Goal: Task Accomplishment & Management: Manage account settings

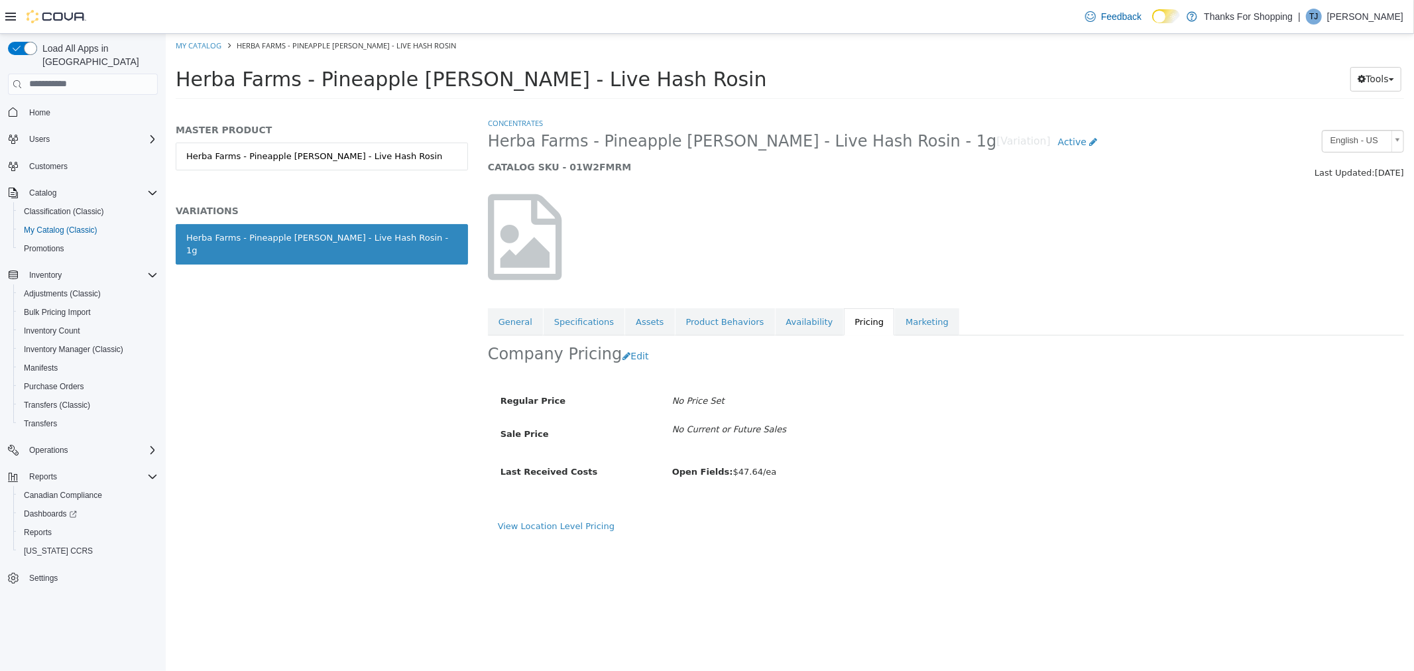
click at [205, 391] on div "MASTER PRODUCT Herba Farms - Pineapple Conner - Live Hash Rosin VARIATIONS Herb…" at bounding box center [321, 393] width 312 height 554
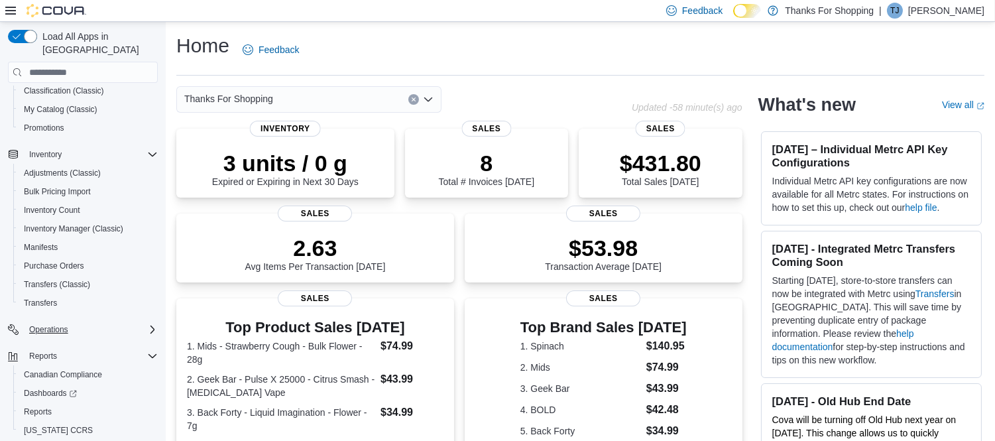
scroll to position [129, 0]
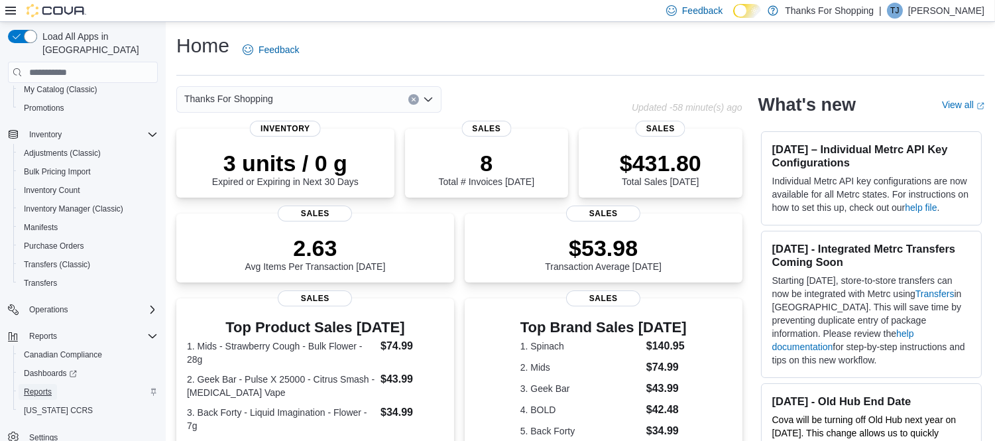
click at [37, 387] on span "Reports" at bounding box center [38, 392] width 28 height 11
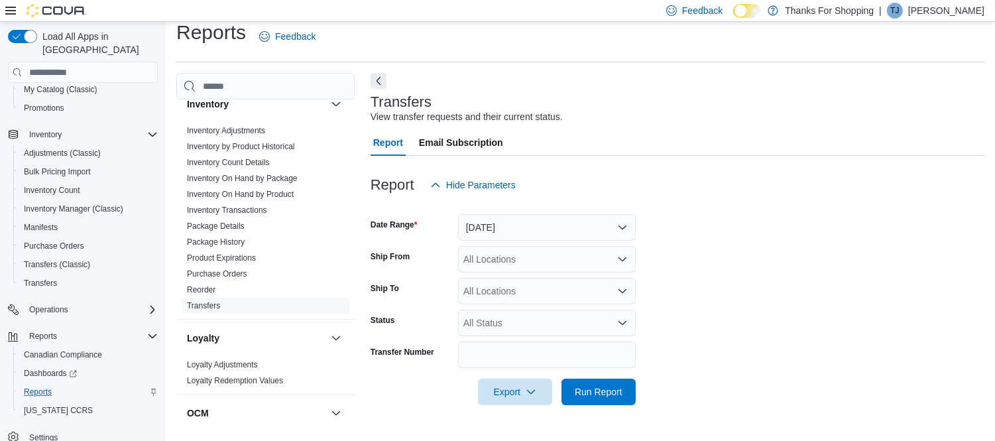
scroll to position [442, 0]
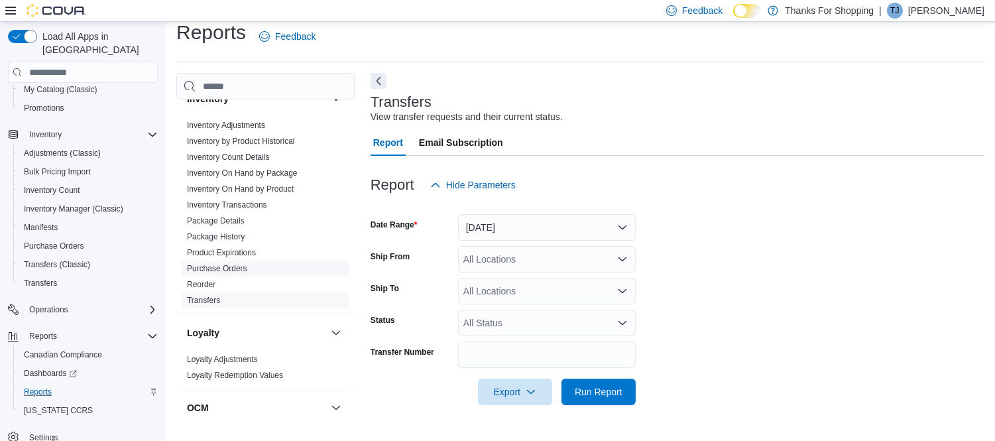
click at [237, 267] on link "Purchase Orders" at bounding box center [217, 268] width 60 height 9
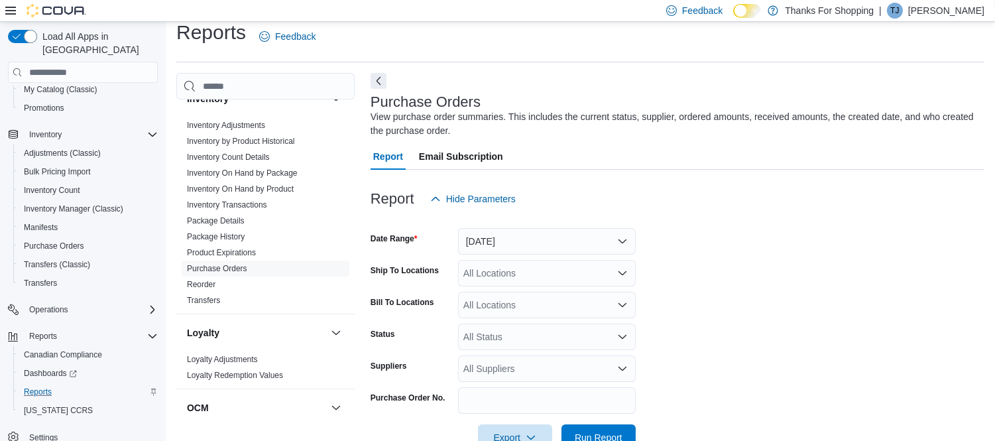
scroll to position [44, 0]
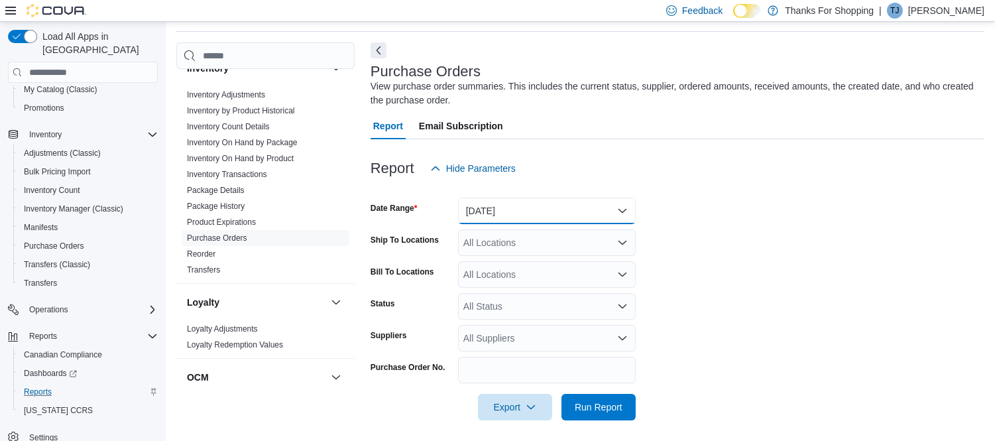
click at [528, 206] on button "Yesterday" at bounding box center [547, 211] width 178 height 27
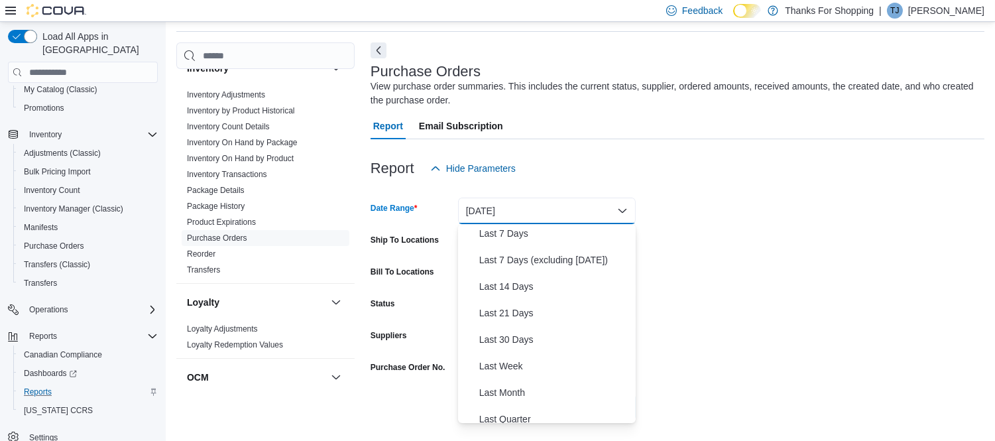
scroll to position [0, 0]
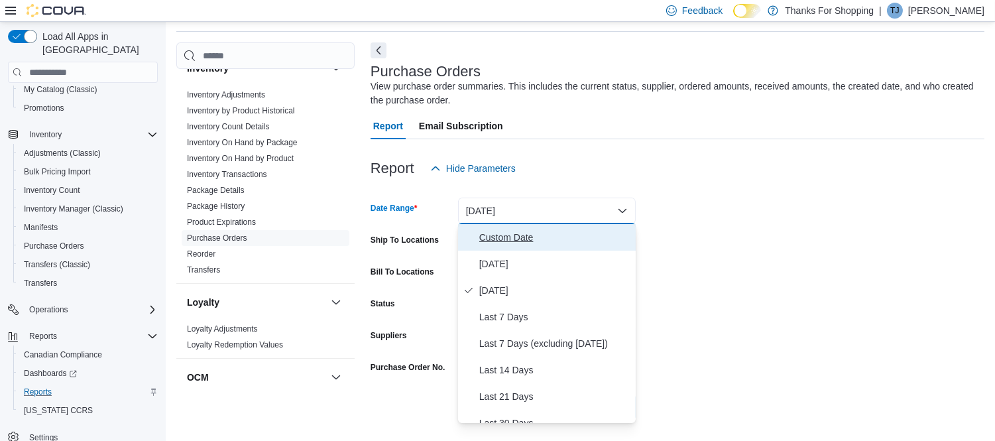
click at [516, 235] on span "Custom Date" at bounding box center [554, 237] width 151 height 16
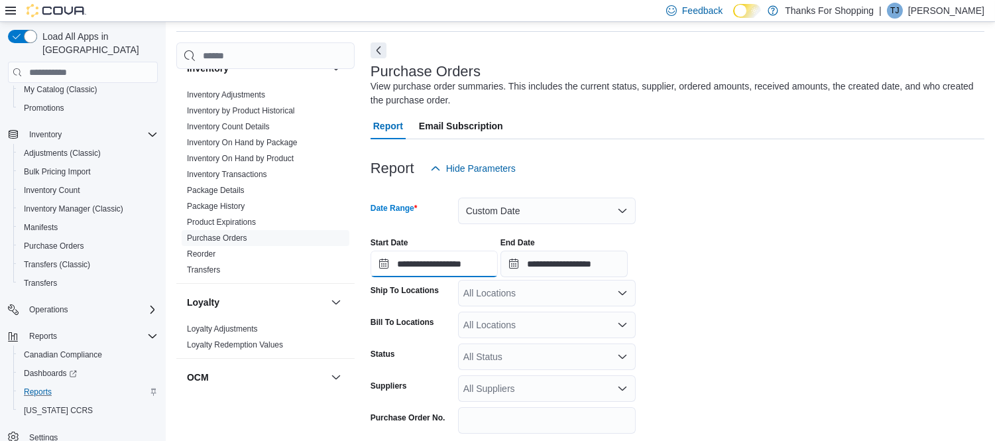
click at [486, 267] on input "**********" at bounding box center [434, 264] width 127 height 27
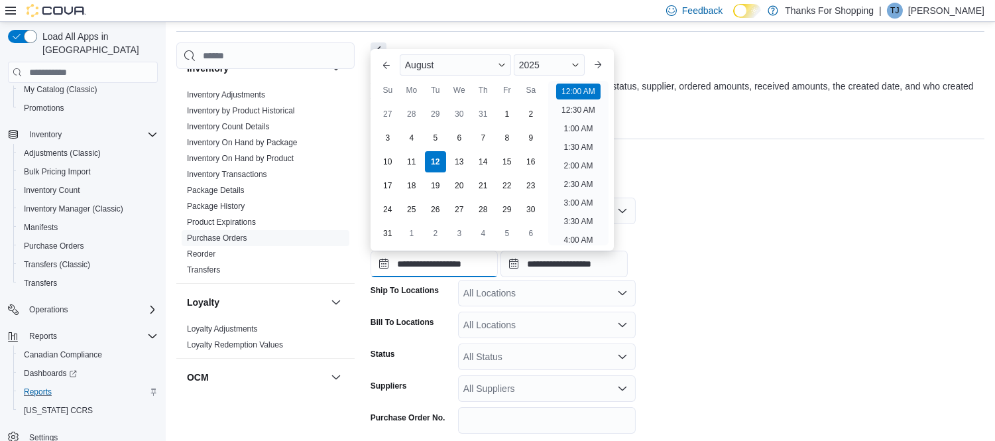
scroll to position [41, 0]
click at [460, 60] on div "August" at bounding box center [455, 64] width 111 height 21
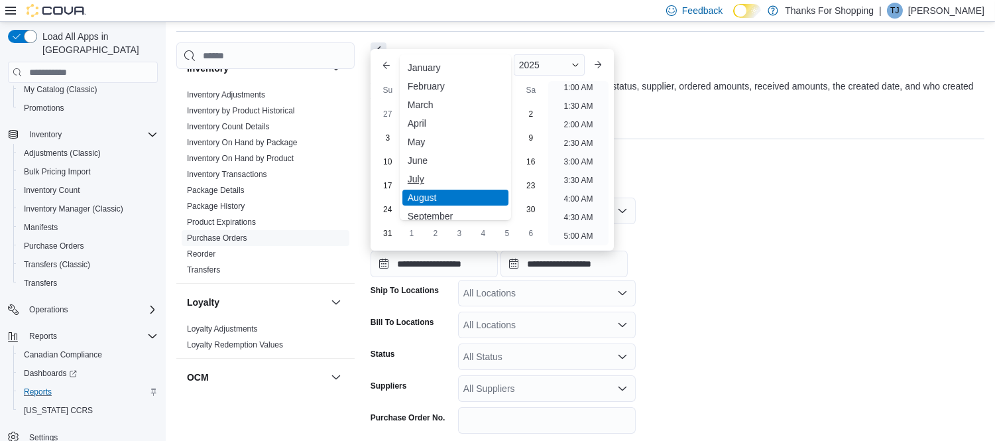
click at [455, 180] on div "July" at bounding box center [455, 179] width 106 height 16
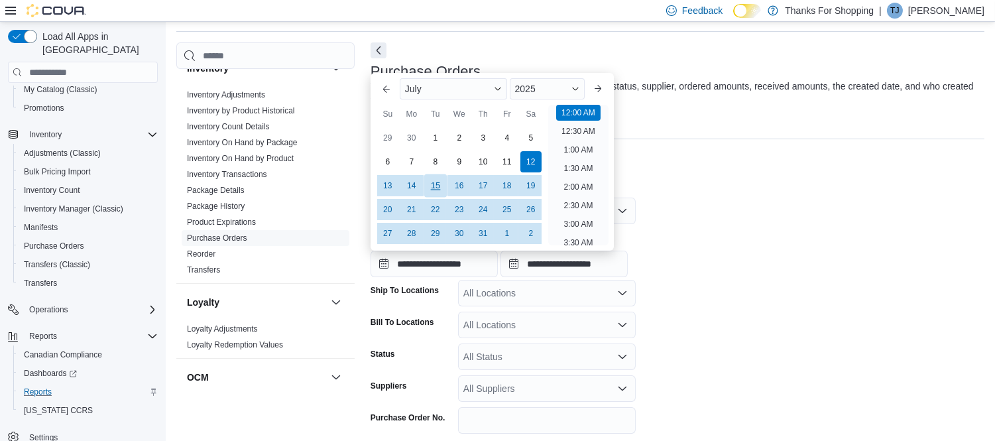
click at [436, 189] on div "15" at bounding box center [435, 185] width 23 height 23
click at [530, 188] on div "19" at bounding box center [530, 185] width 23 height 23
click at [441, 184] on div "15" at bounding box center [435, 185] width 23 height 23
click at [439, 186] on div "15" at bounding box center [435, 185] width 23 height 23
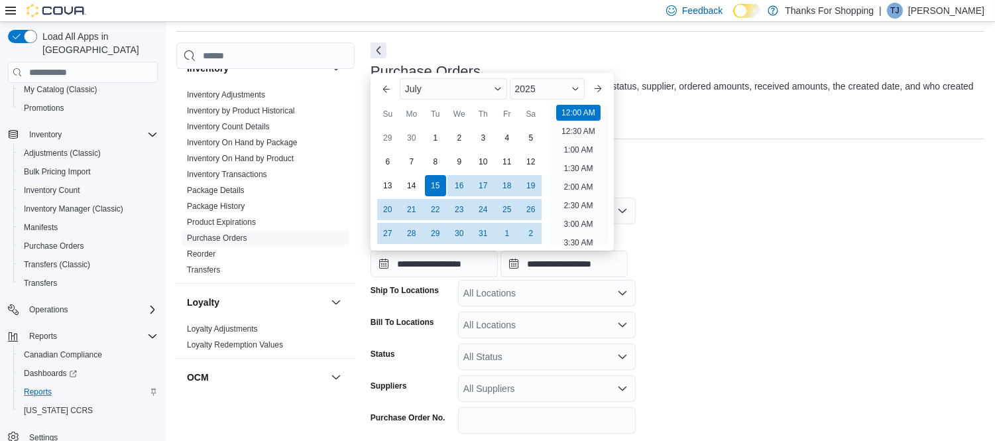
click at [702, 166] on div "Report Hide Parameters" at bounding box center [678, 168] width 614 height 27
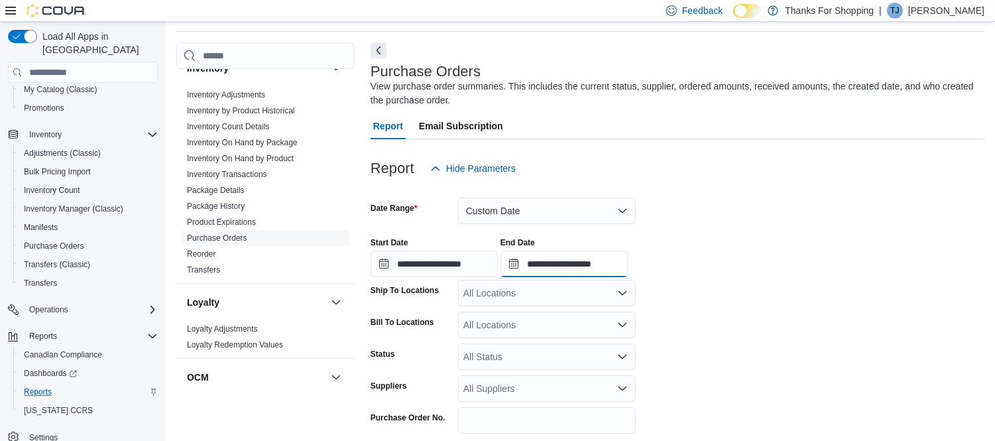
click at [576, 260] on input "**********" at bounding box center [564, 264] width 127 height 27
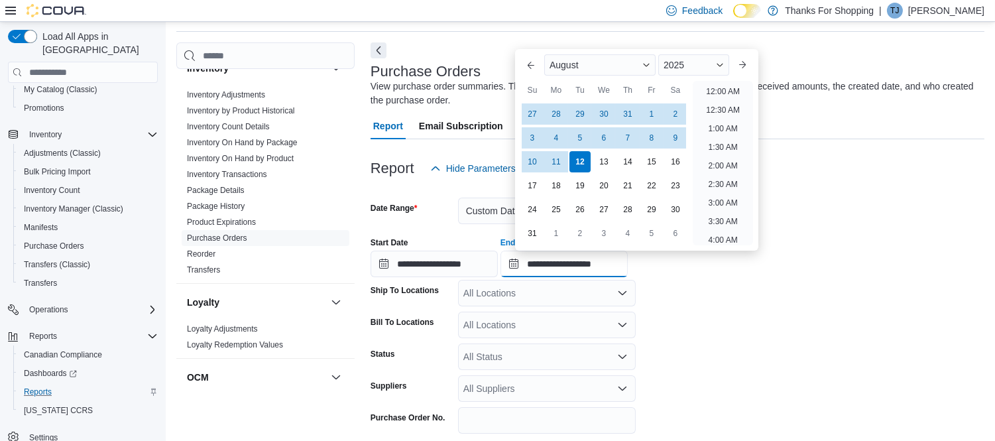
scroll to position [729, 0]
click at [607, 63] on div "August" at bounding box center [599, 64] width 111 height 21
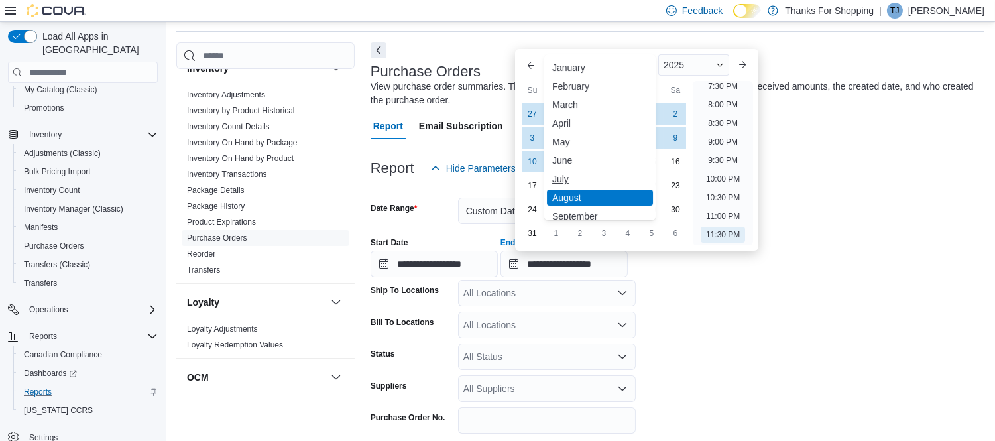
click at [579, 174] on div "July" at bounding box center [600, 179] width 106 height 16
type input "**********"
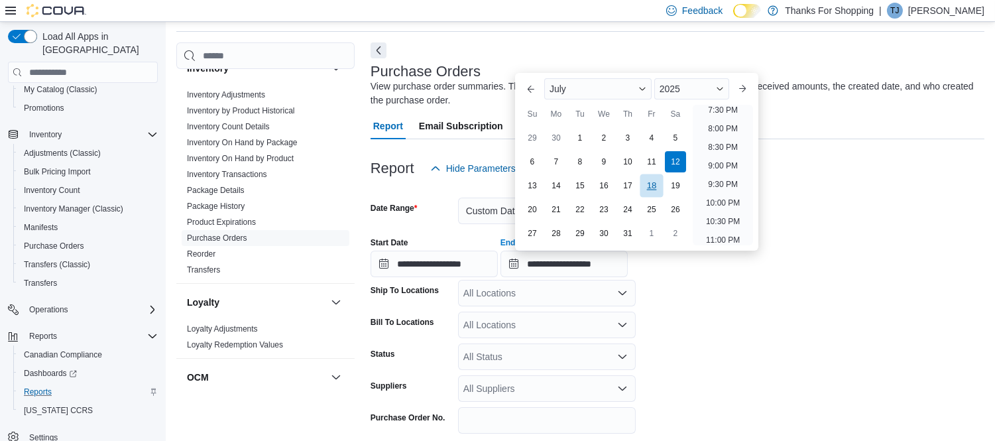
click at [657, 186] on div "18" at bounding box center [651, 185] width 23 height 23
type input "**********"
drag, startPoint x: 817, startPoint y: 316, endPoint x: 707, endPoint y: 297, distance: 111.1
click at [817, 317] on form "**********" at bounding box center [678, 326] width 614 height 289
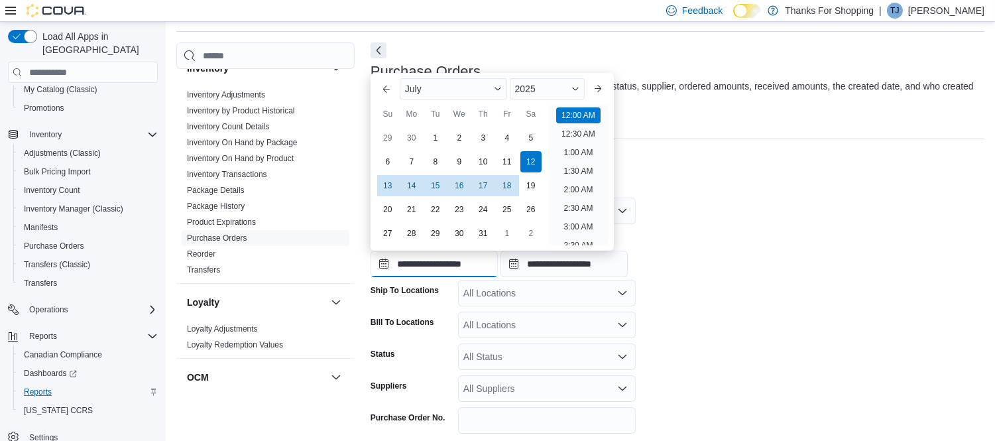
click at [423, 259] on input "**********" at bounding box center [434, 264] width 127 height 27
click at [434, 187] on div "15" at bounding box center [435, 185] width 23 height 23
type input "**********"
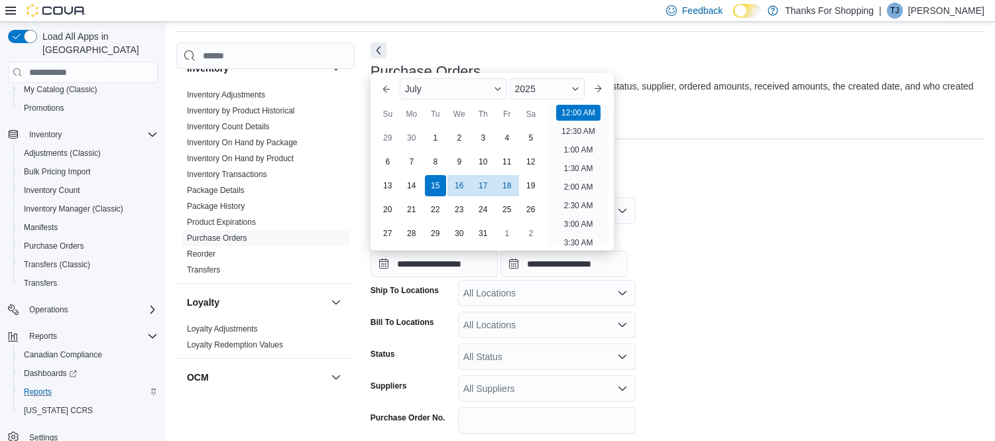
click at [818, 269] on div "**********" at bounding box center [678, 252] width 614 height 50
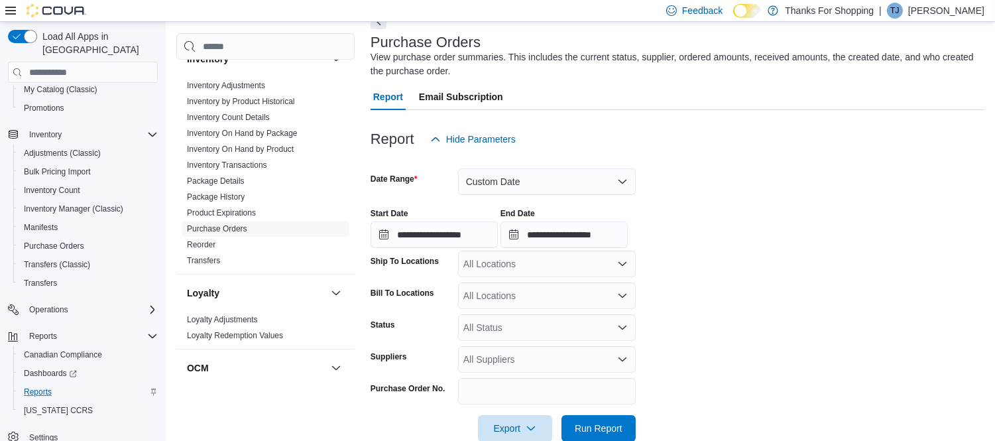
scroll to position [99, 0]
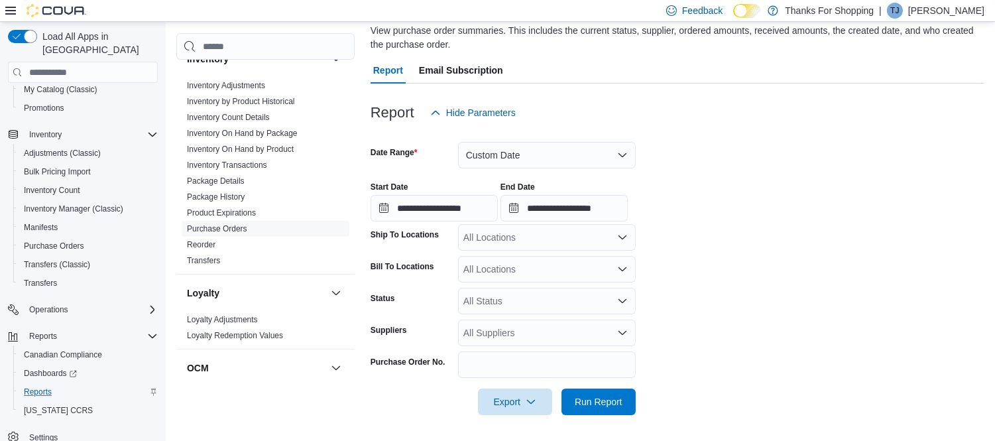
click at [501, 239] on div "All Locations" at bounding box center [547, 237] width 178 height 27
type input "**"
click at [499, 262] on span "Plessis" at bounding box center [507, 259] width 29 height 13
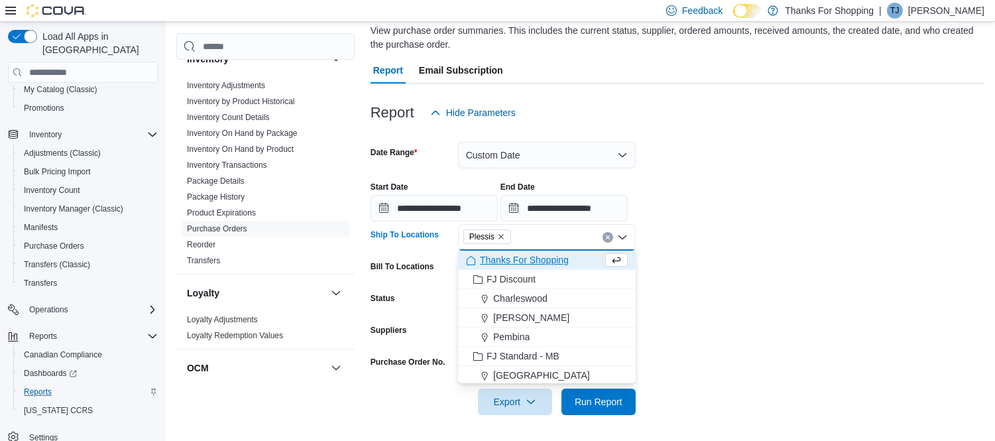
click at [760, 276] on form "**********" at bounding box center [678, 270] width 614 height 289
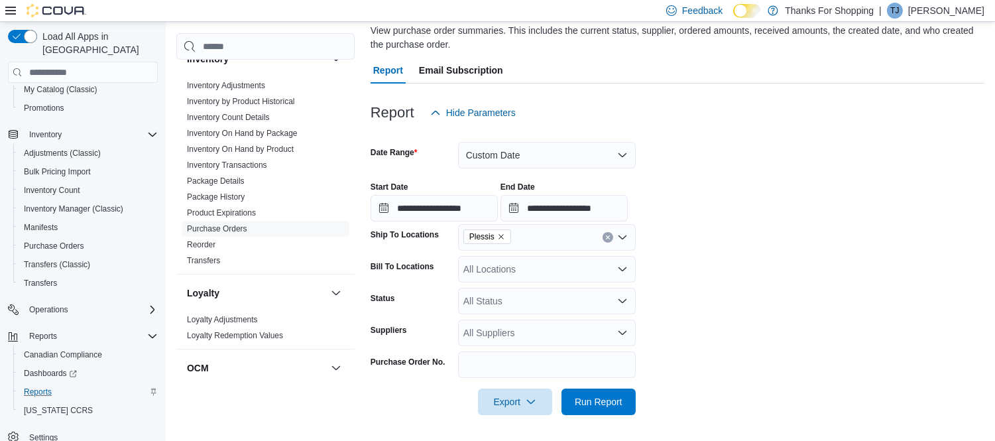
click at [758, 323] on form "**********" at bounding box center [678, 270] width 614 height 289
click at [480, 302] on div "All Status" at bounding box center [547, 301] width 178 height 27
click at [743, 309] on form "**********" at bounding box center [678, 270] width 614 height 289
click at [595, 400] on span "Run Report" at bounding box center [599, 401] width 48 height 13
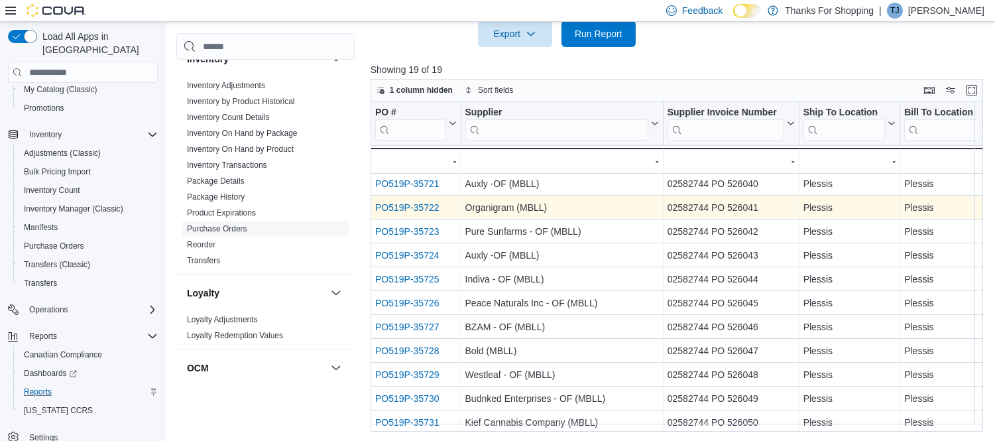
scroll to position [74, 0]
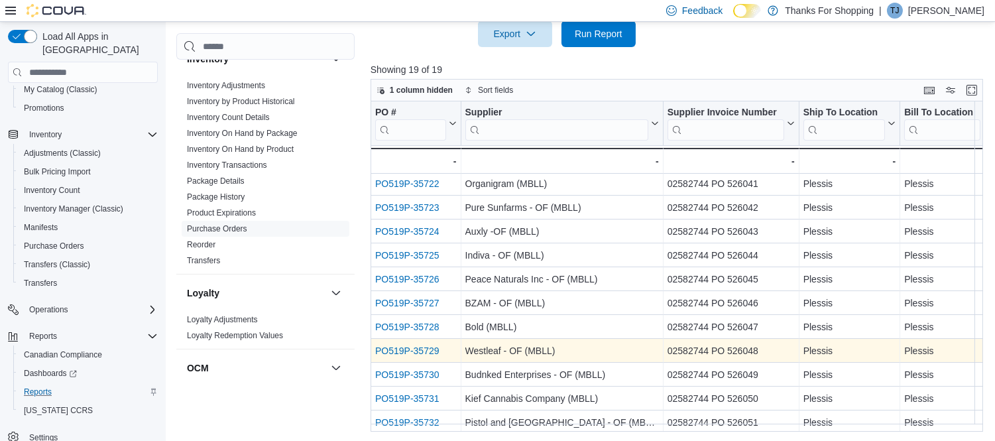
click at [404, 349] on link "PO519P-35729" at bounding box center [407, 350] width 64 height 11
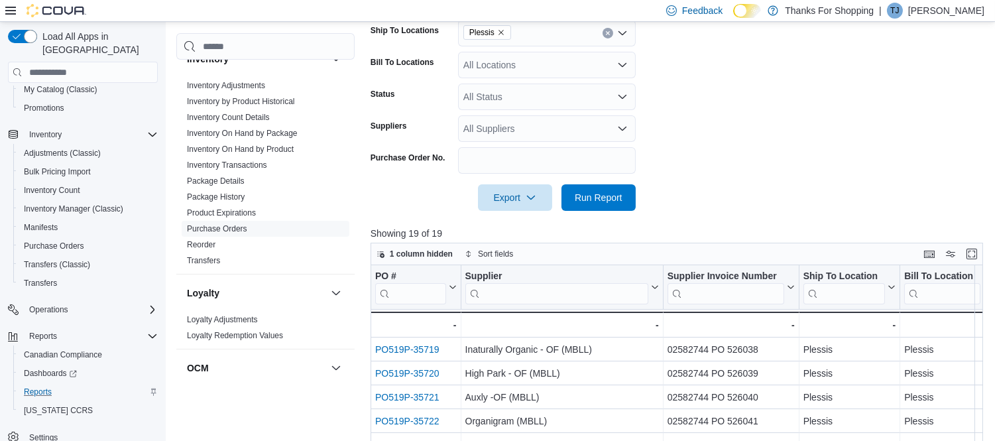
scroll to position [173, 0]
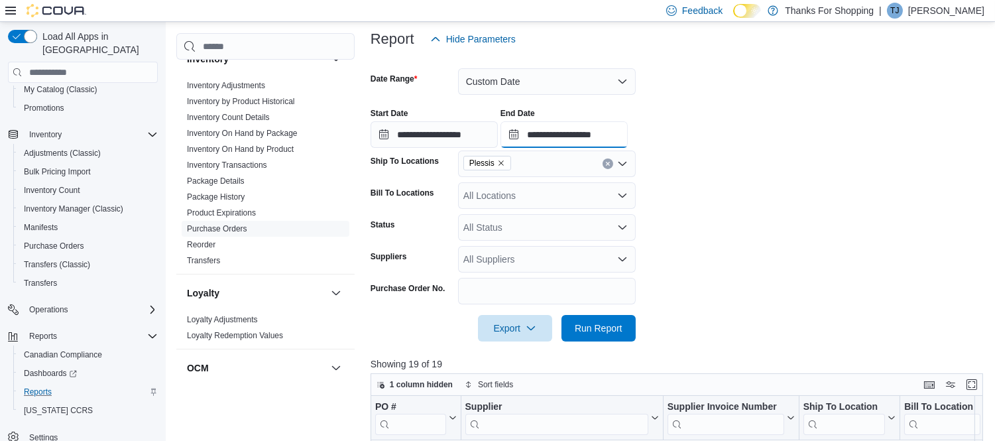
click at [589, 140] on input "**********" at bounding box center [564, 134] width 127 height 27
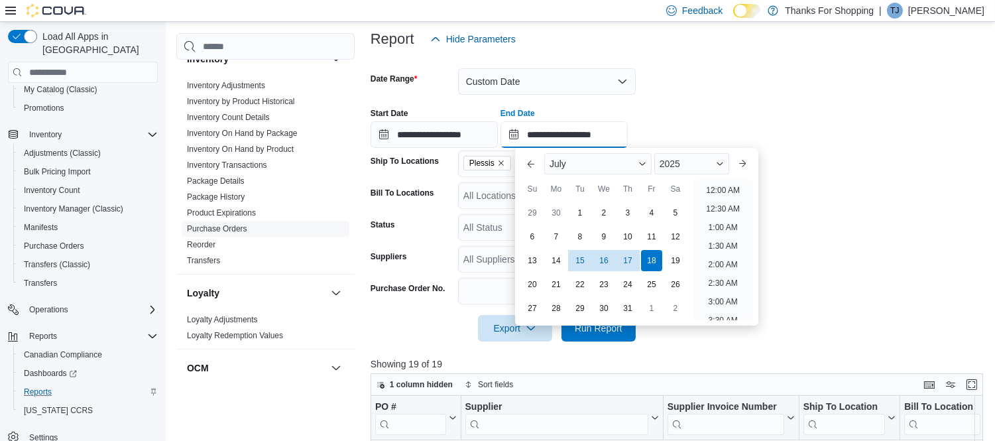
scroll to position [753, 0]
click at [578, 312] on div "29" at bounding box center [579, 308] width 23 height 23
type input "**********"
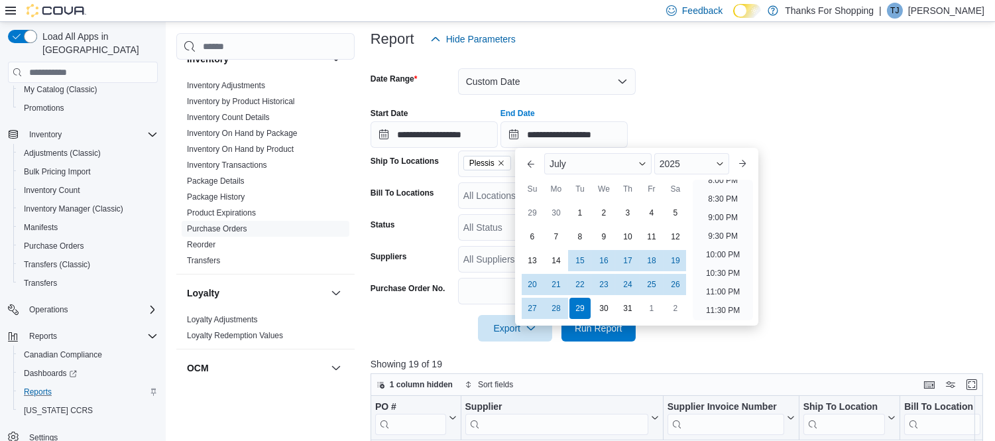
drag, startPoint x: 915, startPoint y: 273, endPoint x: 694, endPoint y: 276, distance: 221.5
click at [914, 273] on form "**********" at bounding box center [680, 196] width 619 height 289
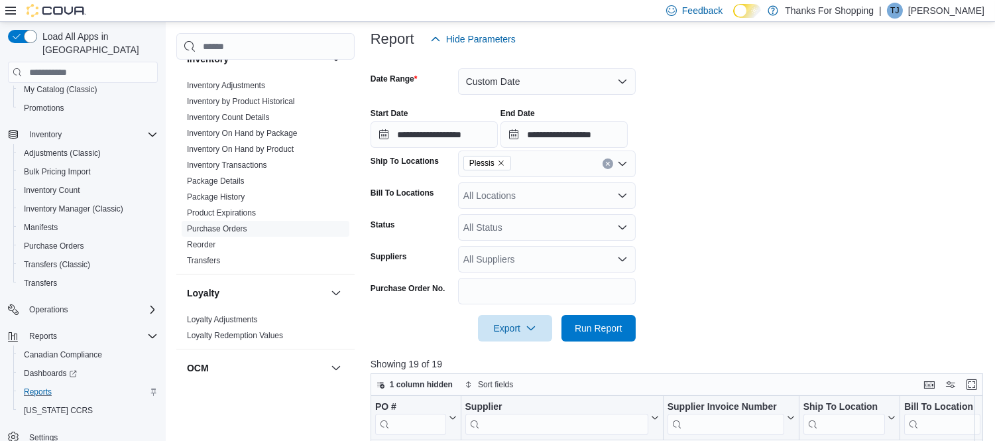
click at [493, 253] on div "All Suppliers" at bounding box center [547, 259] width 178 height 27
type input "*****"
click at [511, 282] on span "Westleaf - OF (MBLL)" at bounding box center [547, 281] width 162 height 13
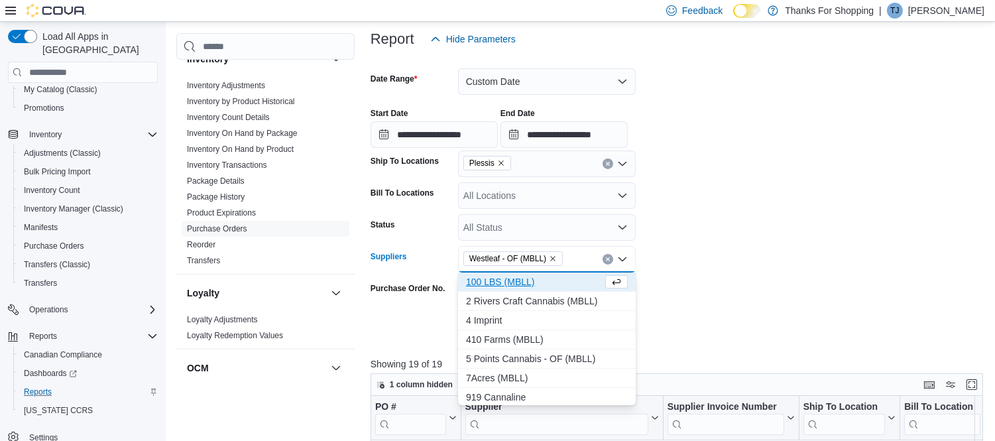
click at [786, 248] on form "**********" at bounding box center [680, 196] width 619 height 289
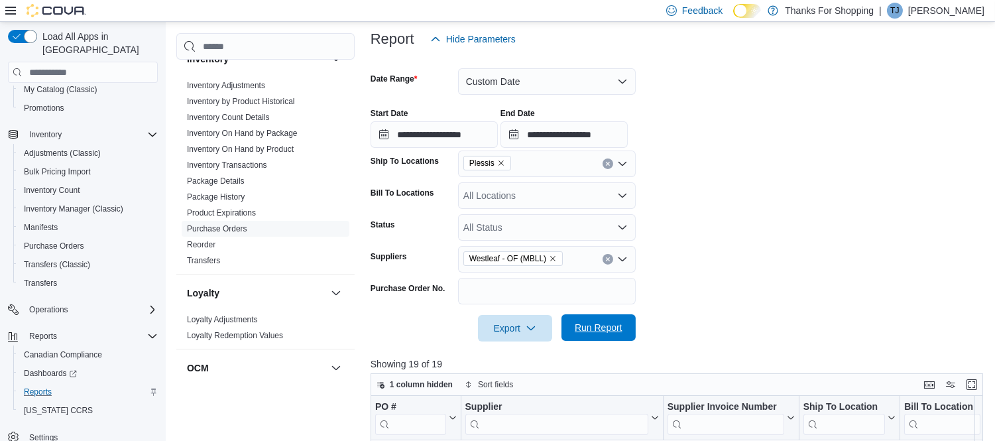
click at [600, 327] on span "Run Report" at bounding box center [599, 327] width 48 height 13
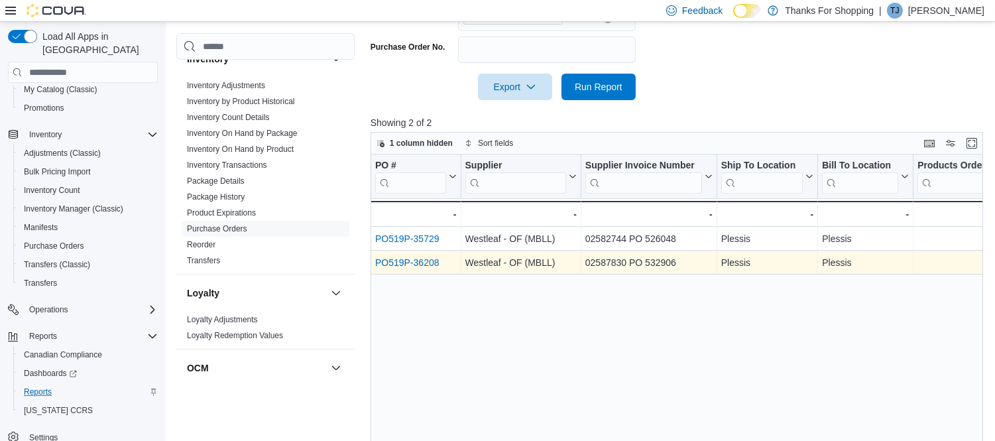
scroll to position [413, 0]
click at [418, 262] on link "PO519P-36208" at bounding box center [407, 264] width 64 height 11
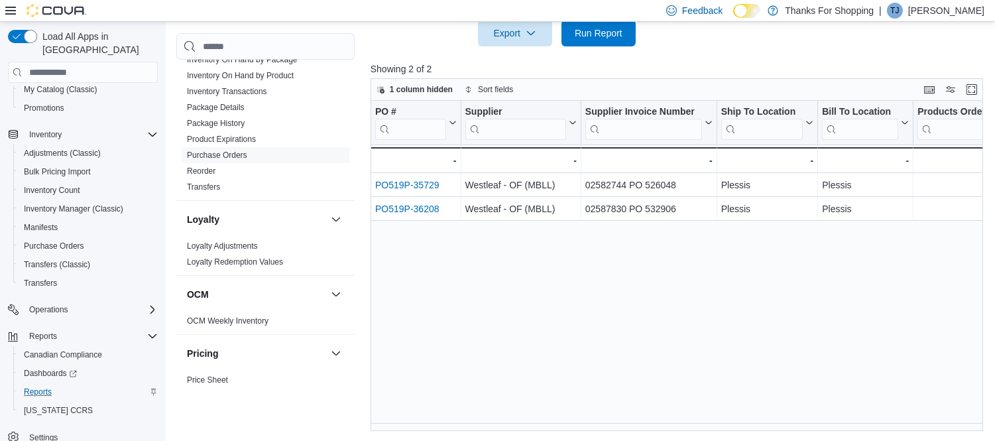
scroll to position [174, 0]
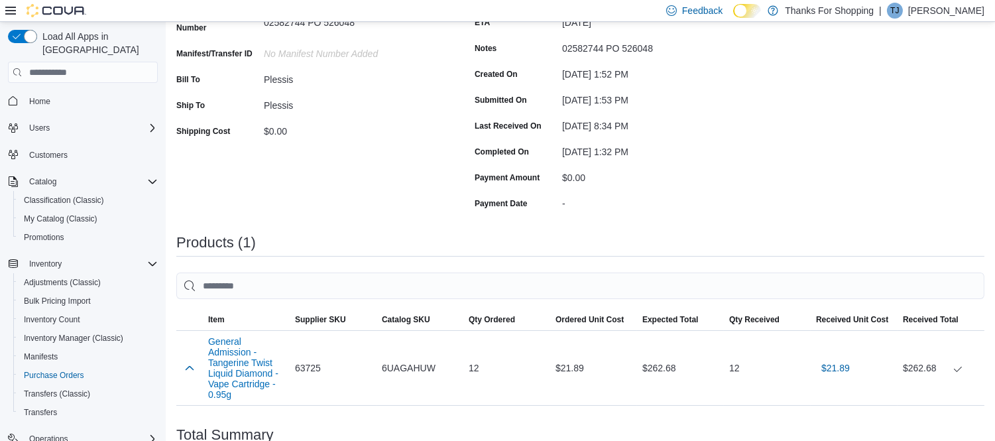
scroll to position [34, 0]
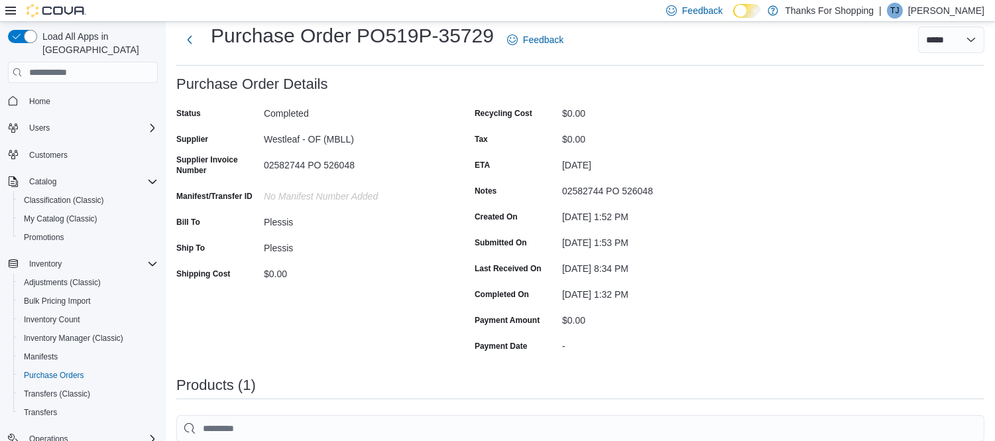
click at [341, 164] on div "02582744 PO 526048" at bounding box center [353, 162] width 178 height 16
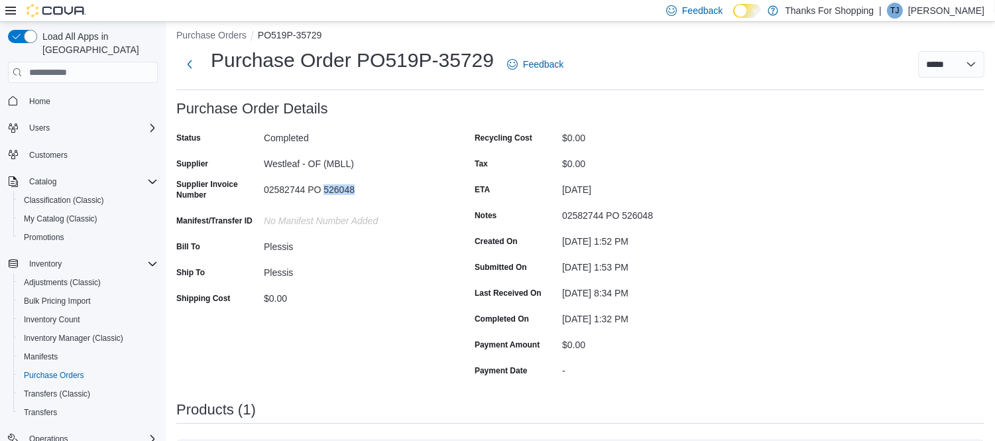
scroll to position [0, 0]
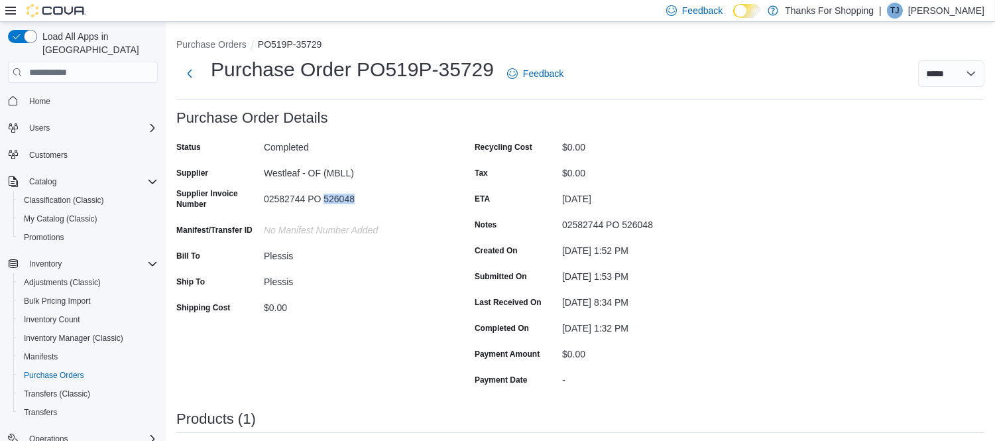
click at [336, 196] on div "02582744 PO 526048" at bounding box center [353, 196] width 178 height 16
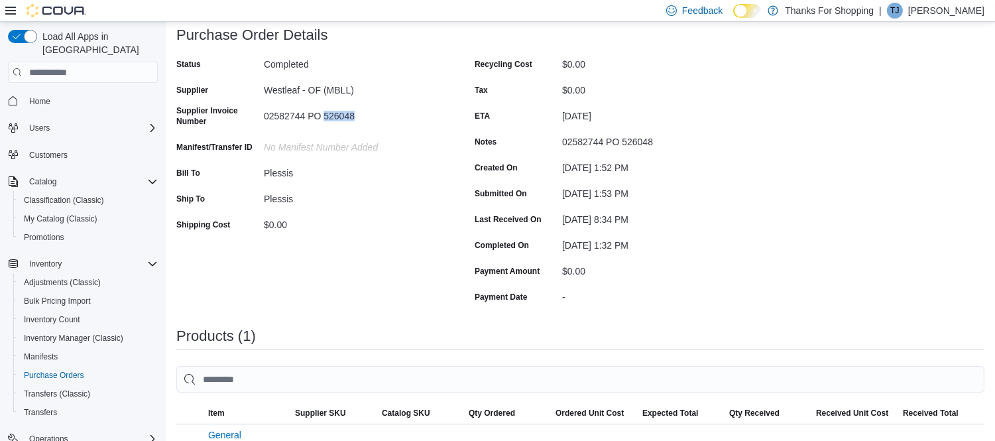
scroll to position [294, 0]
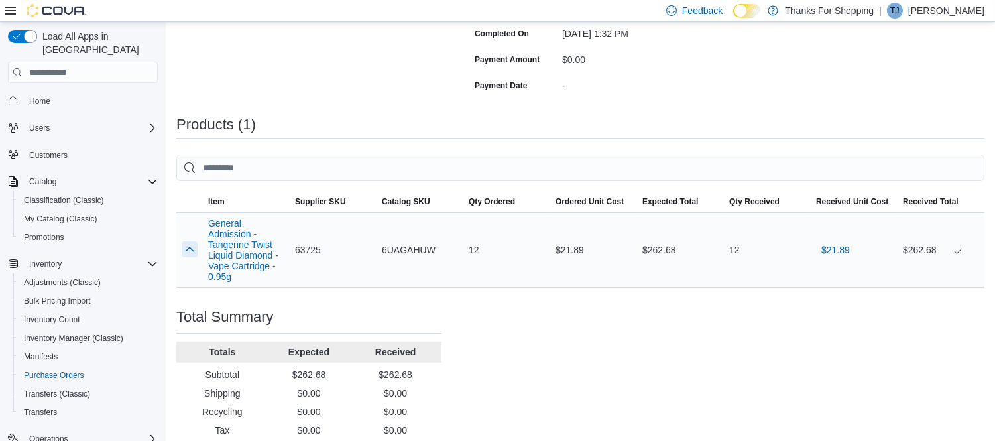
click at [188, 249] on button "button" at bounding box center [190, 249] width 16 height 16
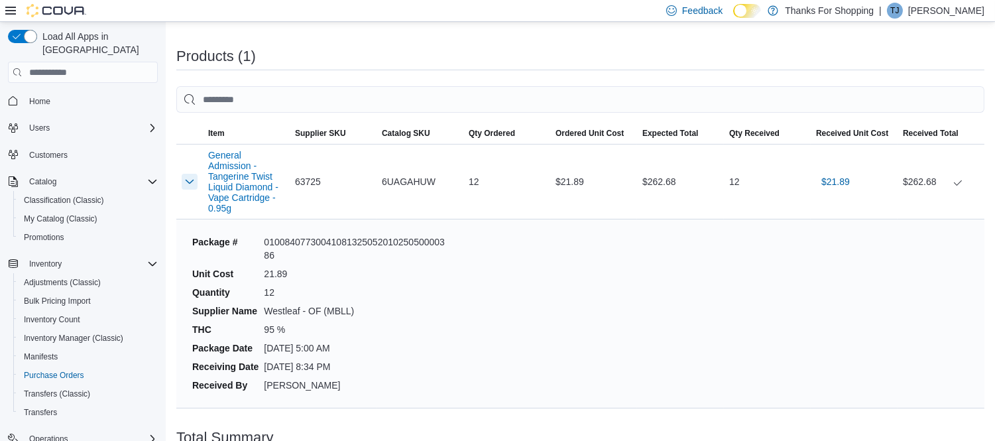
scroll to position [363, 0]
click at [326, 235] on dd "0100840773004108132505201025050000386" at bounding box center [355, 248] width 183 height 27
copy dd "0100840773004108132505201025050000386"
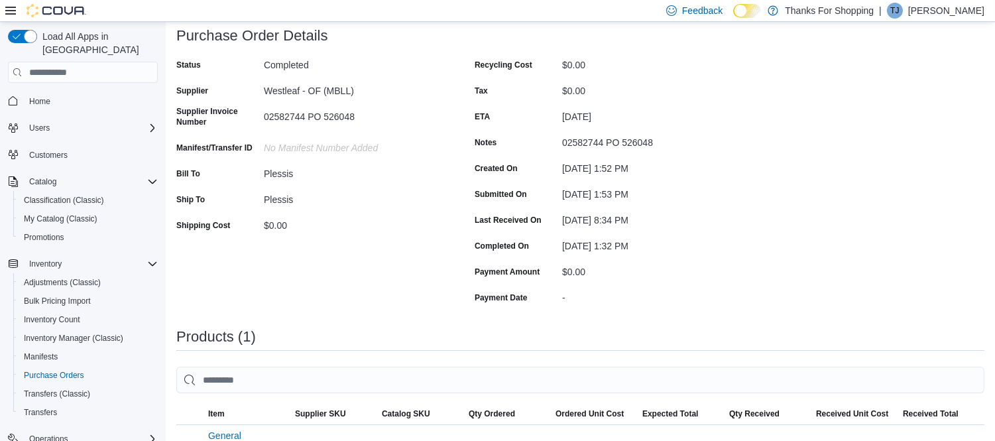
scroll to position [76, 0]
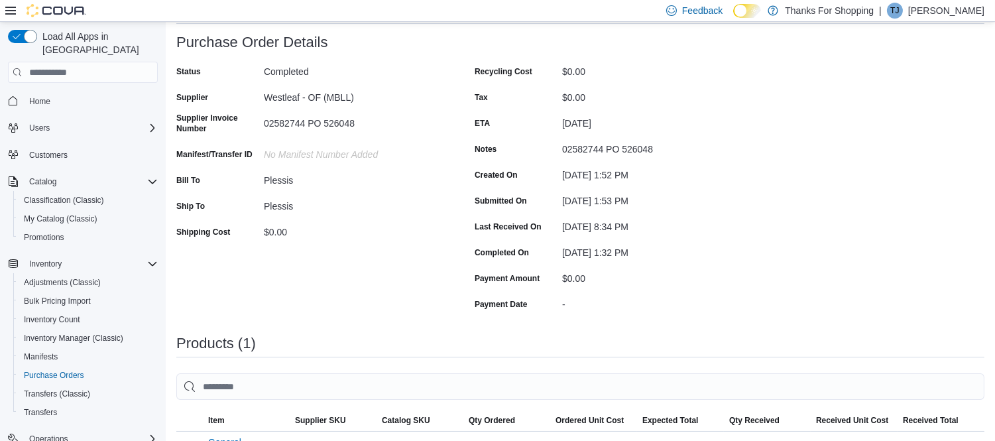
drag, startPoint x: 661, startPoint y: 173, endPoint x: 530, endPoint y: 177, distance: 130.7
click at [530, 177] on div "Created On July 16, 2025 1:52 PM" at bounding box center [607, 174] width 265 height 21
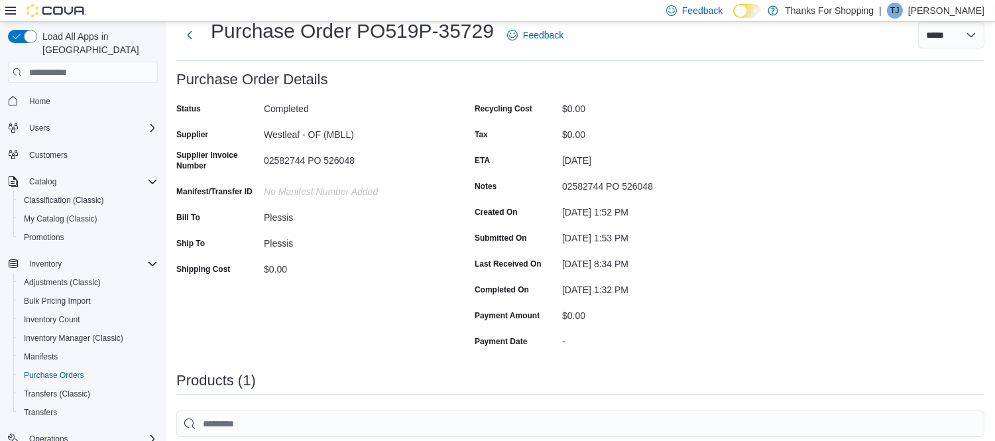
scroll to position [0, 0]
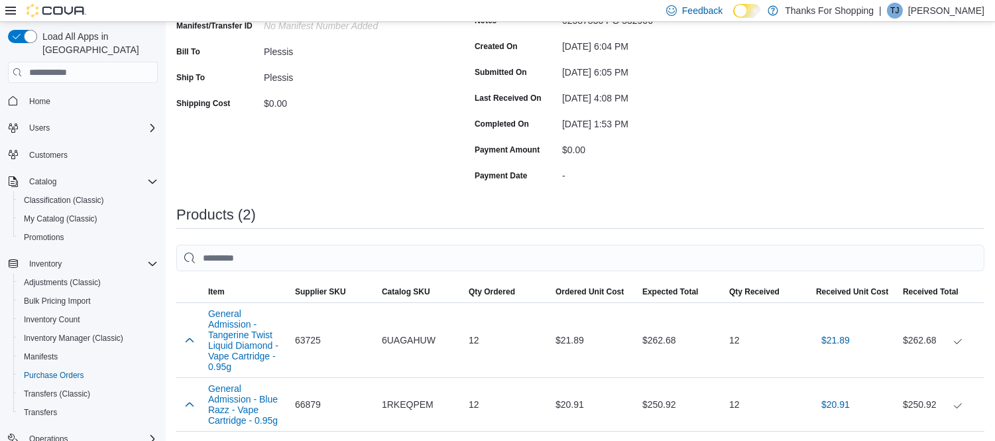
scroll to position [221, 0]
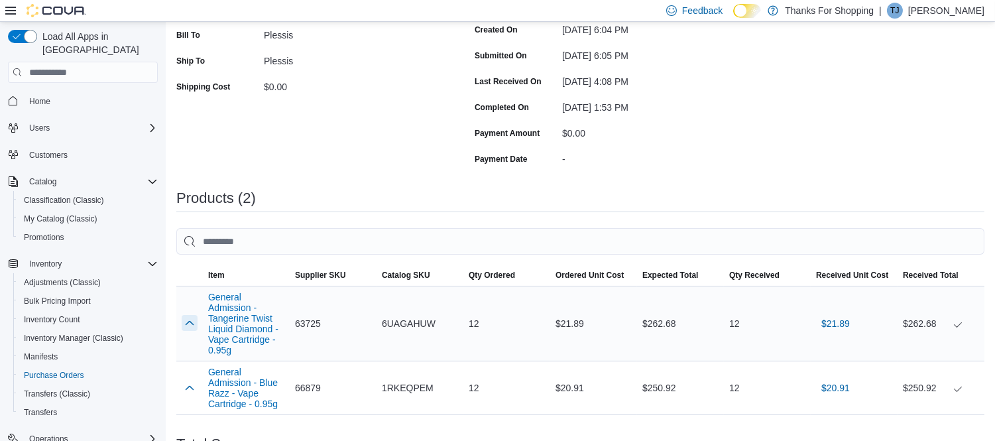
click at [189, 320] on button "button" at bounding box center [190, 323] width 16 height 16
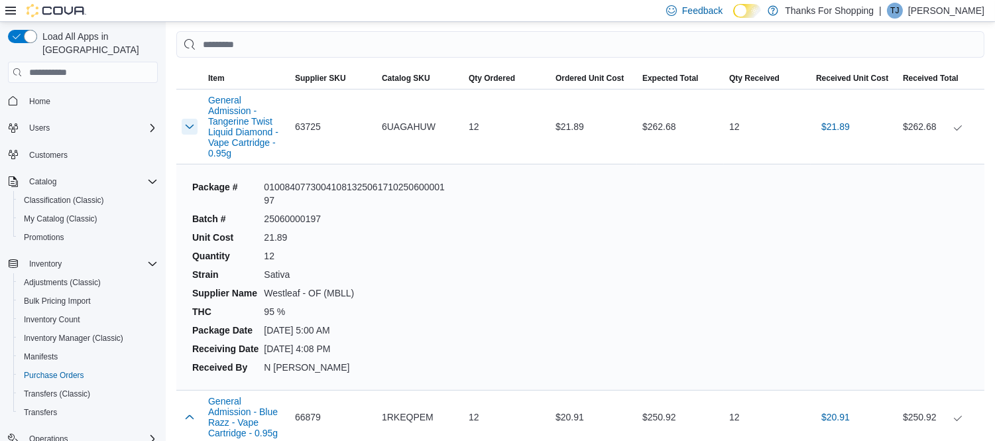
scroll to position [442, 0]
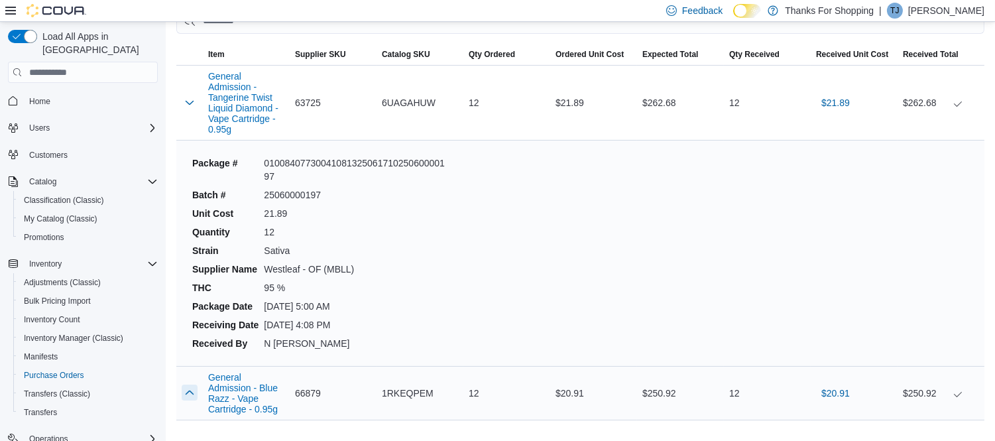
click at [187, 387] on button "button" at bounding box center [190, 393] width 16 height 16
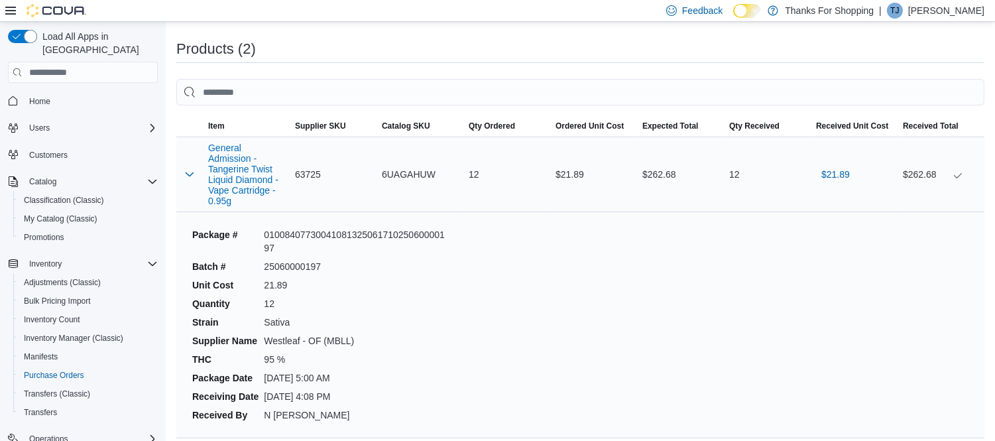
scroll to position [368, 0]
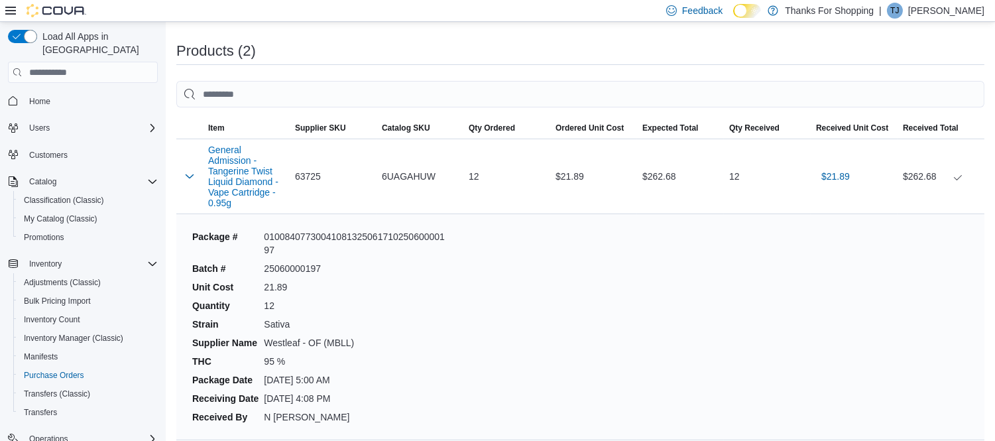
click at [294, 233] on dd "0100840773004108132506171025060000197" at bounding box center [355, 243] width 183 height 27
copy dd "0100840773004108132506171025060000197"
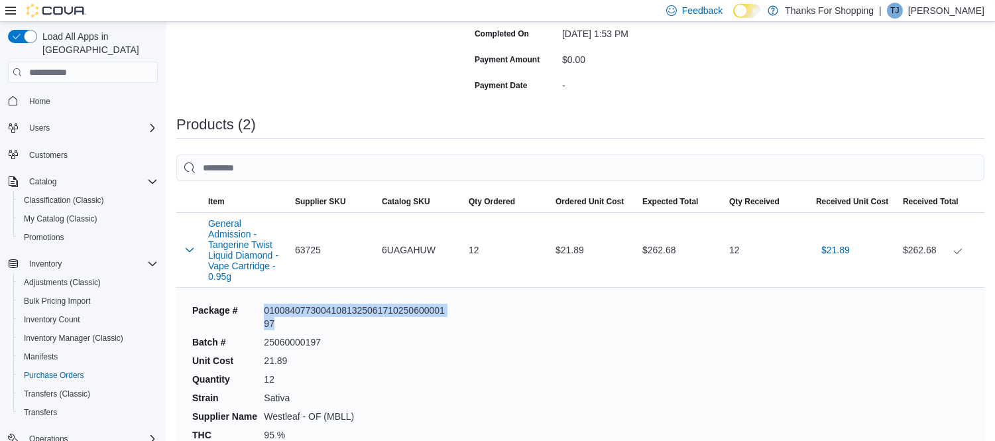
scroll to position [294, 0]
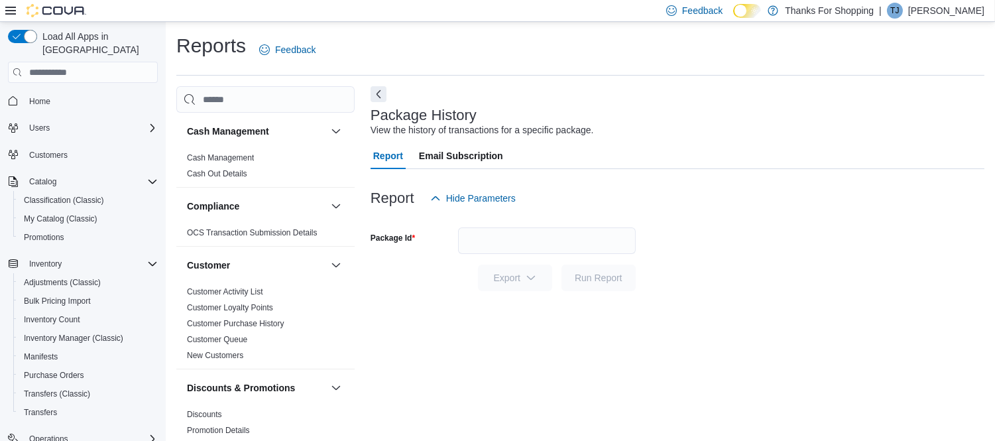
scroll to position [13, 0]
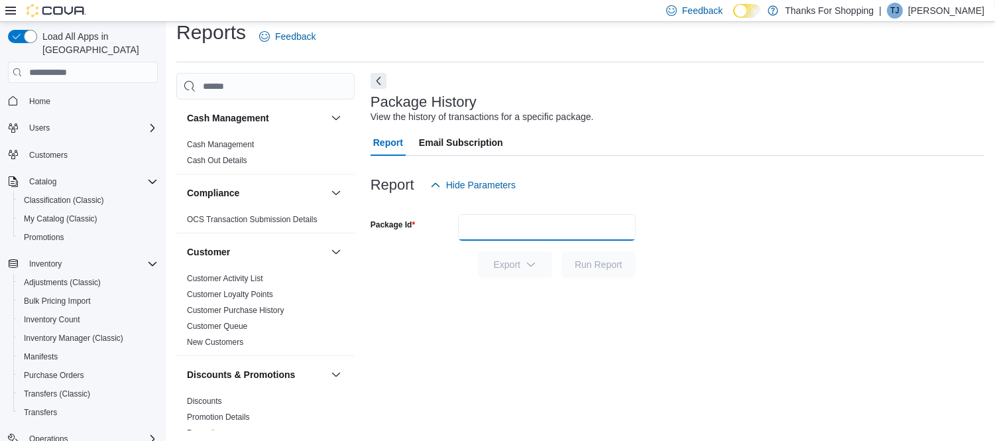
click at [533, 231] on input "Package Id" at bounding box center [547, 227] width 178 height 27
paste input "**********"
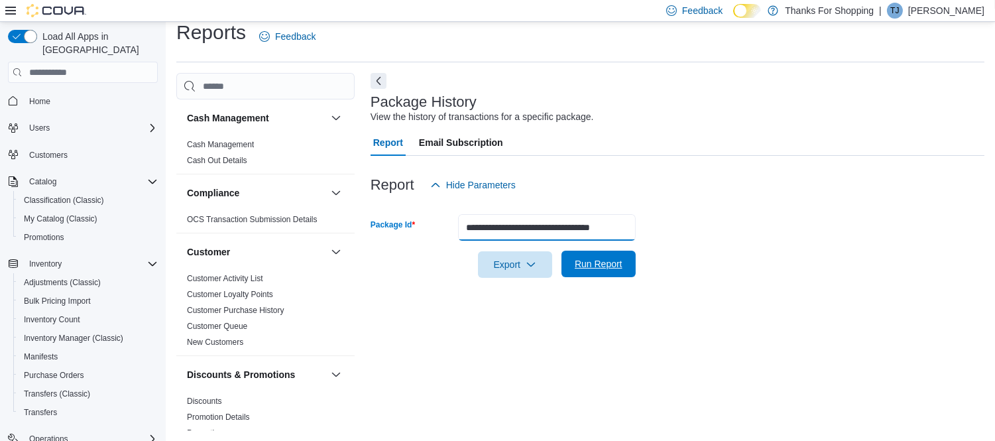
type input "**********"
click at [582, 261] on span "Run Report" at bounding box center [599, 263] width 48 height 13
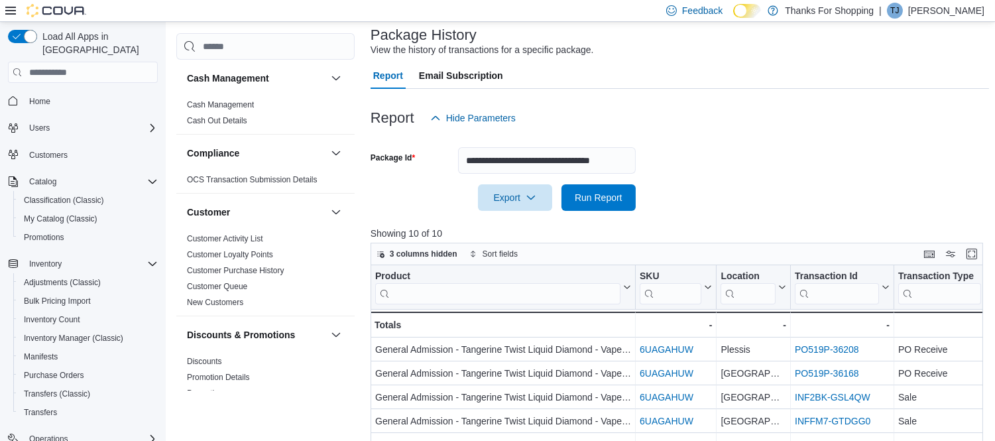
scroll to position [160, 0]
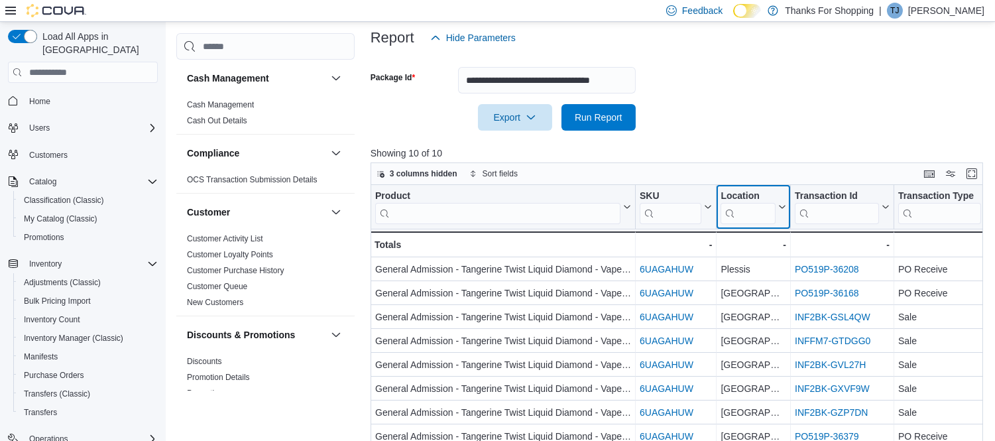
click at [741, 210] on input "search" at bounding box center [748, 213] width 55 height 21
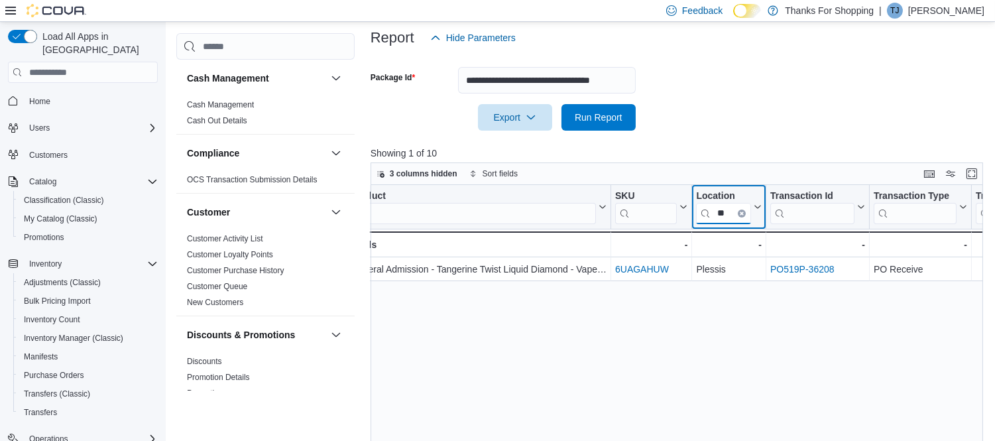
scroll to position [0, 0]
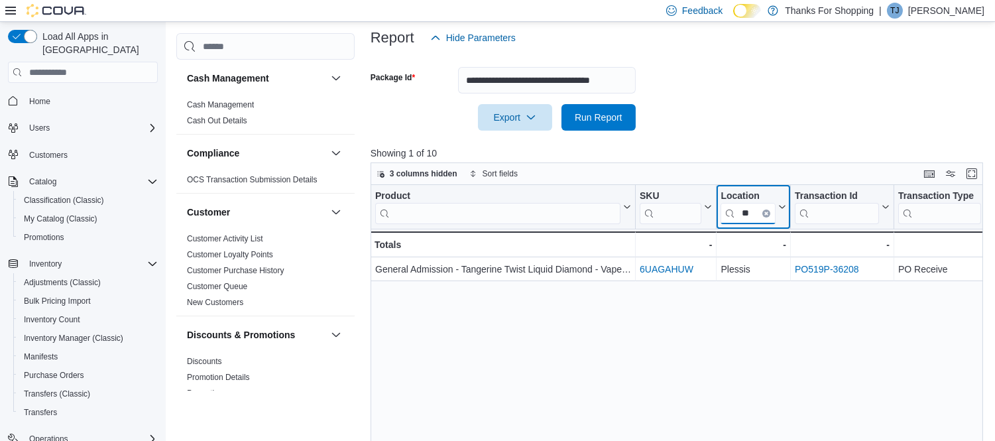
type input "**"
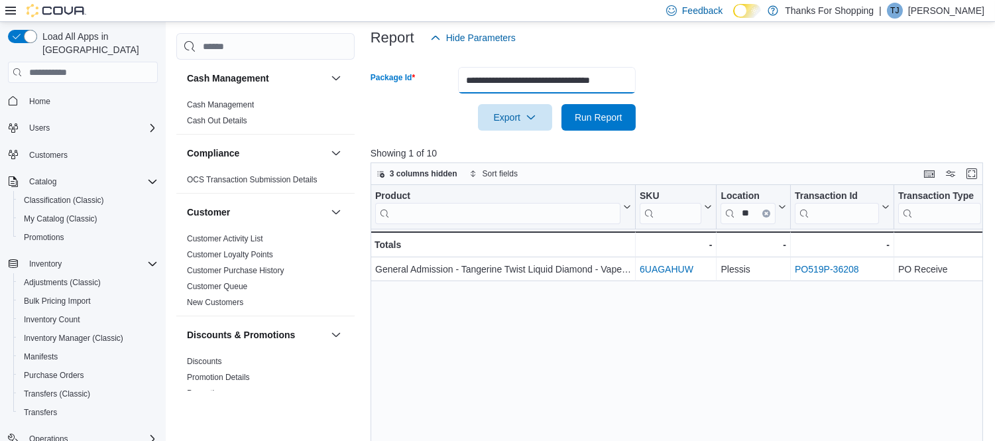
click at [522, 84] on input "**********" at bounding box center [547, 80] width 178 height 27
paste input "text"
type input "**********"
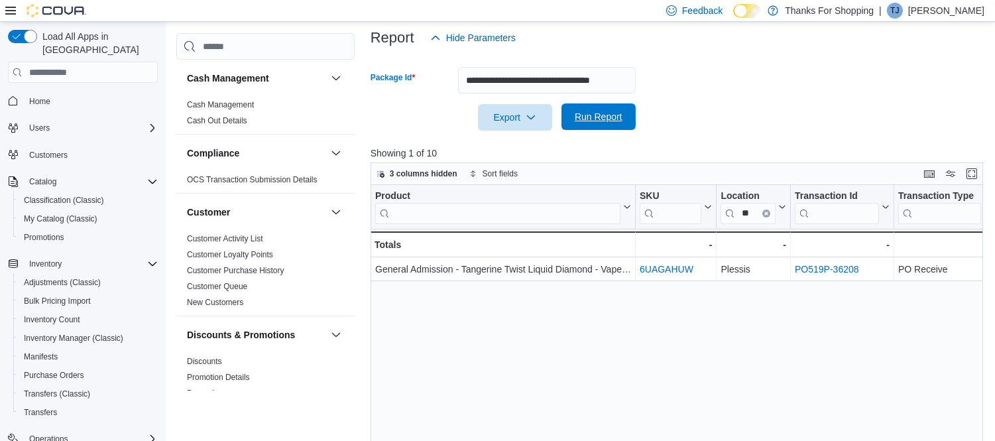
click at [591, 109] on span "Run Report" at bounding box center [599, 116] width 58 height 27
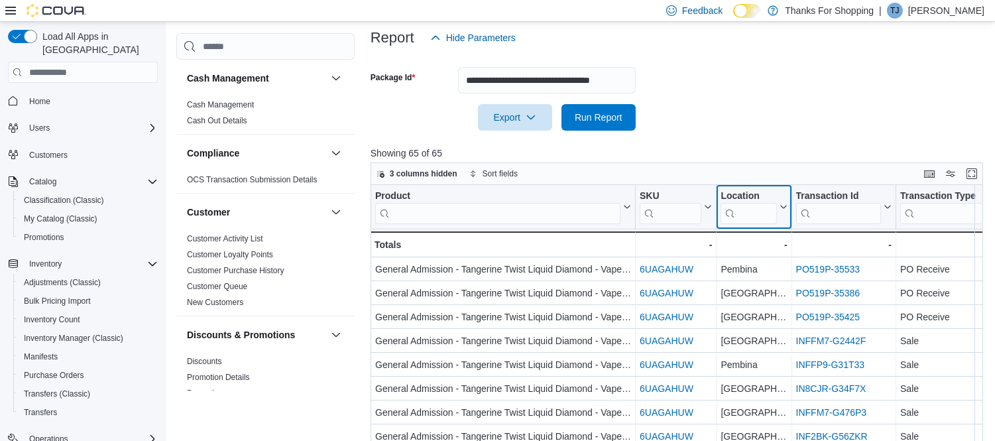
click at [747, 208] on input "search" at bounding box center [749, 213] width 56 height 21
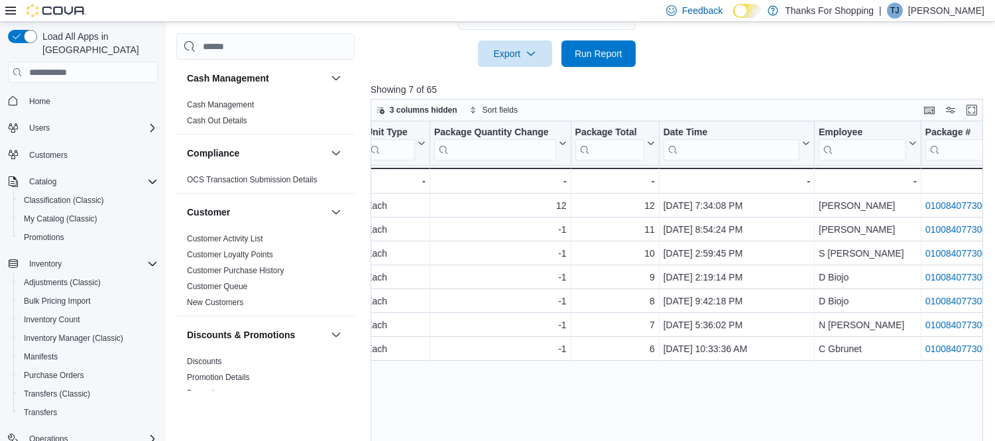
scroll to position [245, 0]
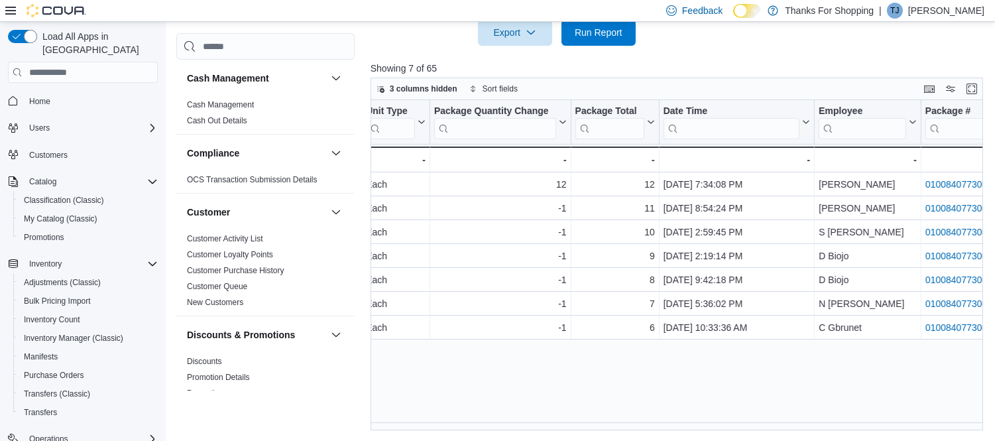
type input "**"
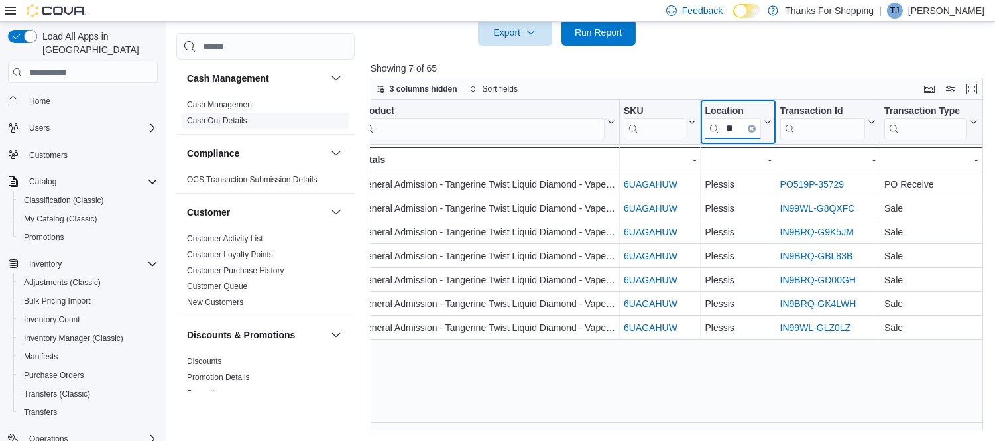
scroll to position [0, 0]
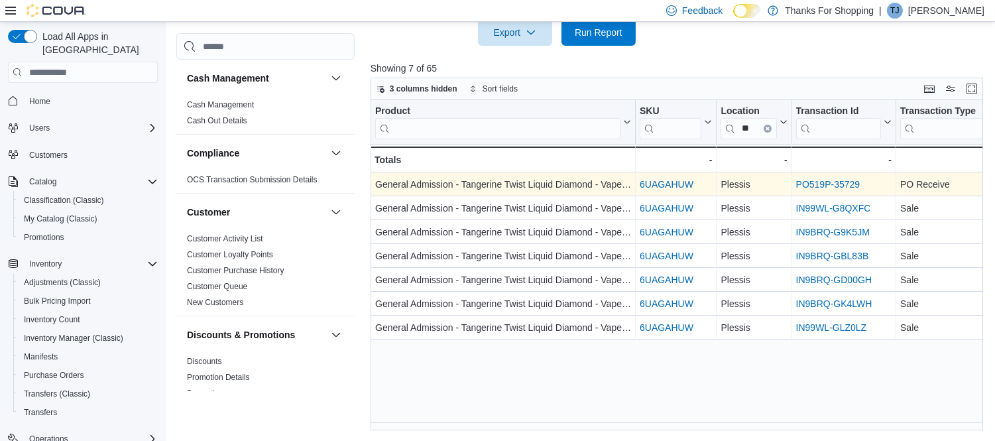
click at [675, 180] on link "6UAGAHUW" at bounding box center [667, 184] width 54 height 11
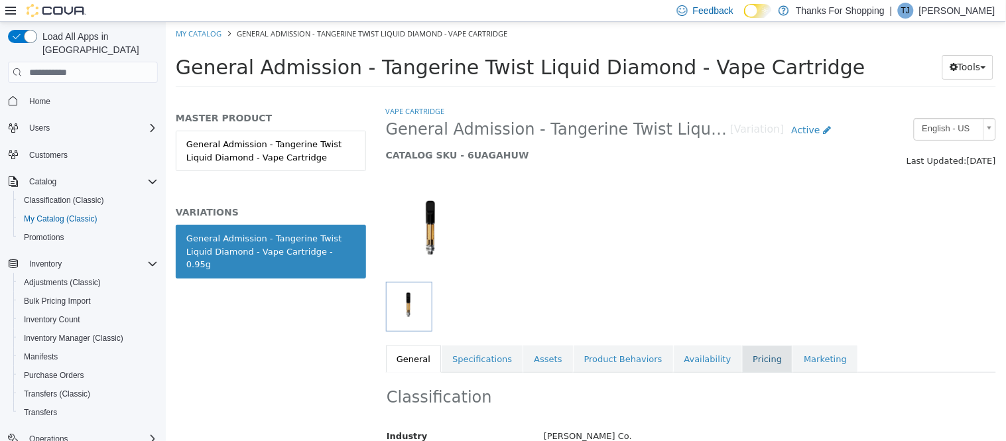
click at [741, 358] on link "Pricing" at bounding box center [766, 359] width 50 height 28
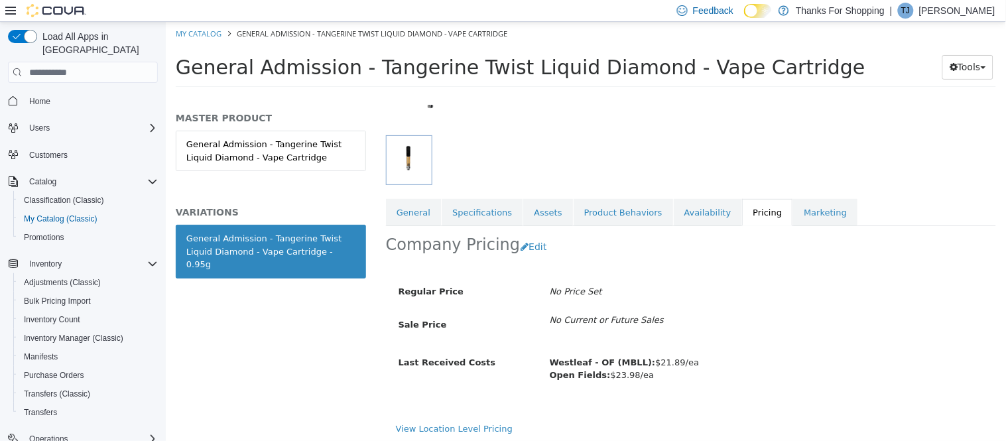
scroll to position [151, 0]
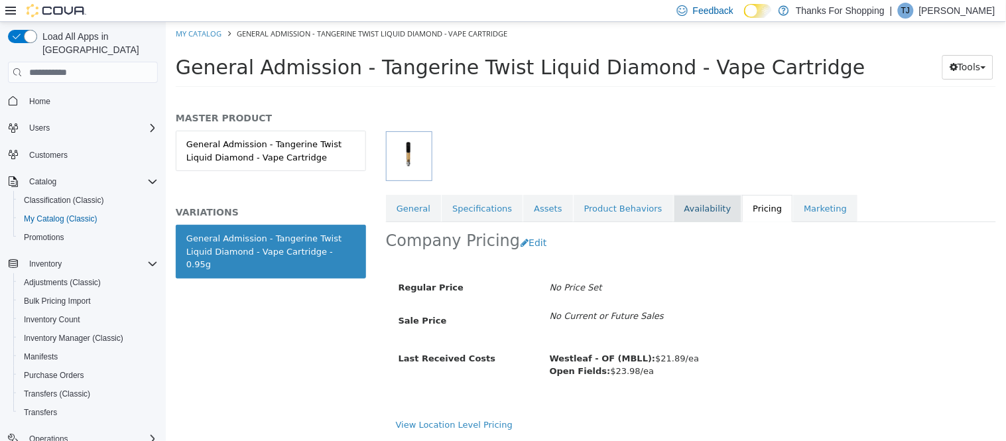
click at [674, 208] on link "Availability" at bounding box center [707, 209] width 68 height 28
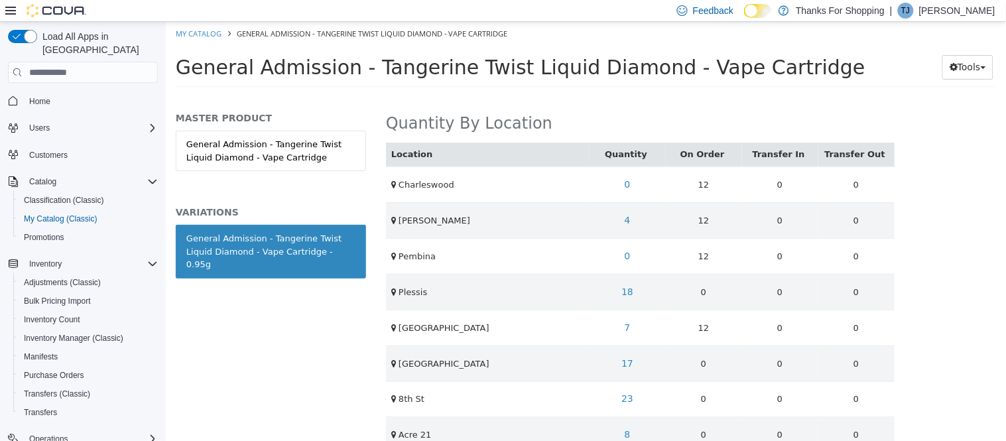
scroll to position [368, 0]
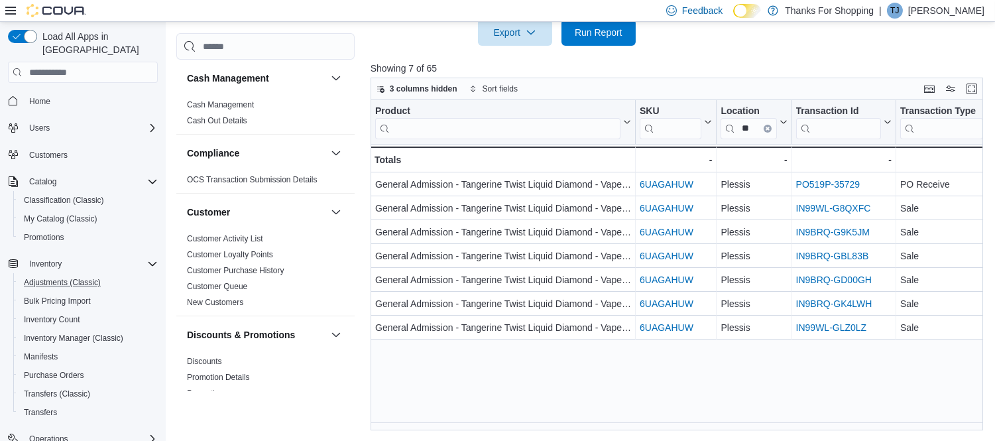
scroll to position [245, 0]
click at [38, 333] on span "Inventory Manager (Classic)" at bounding box center [73, 338] width 99 height 11
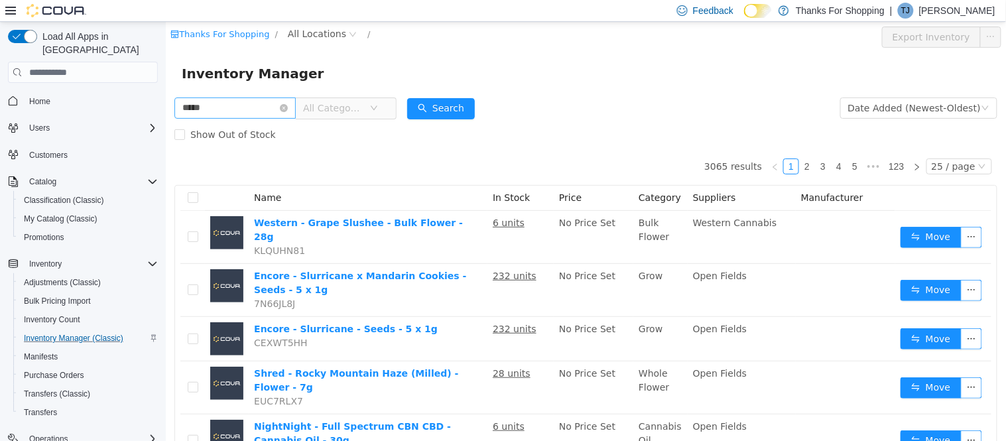
type input "*****"
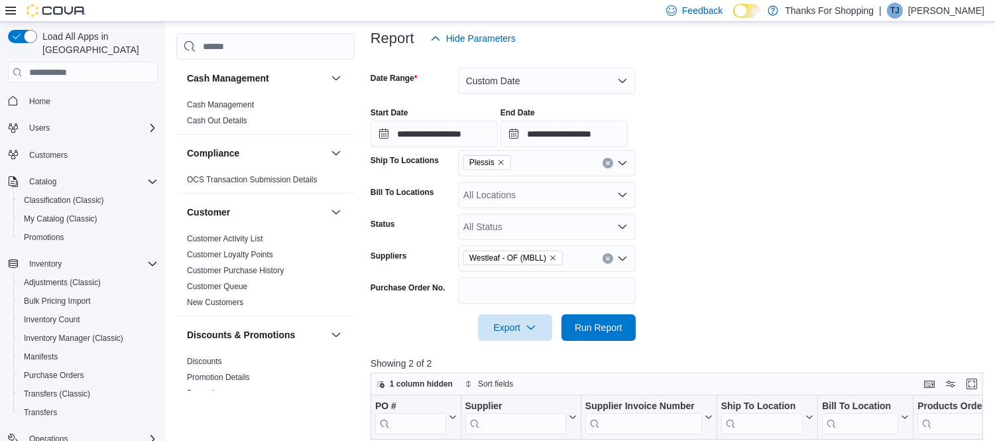
scroll to position [515, 0]
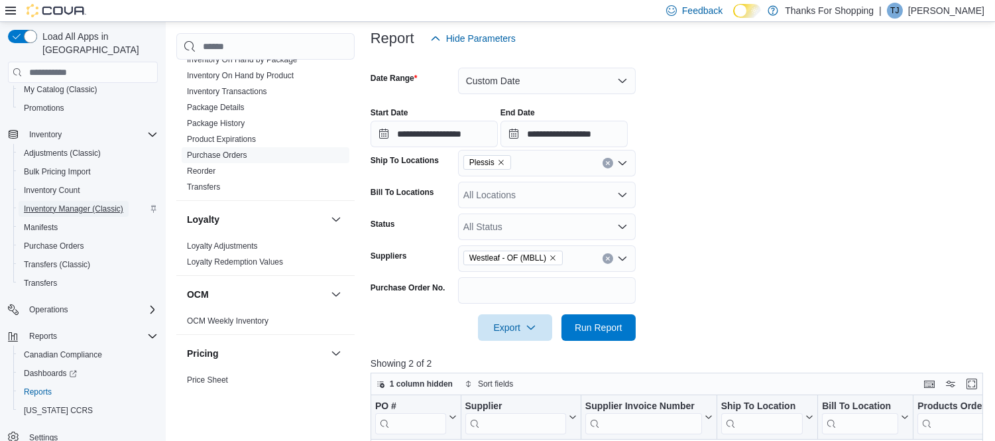
click at [75, 201] on span "Inventory Manager (Classic)" at bounding box center [73, 209] width 99 height 16
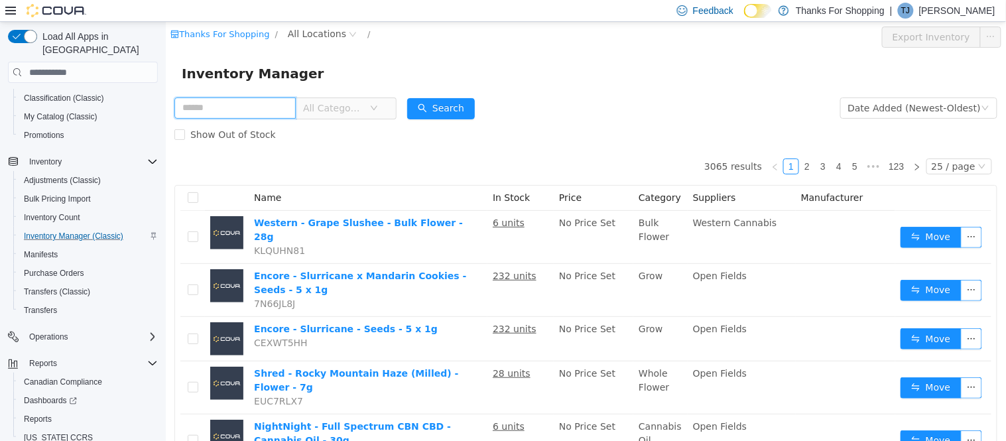
click at [248, 106] on input "text" at bounding box center [234, 107] width 121 height 21
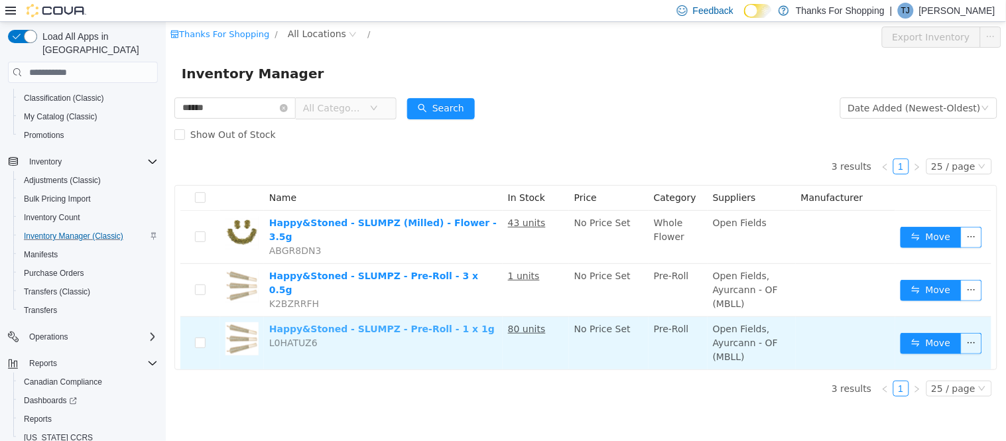
click at [308, 324] on link "Happy&Stoned - SLUMPZ - Pre-Roll - 1 x 1g" at bounding box center [381, 329] width 225 height 11
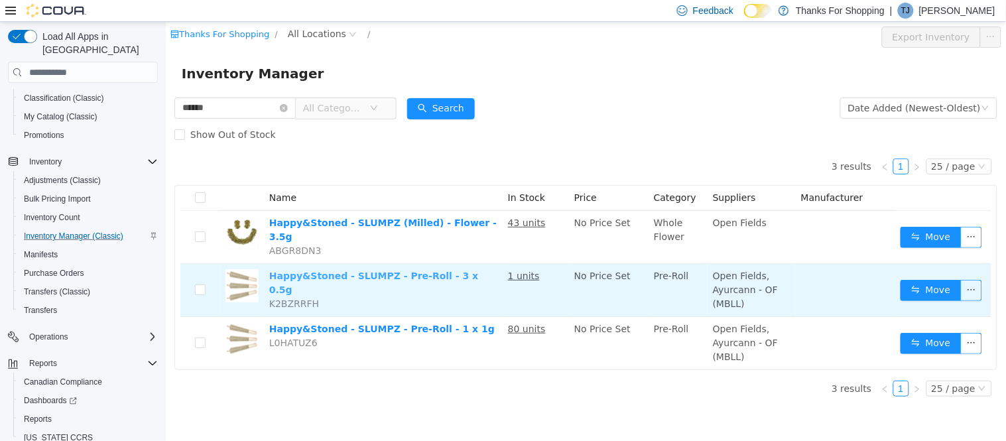
click at [338, 271] on link "Happy&Stoned - SLUMPZ - Pre-Roll - 3 x 0.5g" at bounding box center [373, 283] width 209 height 25
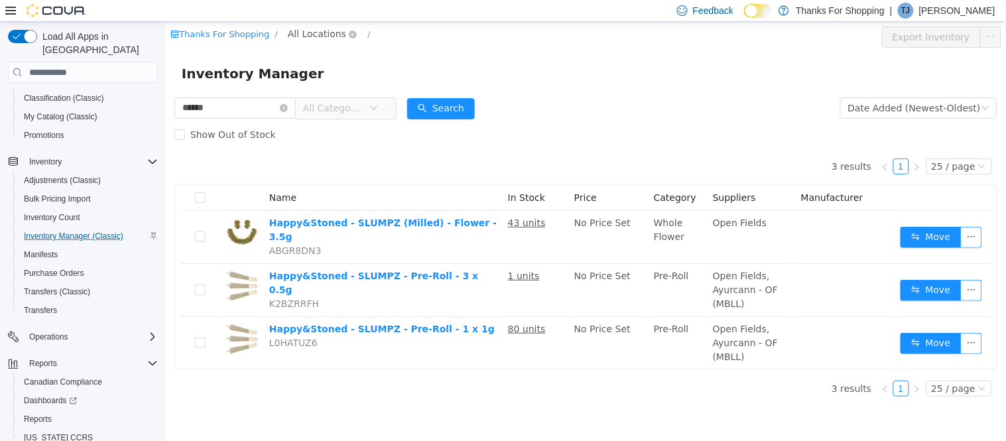
click at [316, 35] on span "All Locations" at bounding box center [316, 34] width 58 height 15
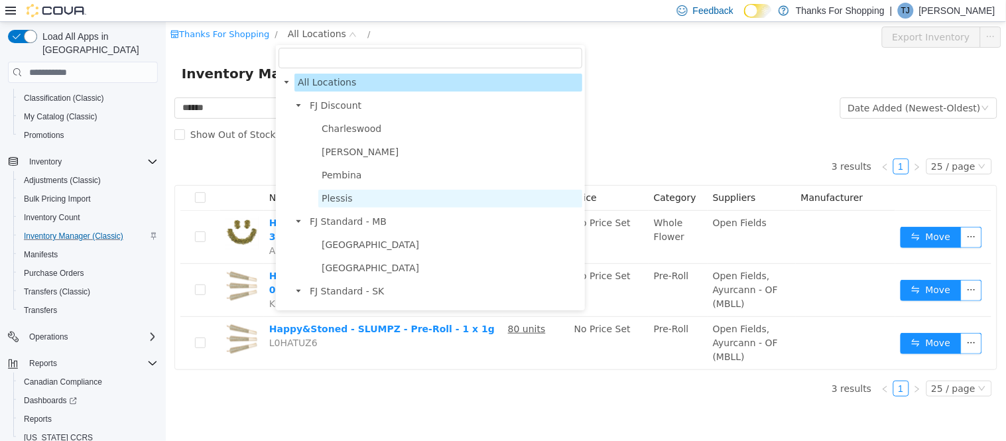
click at [347, 193] on span "Plessis" at bounding box center [336, 198] width 31 height 11
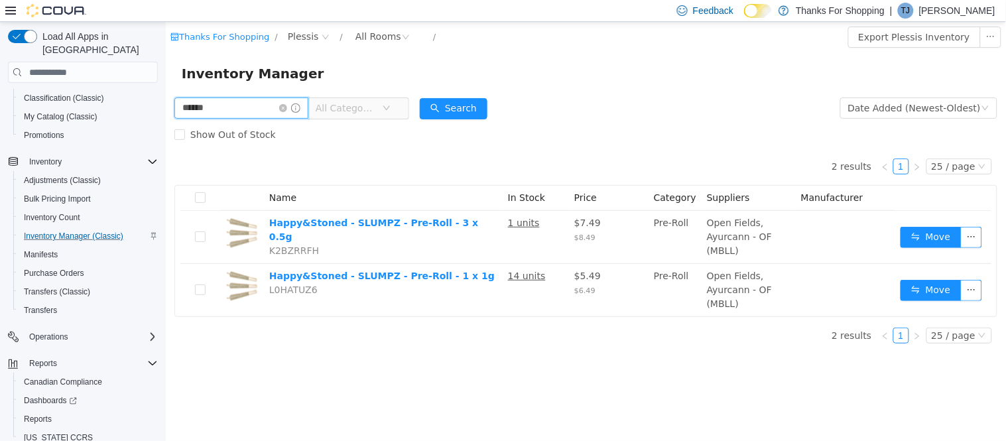
drag, startPoint x: 234, startPoint y: 106, endPoint x: -5, endPoint y: 105, distance: 238.7
click at [165, 105] on html "Thanks For Shopping / Plessis / All Rooms / Export Plessis Inventory Inventory …" at bounding box center [585, 231] width 840 height 419
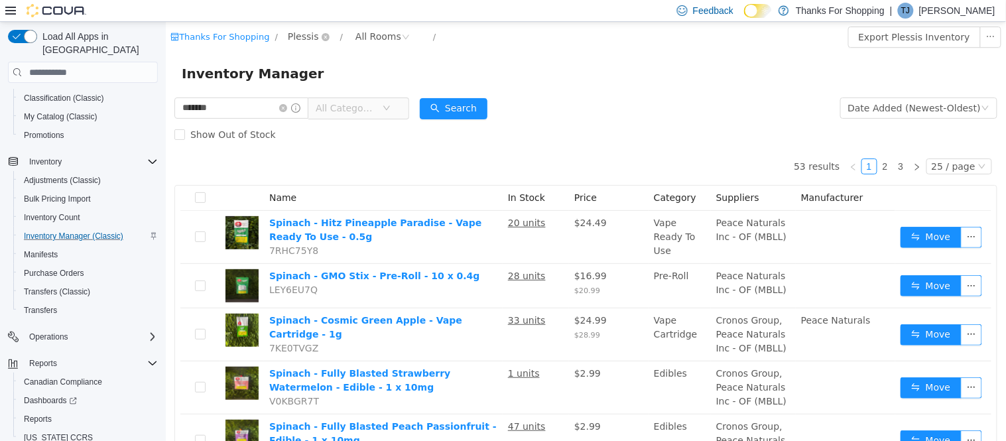
click at [290, 36] on span "Plessis" at bounding box center [302, 36] width 31 height 15
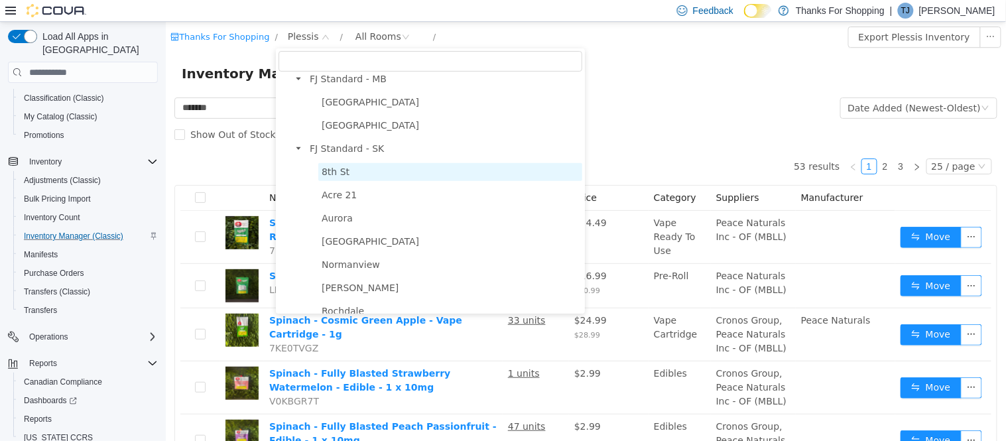
scroll to position [147, 0]
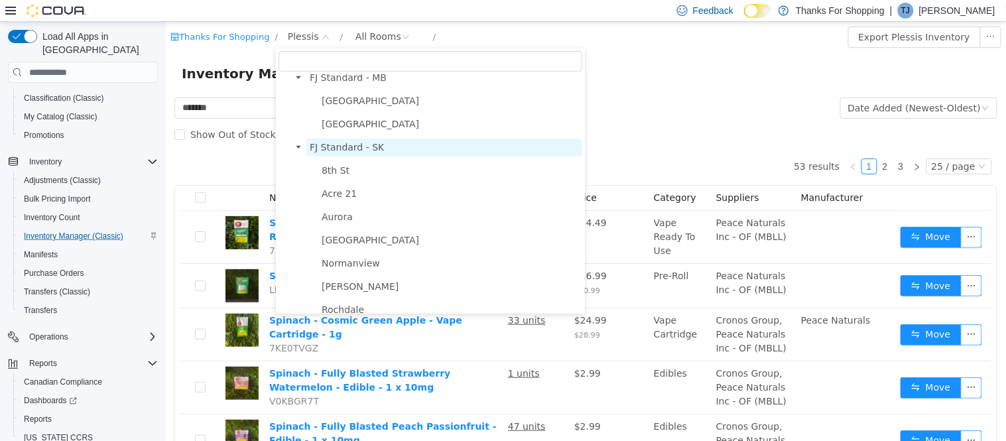
click at [332, 144] on span "FJ Standard - SK" at bounding box center [346, 147] width 74 height 11
click at [332, 145] on span "FJ Standard - SK" at bounding box center [346, 147] width 74 height 11
click at [326, 147] on span "FJ Standard - SK" at bounding box center [346, 147] width 74 height 11
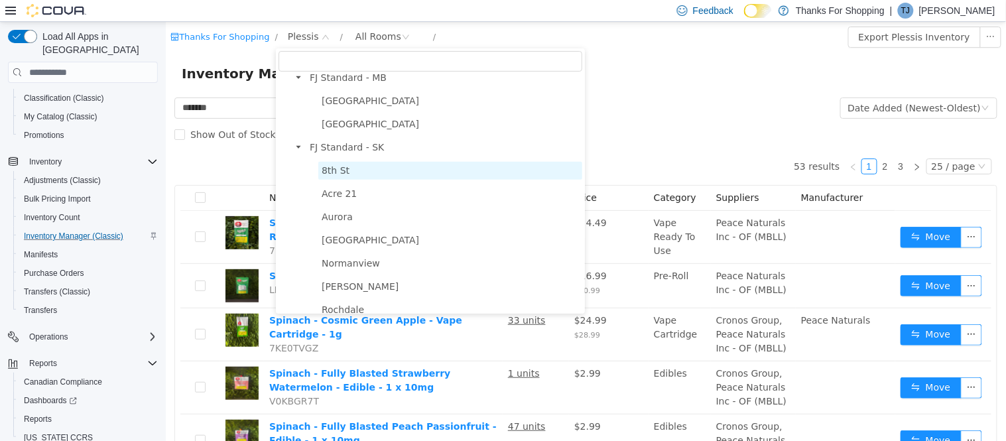
click at [328, 168] on span "8th St" at bounding box center [335, 170] width 28 height 11
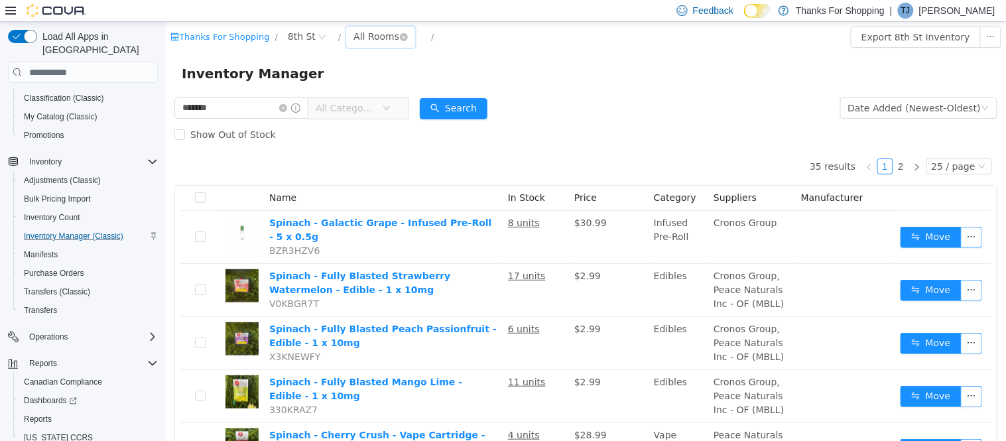
click at [358, 36] on div "All Rooms" at bounding box center [376, 37] width 46 height 20
click at [521, 52] on div "Inventory Manager" at bounding box center [585, 73] width 840 height 42
click at [344, 111] on span "All Categories" at bounding box center [345, 107] width 60 height 13
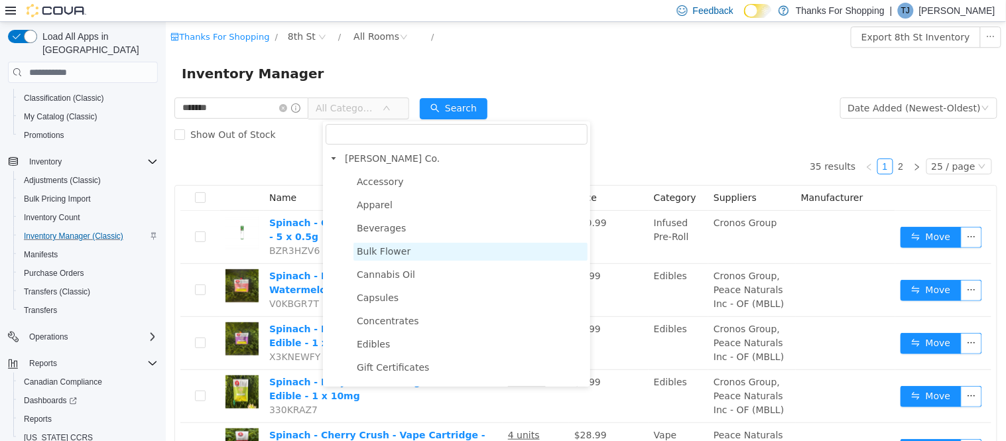
click at [393, 249] on span "Bulk Flower" at bounding box center [383, 251] width 54 height 11
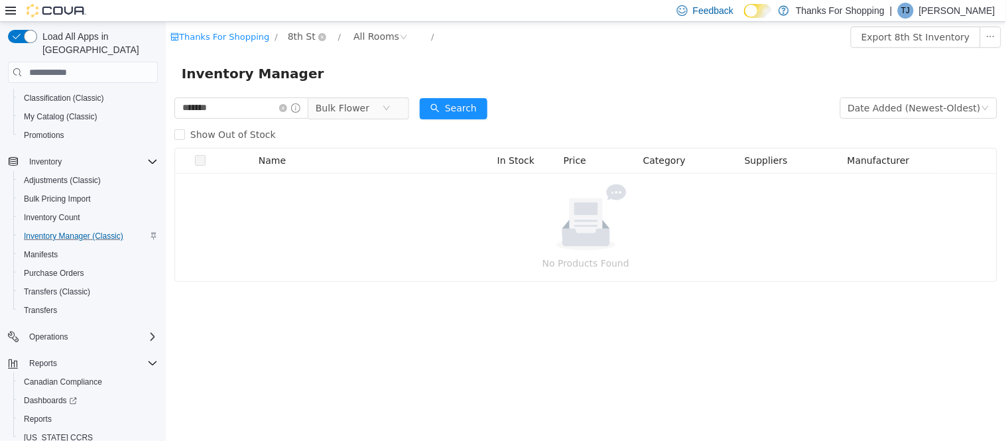
click at [295, 37] on span "8th St" at bounding box center [301, 36] width 28 height 15
click at [604, 78] on div "Inventory Manager" at bounding box center [585, 73] width 808 height 21
click at [188, 32] on link "Thanks For Shopping" at bounding box center [219, 37] width 99 height 10
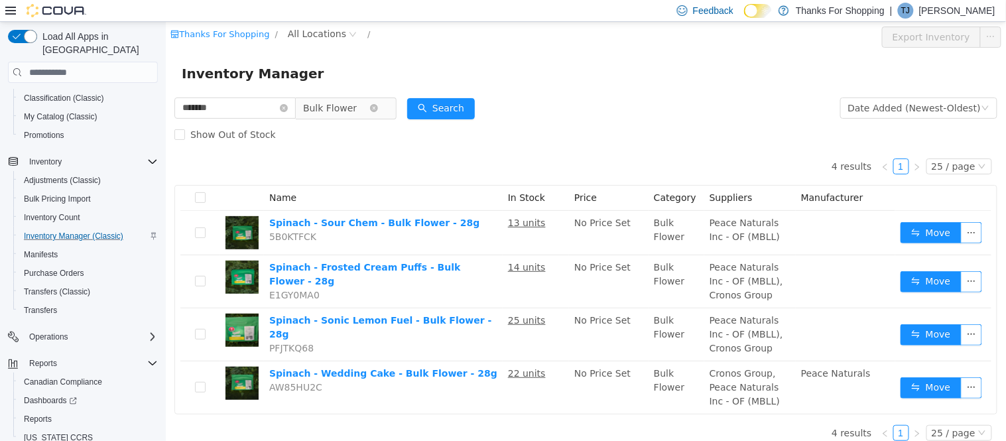
click at [377, 109] on icon "icon: close-circle" at bounding box center [373, 108] width 8 height 8
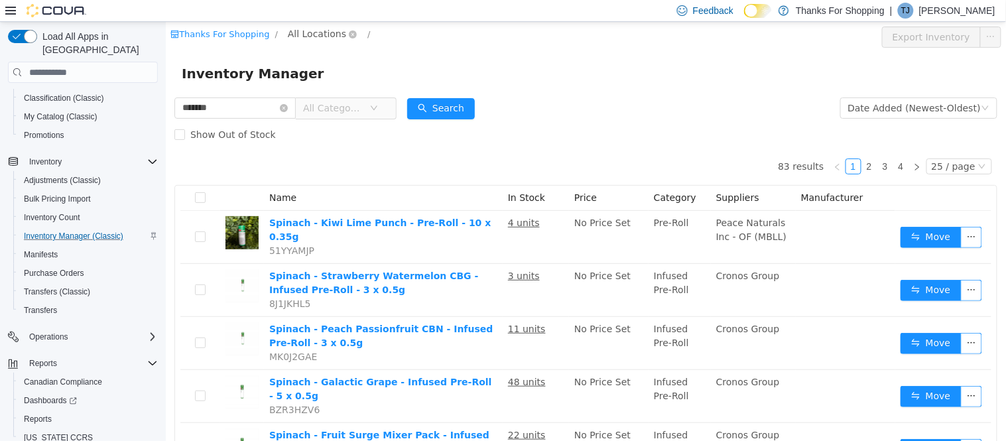
click at [293, 32] on span "All Locations" at bounding box center [316, 34] width 58 height 15
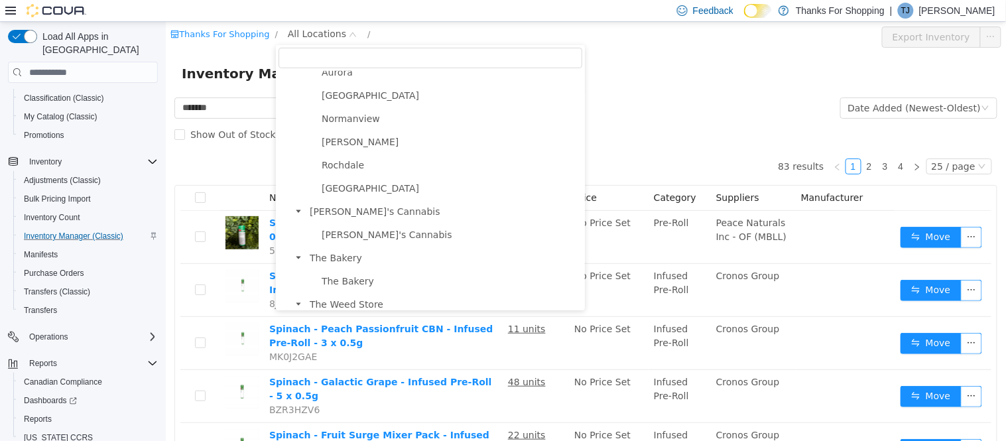
scroll to position [294, 0]
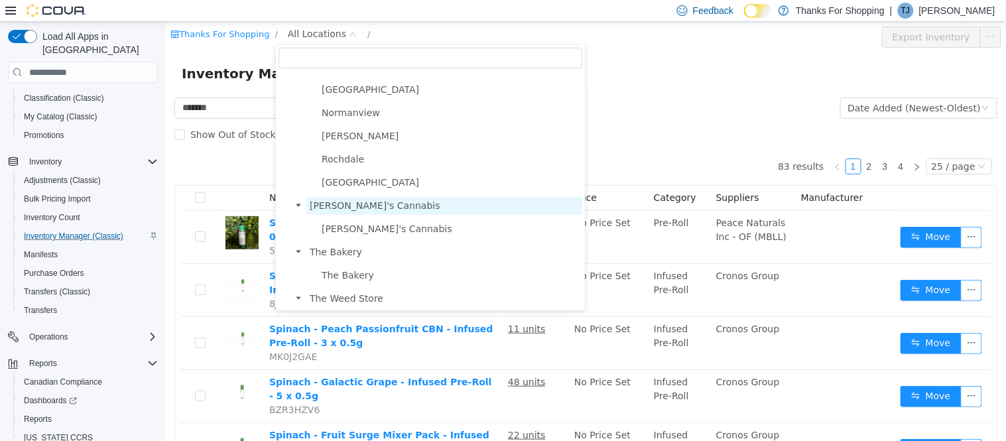
click at [343, 206] on span "[PERSON_NAME]'s Cannabis" at bounding box center [374, 205] width 131 height 11
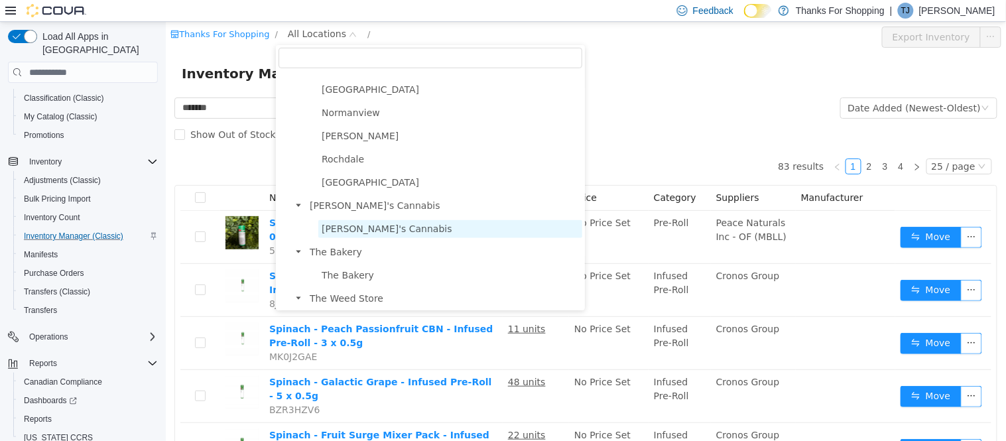
click at [347, 226] on span "[PERSON_NAME]'s Cannabis" at bounding box center [386, 228] width 131 height 11
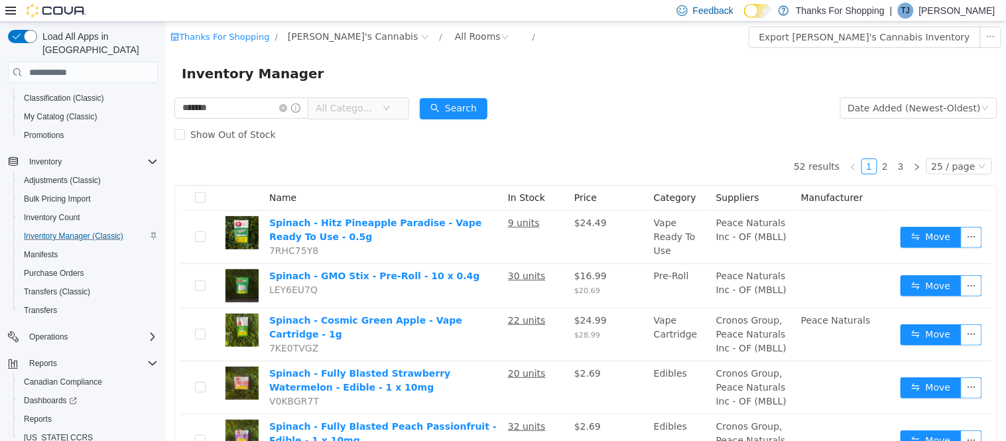
click at [361, 105] on span "All Categories" at bounding box center [345, 107] width 60 height 13
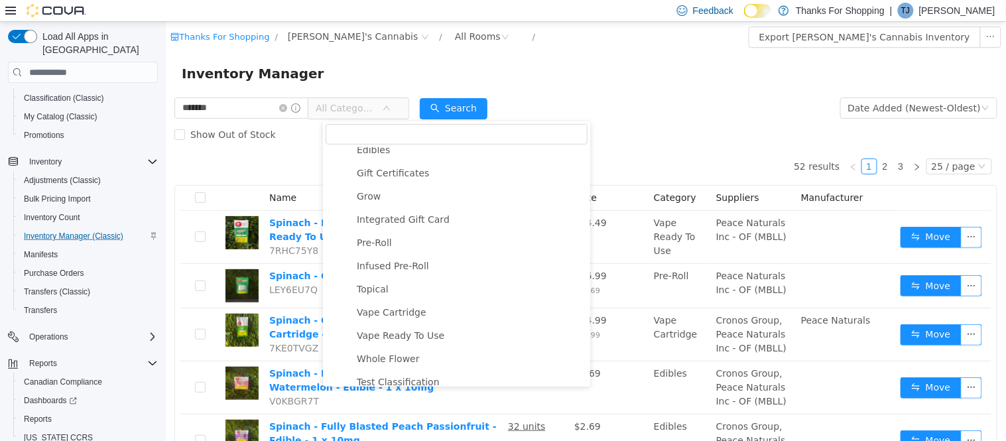
scroll to position [221, 0]
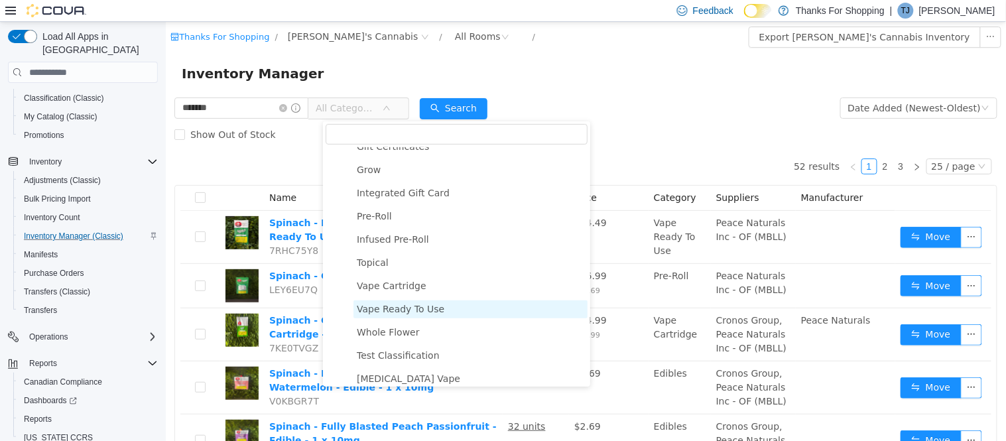
click at [397, 310] on span "Vape Ready To Use" at bounding box center [400, 309] width 88 height 11
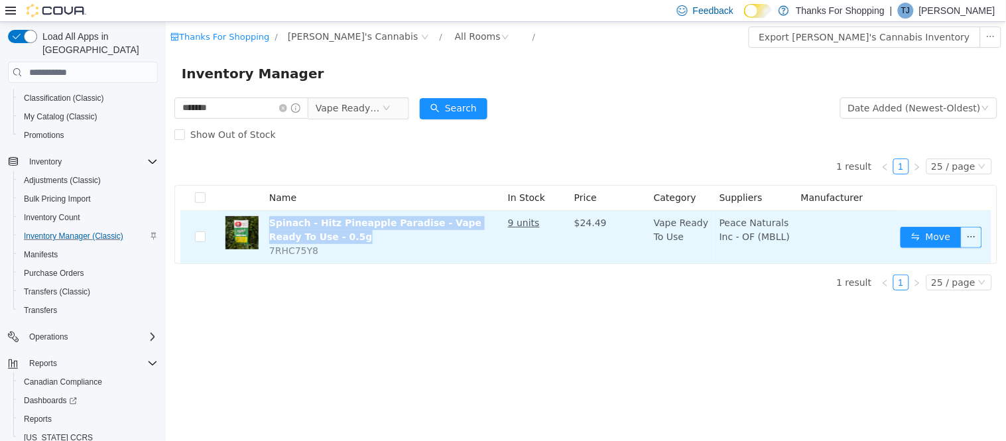
drag, startPoint x: 347, startPoint y: 234, endPoint x: 265, endPoint y: 223, distance: 83.6
click at [265, 223] on td "Spinach - Hitz Pineapple Paradise - Vape Ready To Use - 0.5g 7RHC75Y8" at bounding box center [382, 237] width 239 height 52
copy link "Spinach - Hitz Pineapple Paradise - Vape Ready To Use - 0.5g"
click at [298, 222] on link "Spinach - Hitz Pineapple Paradise - Vape Ready To Use - 0.5g" at bounding box center [375, 229] width 212 height 25
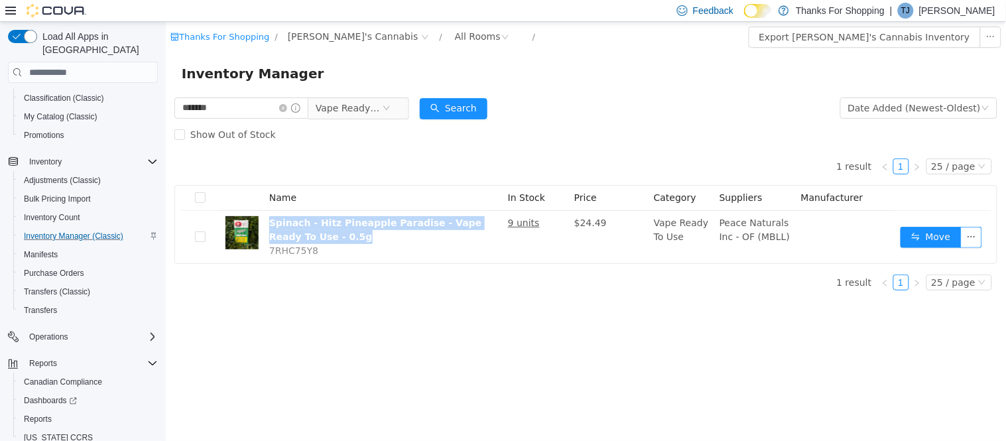
copy link "Spinach - Hitz Pineapple Paradise - Vape Ready To Use - 0.5g"
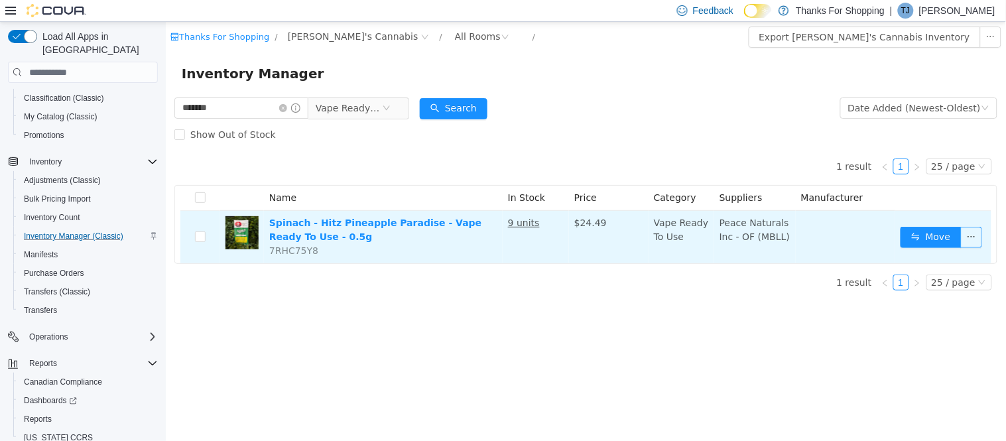
click at [283, 251] on span "7RHC75Y8" at bounding box center [293, 250] width 49 height 11
copy span "7RHC75Y8"
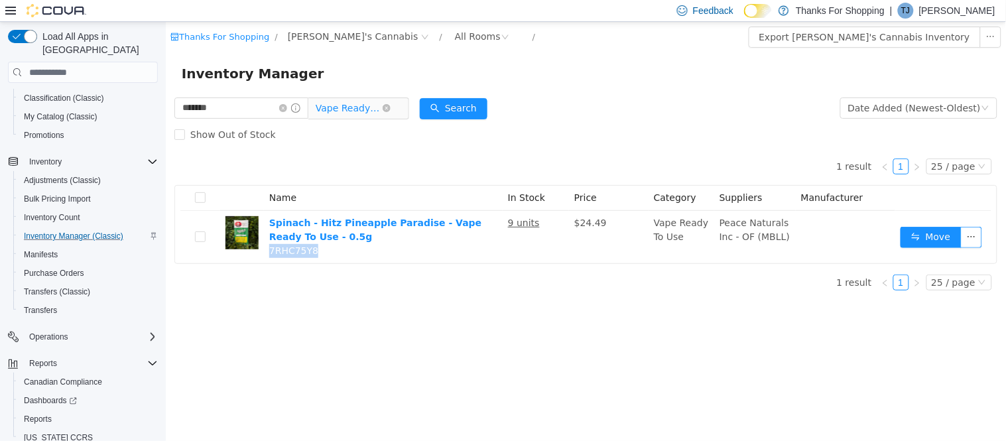
click at [375, 104] on span "Vape Ready To Use" at bounding box center [348, 108] width 66 height 20
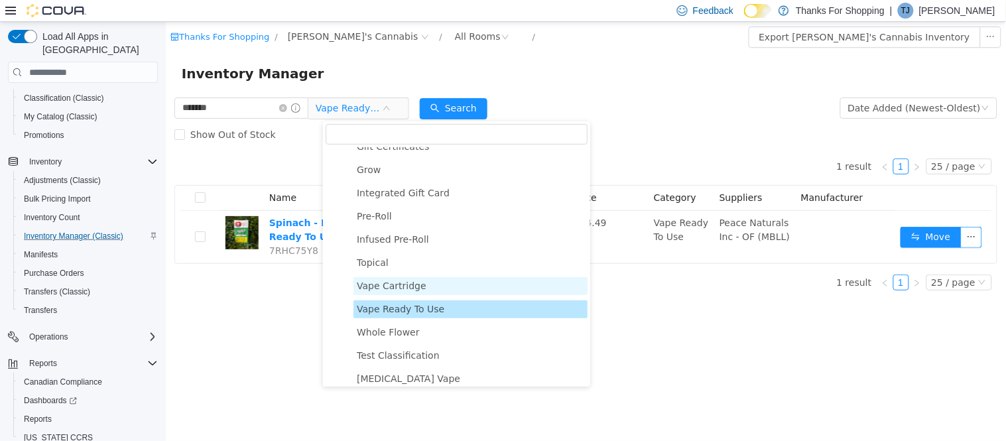
click at [388, 286] on span "Vape Cartridge" at bounding box center [391, 285] width 70 height 11
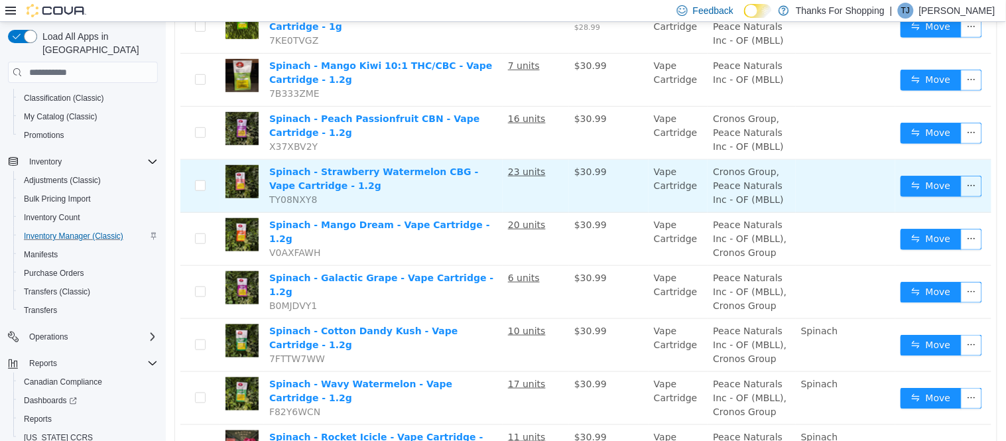
scroll to position [294, 0]
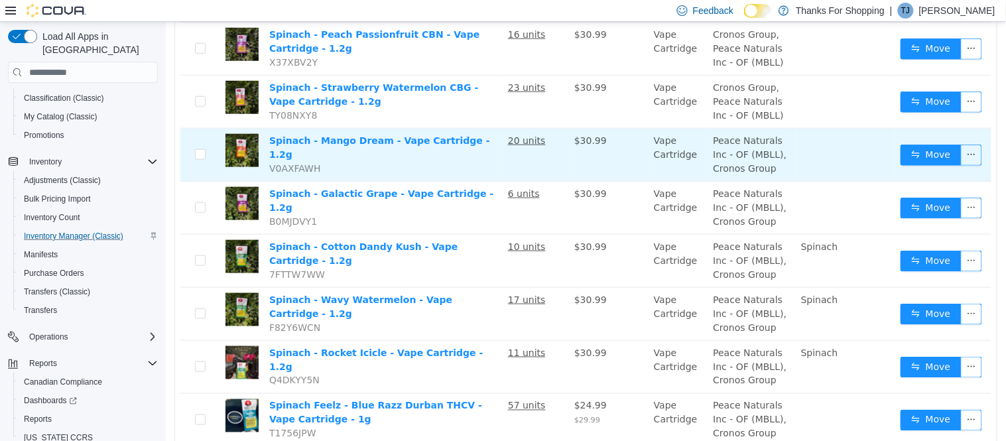
click at [288, 163] on span "V0AXFAWH" at bounding box center [295, 168] width 52 height 11
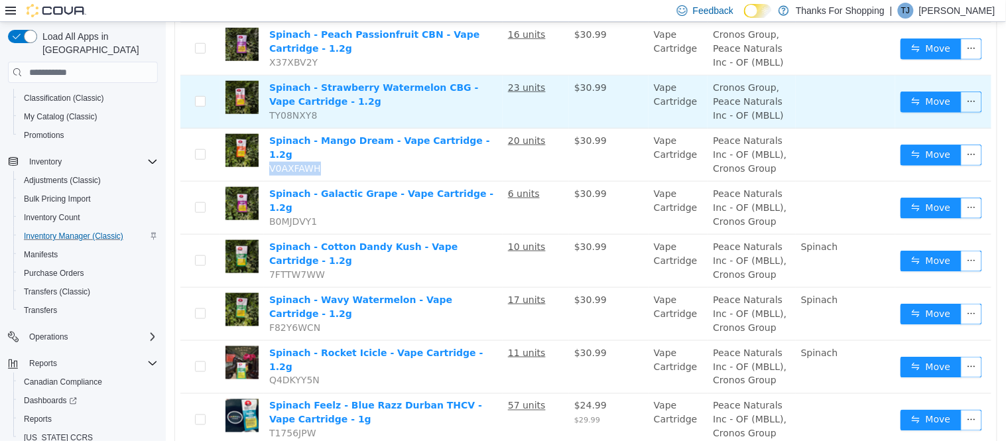
copy span "V0AXFAWH"
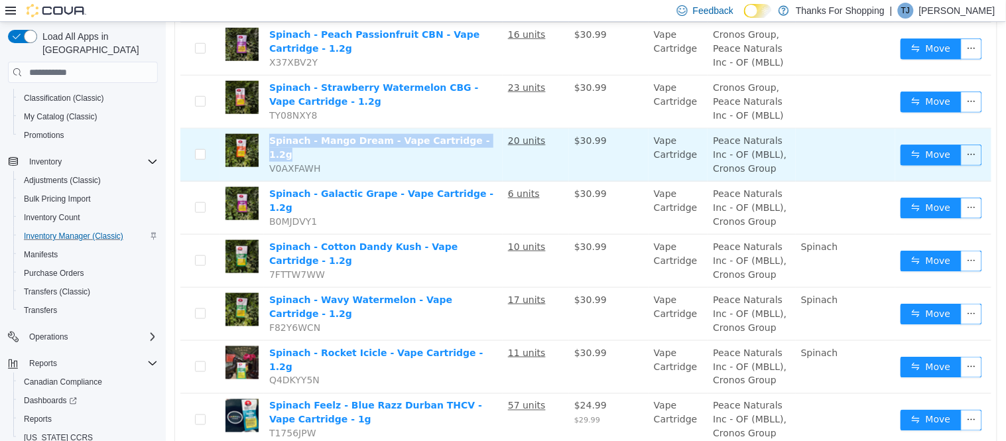
drag, startPoint x: 493, startPoint y: 137, endPoint x: 269, endPoint y: 145, distance: 223.6
click at [269, 145] on td "Spinach - Mango Dream - Vape Cartridge - 1.2g V0AXFAWH" at bounding box center [382, 155] width 239 height 53
copy link "Spinach - Mango Dream - Vape Cartridge - 1.2g"
click at [333, 139] on link "Spinach - Mango Dream - Vape Cartridge - 1.2g" at bounding box center [379, 147] width 221 height 25
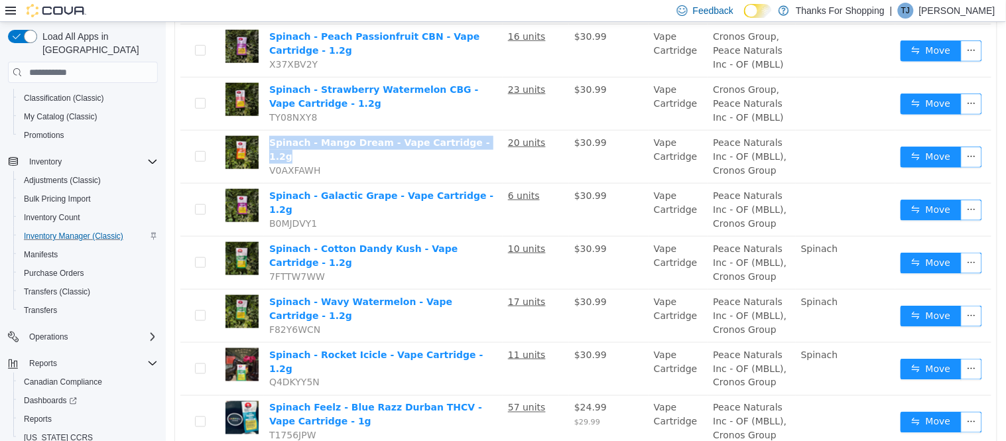
scroll to position [153, 0]
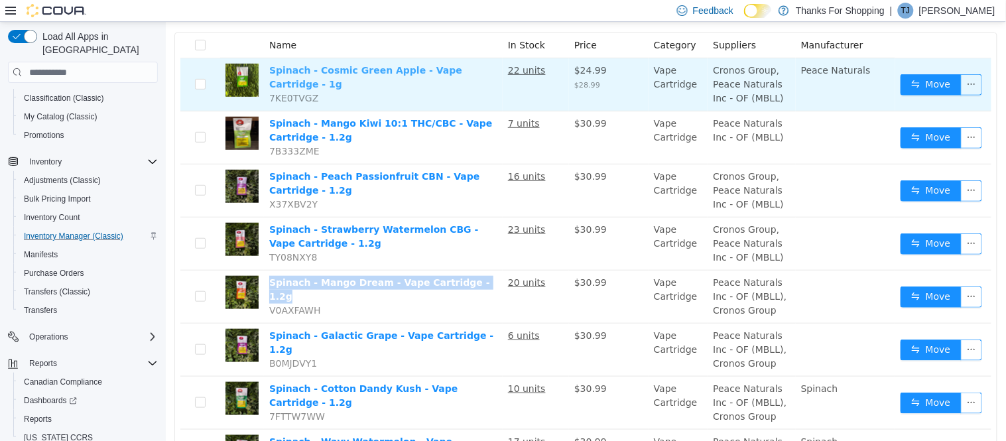
click at [402, 69] on link "Spinach - Cosmic Green Apple - Vape Cartridge - 1g" at bounding box center [365, 77] width 193 height 25
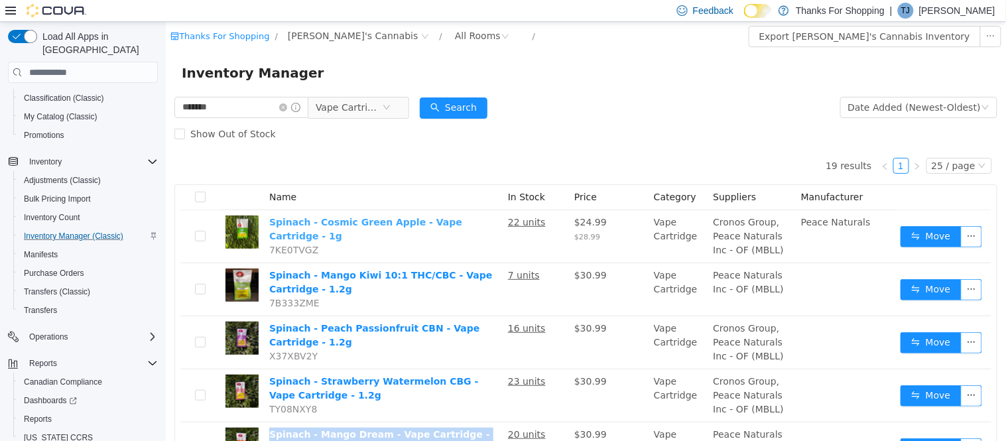
scroll to position [0, 0]
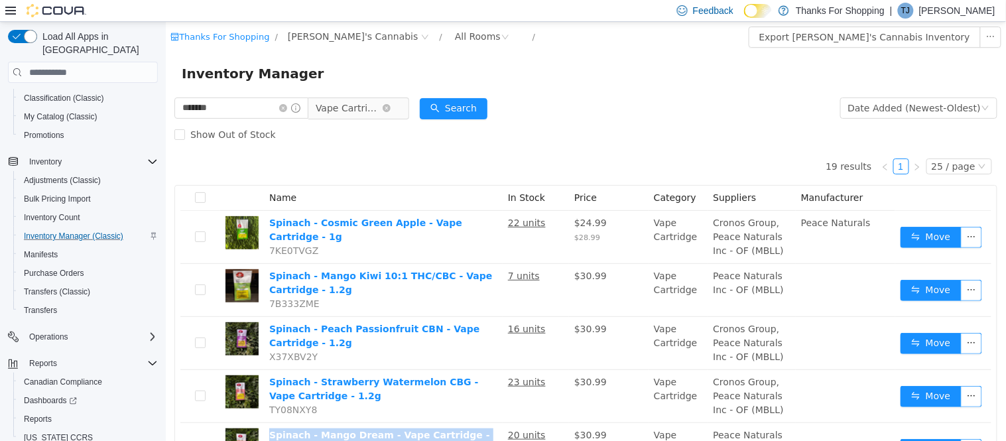
click at [377, 106] on span "Vape Cartridge" at bounding box center [348, 108] width 66 height 20
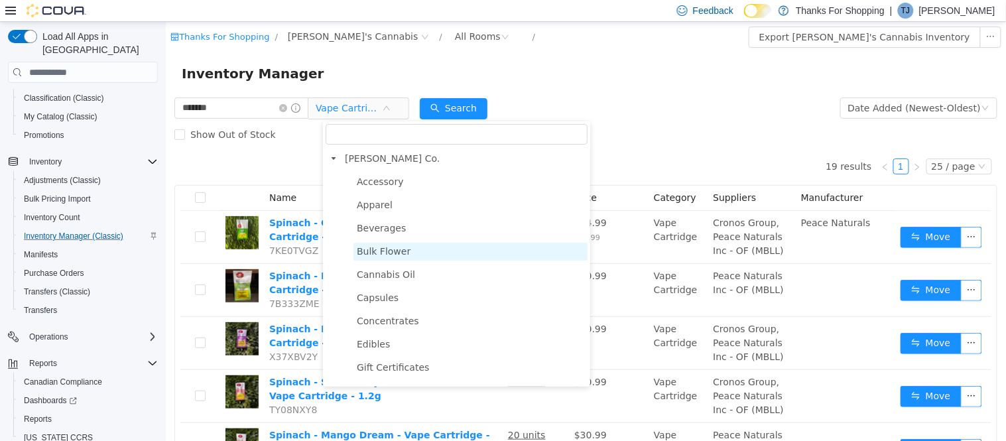
click at [373, 253] on span "Bulk Flower" at bounding box center [383, 251] width 54 height 11
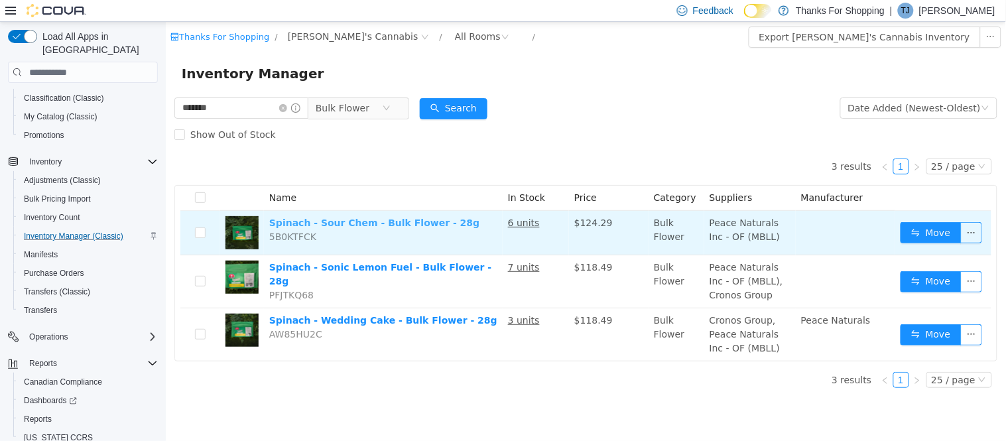
click at [361, 221] on link "Spinach - Sour Chem - Bulk Flower - 28g" at bounding box center [374, 222] width 210 height 11
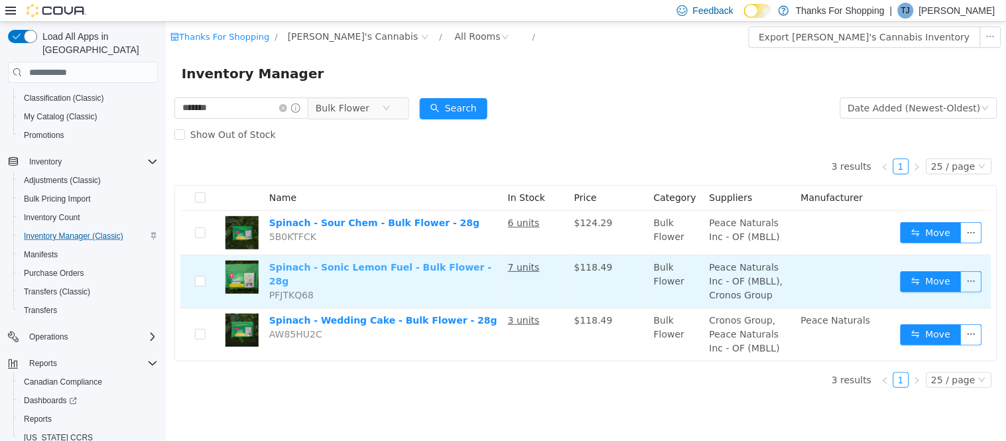
click at [334, 268] on link "Spinach - Sonic Lemon Fuel - Bulk Flower - 28g" at bounding box center [380, 274] width 223 height 25
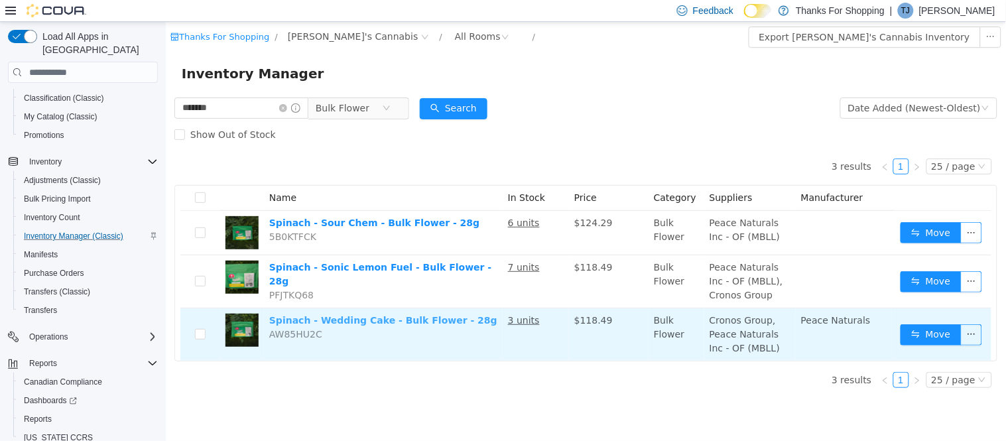
click at [334, 317] on link "Spinach - Wedding Cake - Bulk Flower - 28g" at bounding box center [383, 320] width 228 height 11
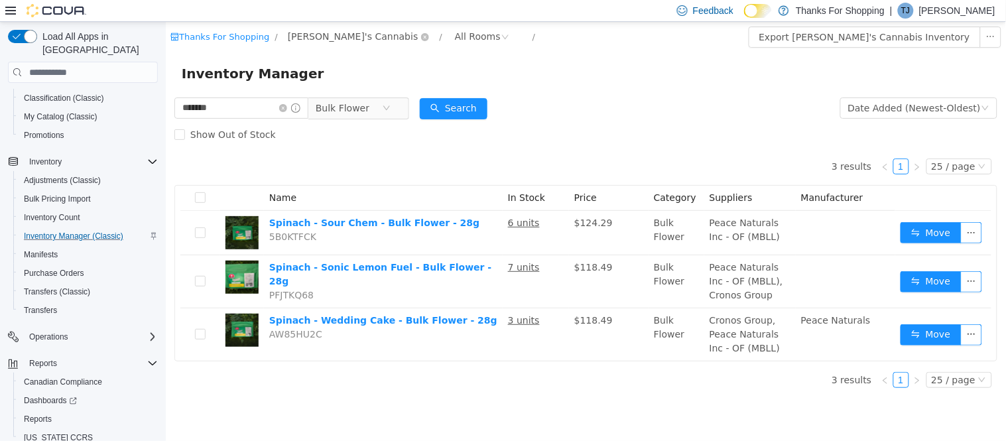
click at [321, 36] on span "[PERSON_NAME]'s Cannabis" at bounding box center [352, 36] width 131 height 15
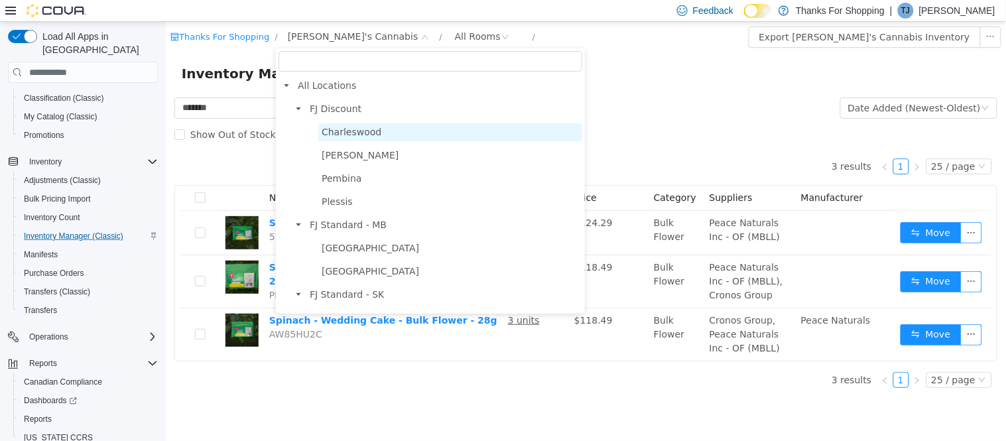
click at [341, 132] on span "Charleswood" at bounding box center [351, 132] width 60 height 11
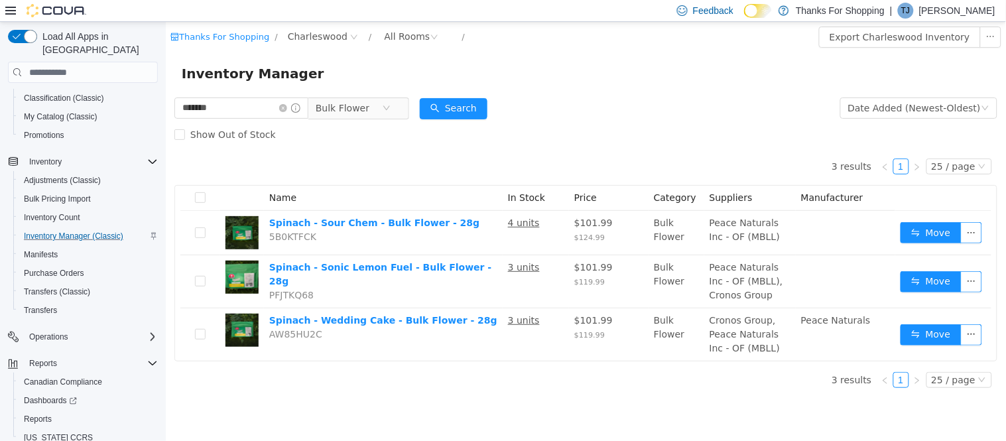
click at [294, 45] on div "Thanks For Shopping / Charleswood / All Rooms /" at bounding box center [516, 37] width 692 height 21
click at [295, 42] on span "Charleswood" at bounding box center [317, 36] width 60 height 15
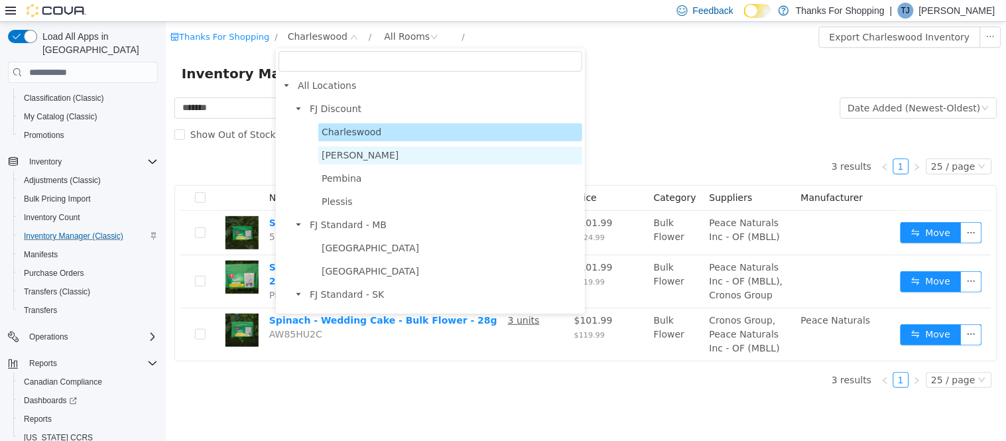
click at [326, 160] on span "[PERSON_NAME]" at bounding box center [359, 155] width 77 height 11
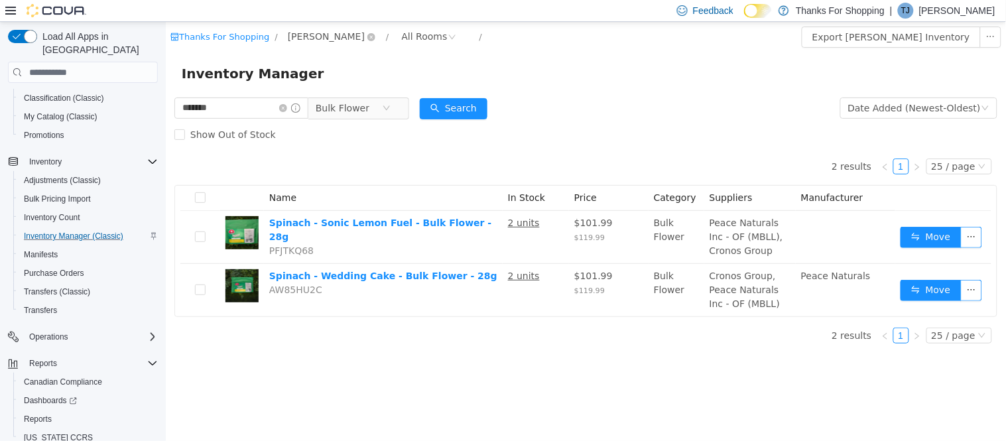
click at [304, 40] on span "[PERSON_NAME]" at bounding box center [325, 36] width 77 height 15
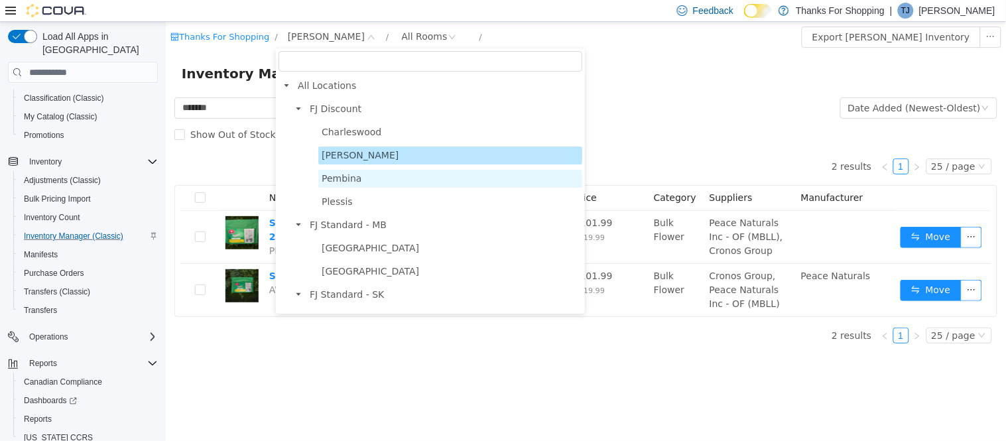
click at [340, 182] on span "Pembina" at bounding box center [341, 178] width 40 height 11
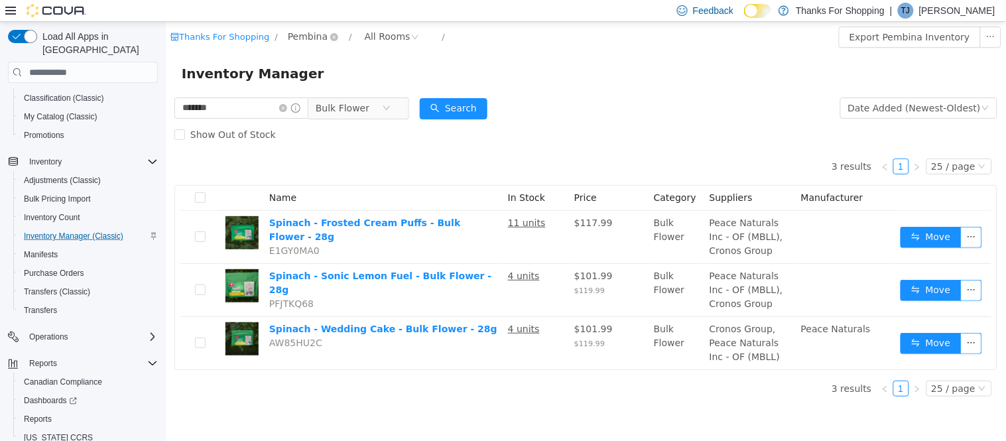
click at [294, 36] on span "Pembina" at bounding box center [307, 36] width 40 height 15
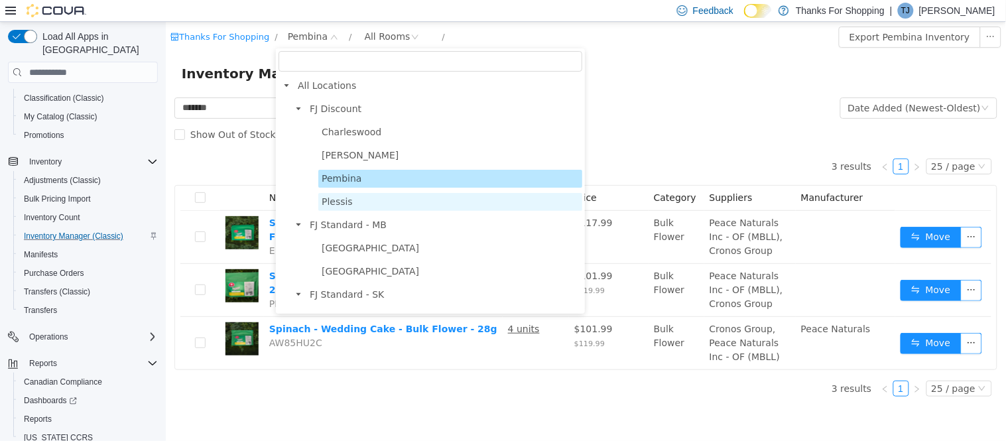
click at [328, 205] on span "Plessis" at bounding box center [336, 201] width 31 height 11
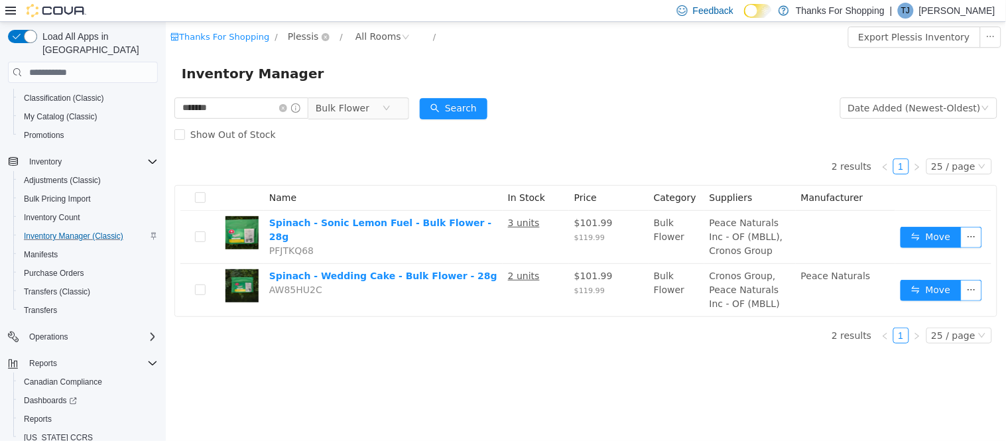
click at [288, 34] on span "Plessis" at bounding box center [302, 36] width 31 height 15
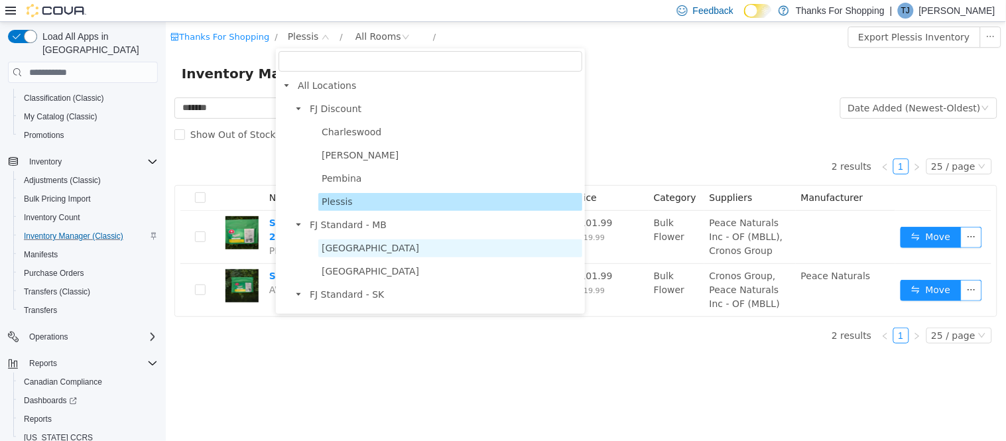
click at [343, 245] on span "[GEOGRAPHIC_DATA]" at bounding box center [369, 248] width 97 height 11
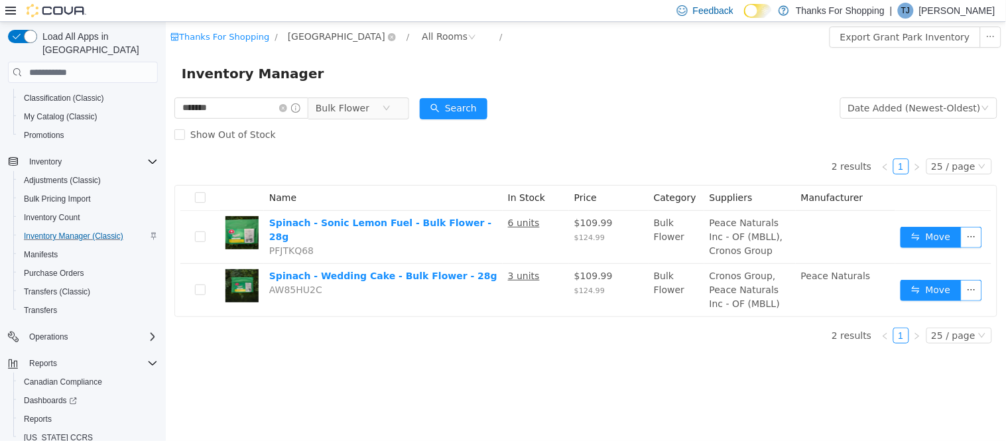
click at [292, 34] on span "[GEOGRAPHIC_DATA]" at bounding box center [335, 36] width 97 height 15
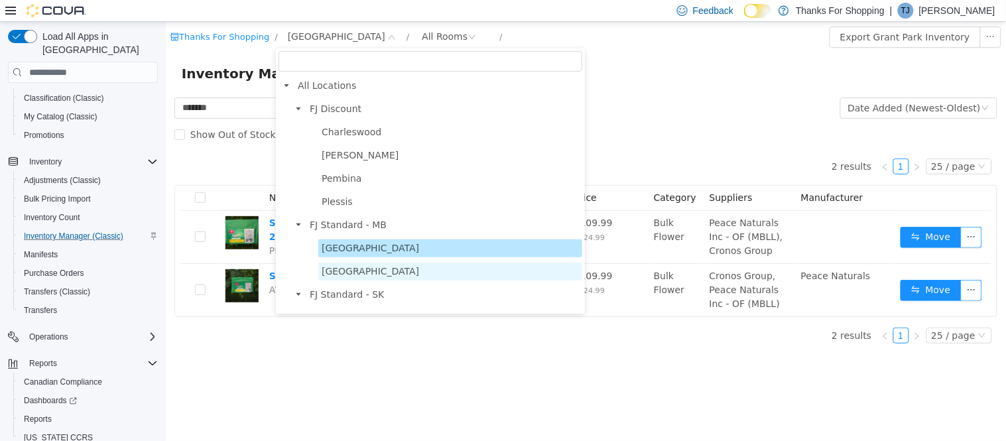
click at [348, 273] on span "[GEOGRAPHIC_DATA]" at bounding box center [369, 271] width 97 height 11
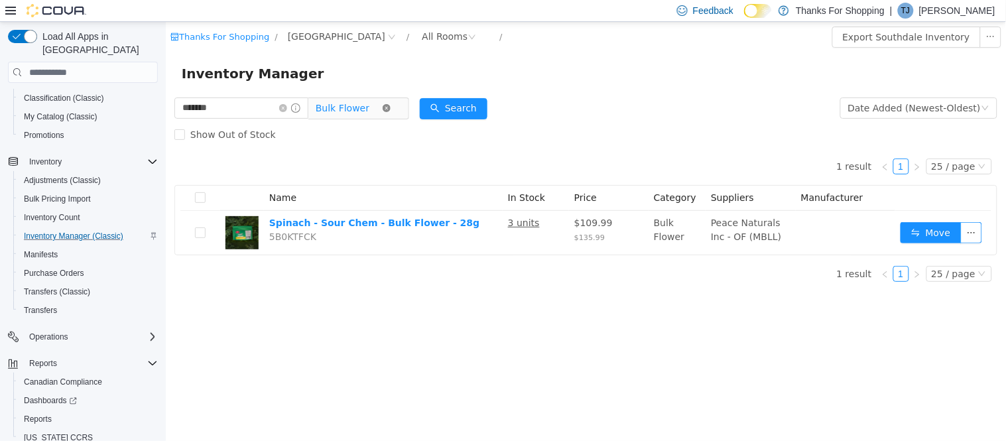
click at [390, 109] on icon "icon: close-circle" at bounding box center [386, 108] width 8 height 8
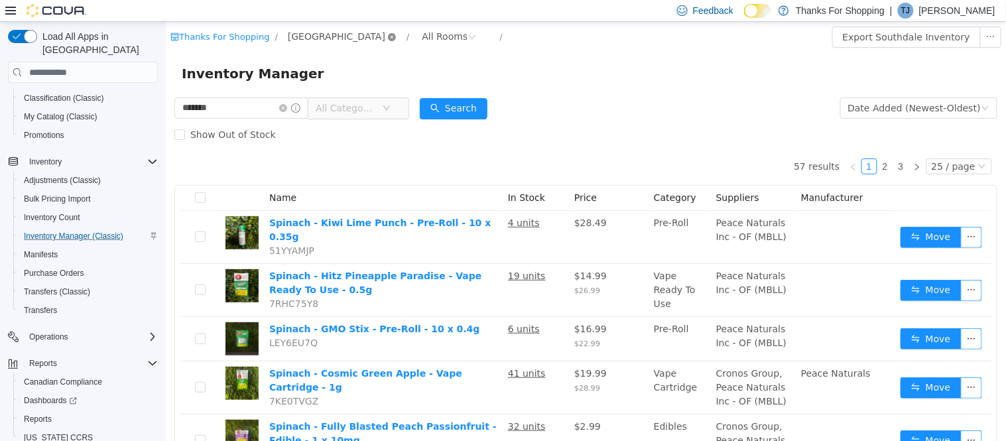
click at [387, 40] on icon "icon: close-circle" at bounding box center [391, 37] width 8 height 8
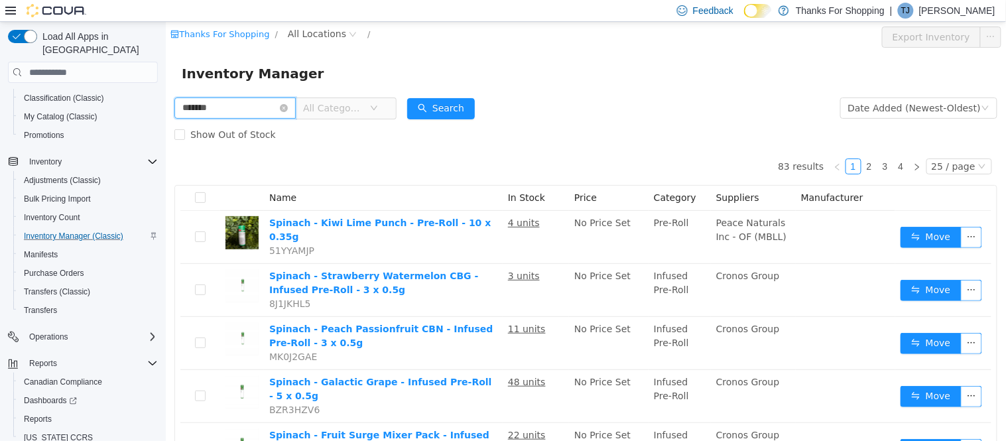
drag, startPoint x: 242, startPoint y: 100, endPoint x: 135, endPoint y: 97, distance: 107.4
click at [165, 97] on html "Thanks For Shopping / All Locations / Export Inventory Inventory Manager ******…" at bounding box center [585, 231] width 840 height 419
type input "*****"
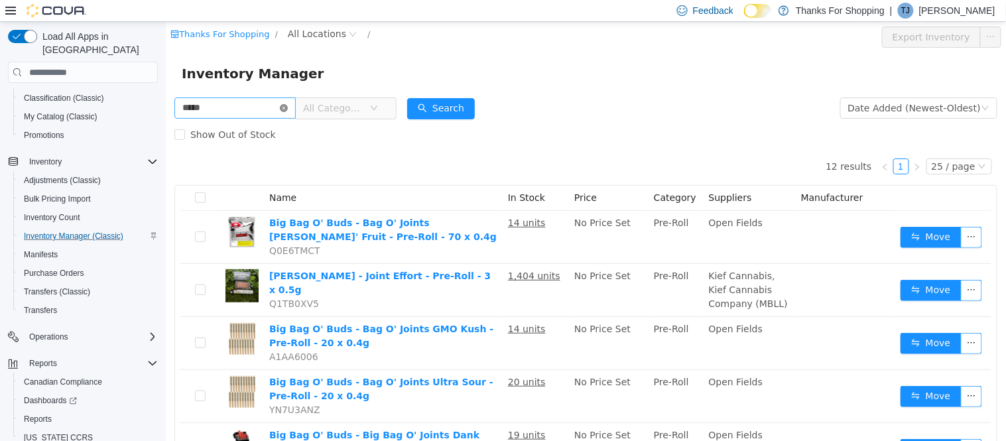
click at [287, 110] on icon "icon: close-circle" at bounding box center [283, 108] width 8 height 8
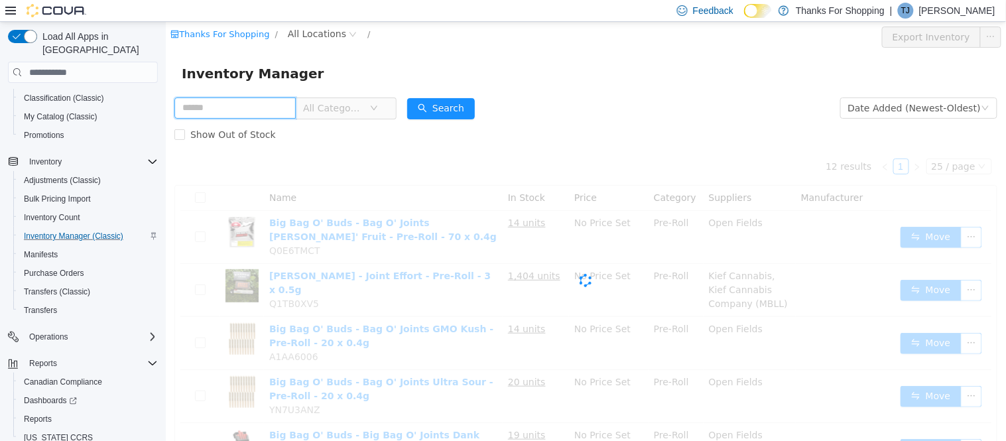
click at [238, 106] on input "text" at bounding box center [234, 107] width 121 height 21
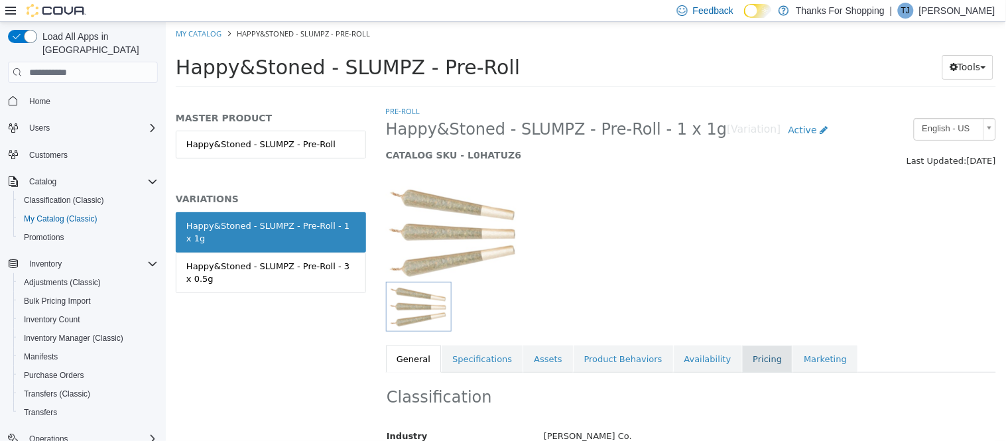
click at [741, 355] on link "Pricing" at bounding box center [766, 359] width 50 height 28
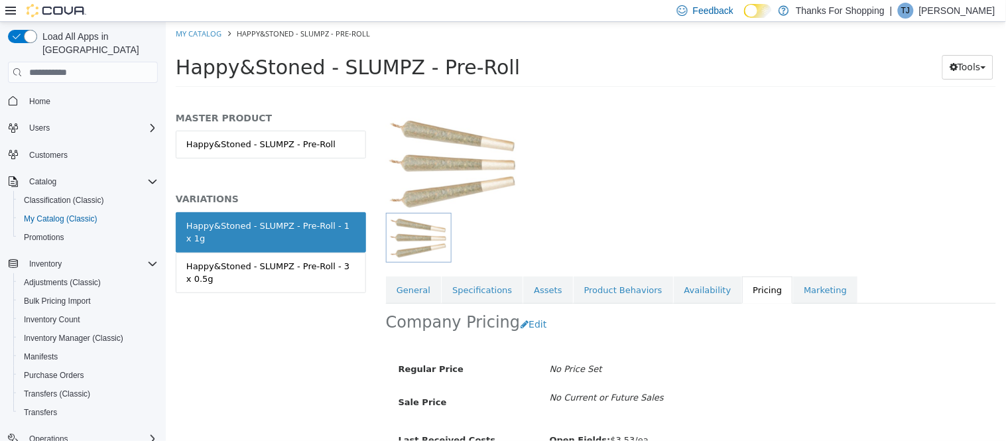
scroll to position [151, 0]
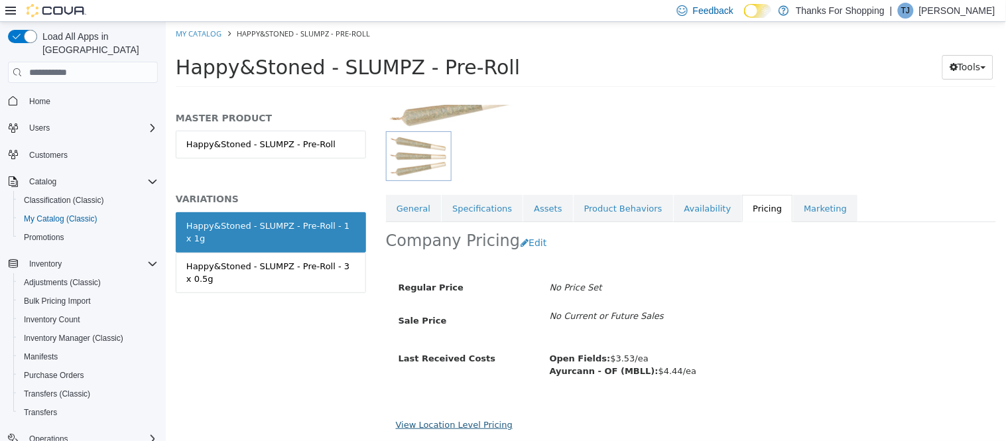
click at [445, 420] on link "View Location Level Pricing" at bounding box center [453, 425] width 117 height 10
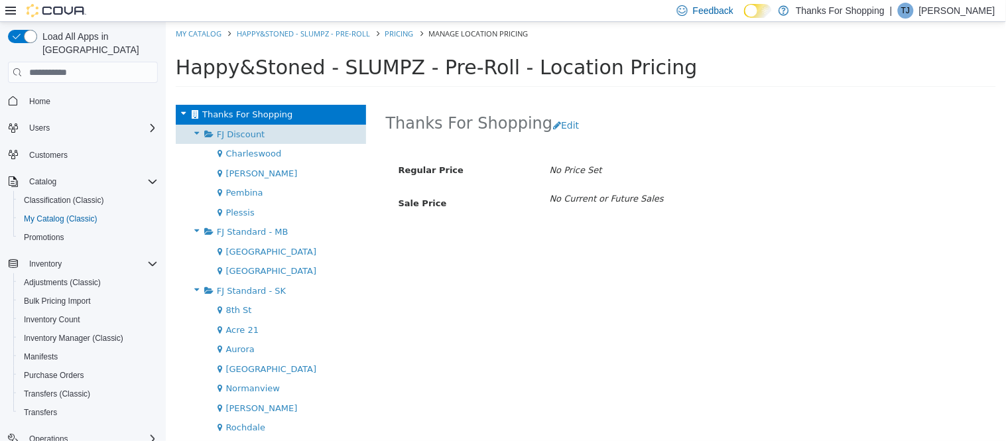
click at [219, 137] on span "FJ Discount" at bounding box center [240, 134] width 48 height 10
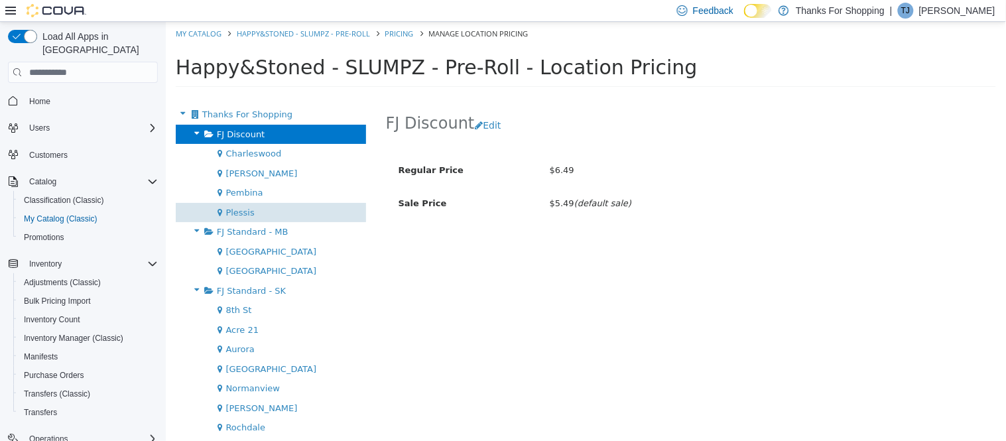
click at [243, 209] on span "Plessis" at bounding box center [239, 213] width 29 height 10
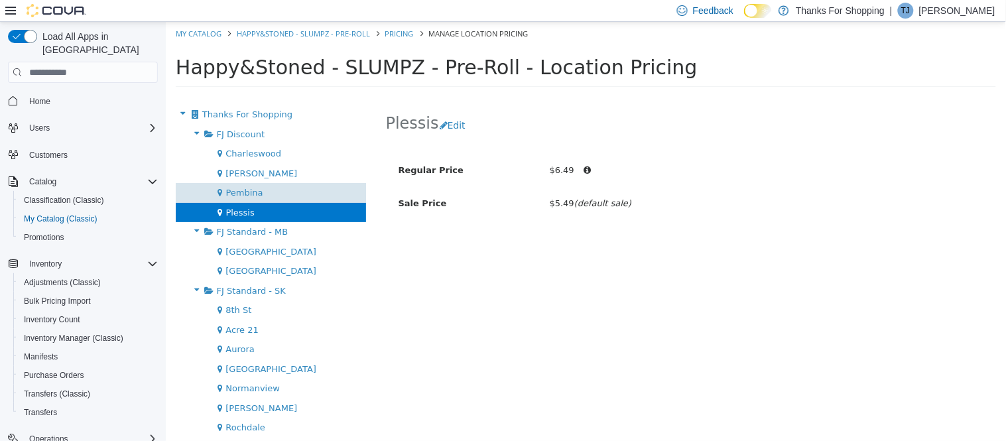
click at [239, 184] on div "Pembina" at bounding box center [270, 193] width 190 height 20
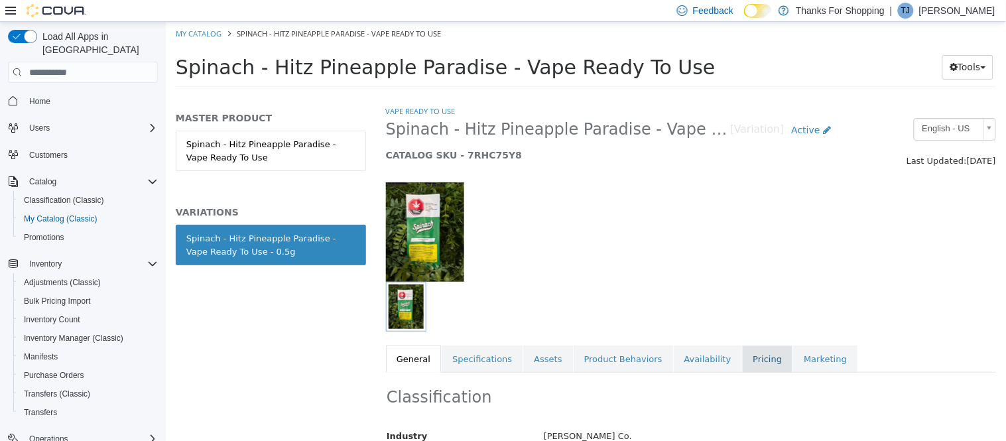
click at [741, 365] on link "Pricing" at bounding box center [766, 359] width 50 height 28
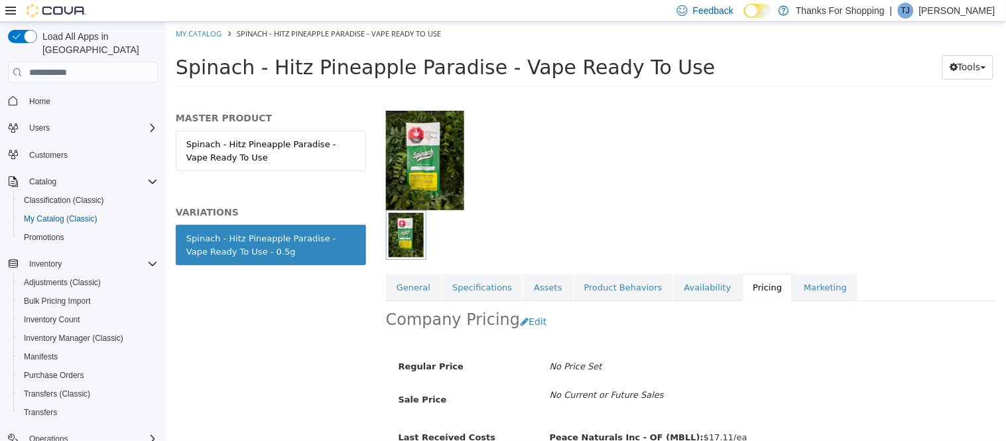
scroll to position [139, 0]
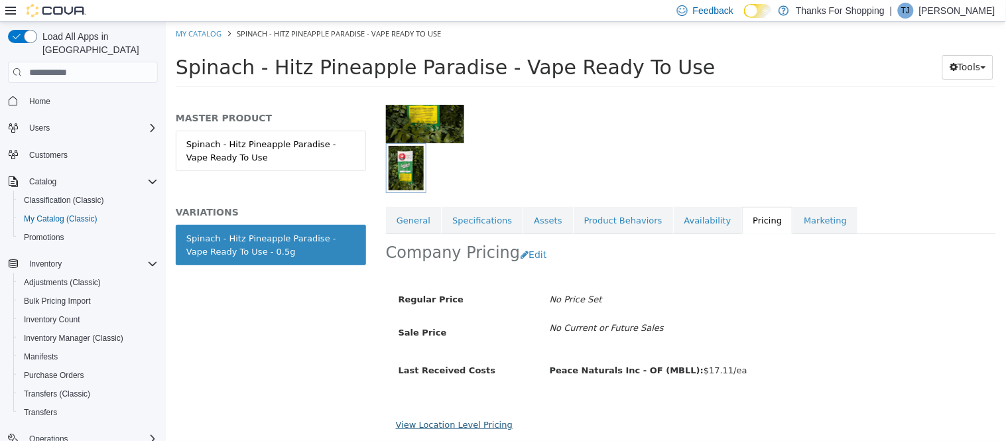
click at [434, 423] on link "View Location Level Pricing" at bounding box center [453, 425] width 117 height 10
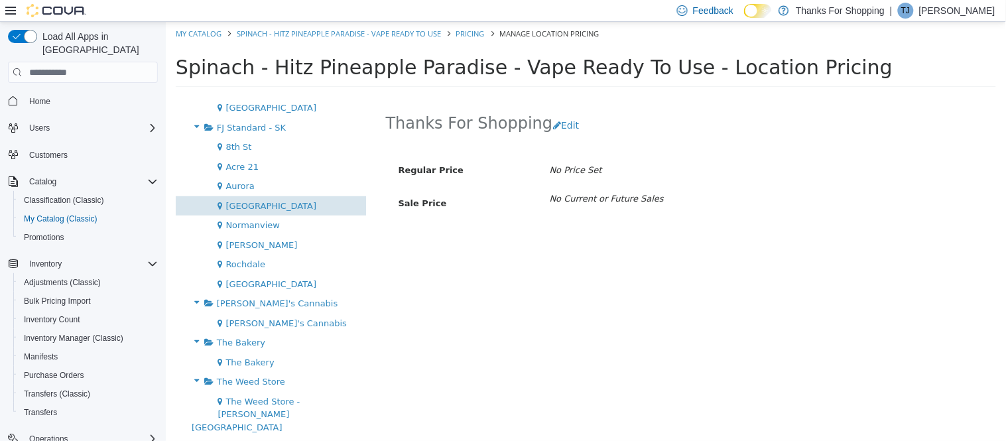
scroll to position [169, 0]
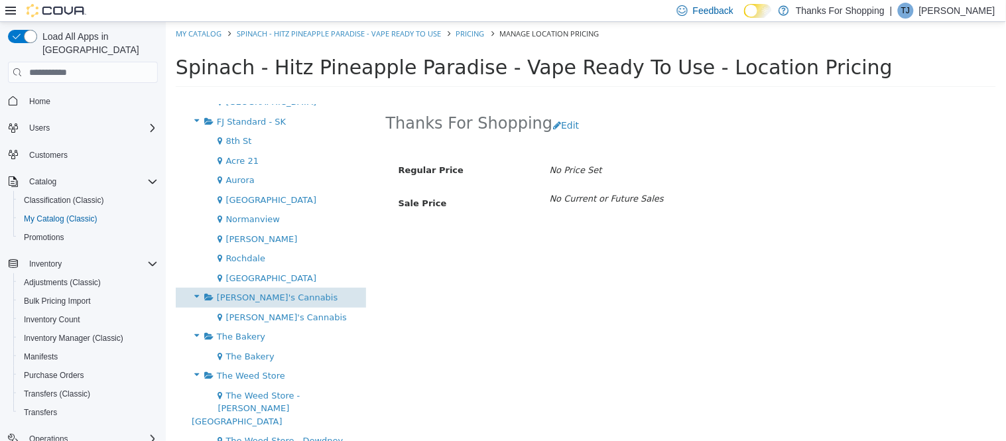
click at [229, 295] on span "[PERSON_NAME]'s Cannabis" at bounding box center [276, 297] width 121 height 10
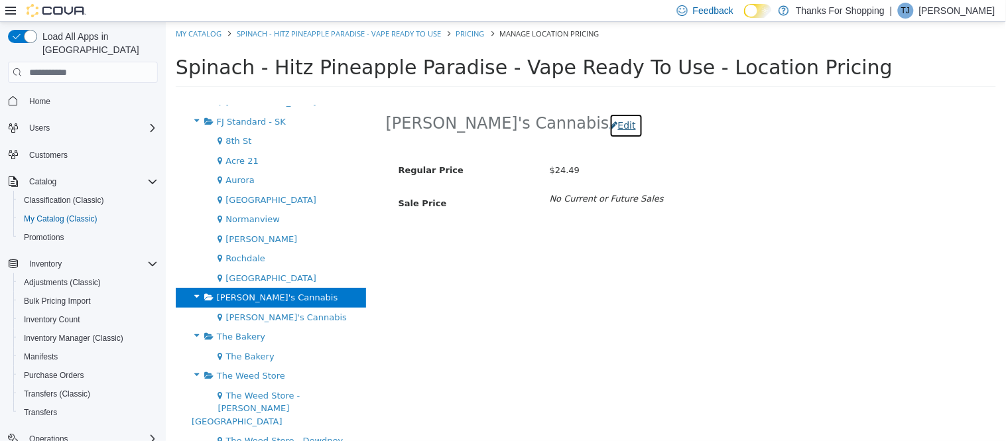
click at [609, 122] on button "Edit" at bounding box center [626, 125] width 34 height 25
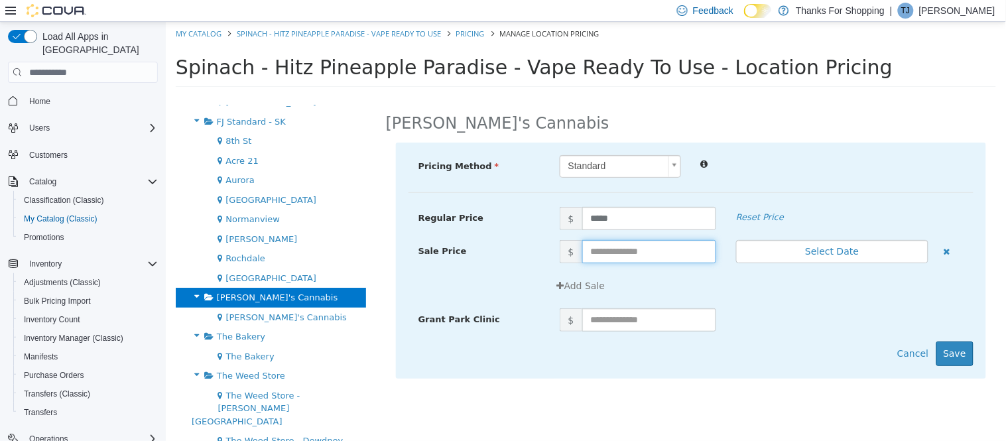
click at [603, 251] on input "text" at bounding box center [649, 251] width 134 height 23
drag, startPoint x: 631, startPoint y: 257, endPoint x: 539, endPoint y: 250, distance: 92.4
click at [539, 250] on div "Sale Price $ * Select Date (UTC-4) Toronto" at bounding box center [690, 252] width 565 height 24
type input "*****"
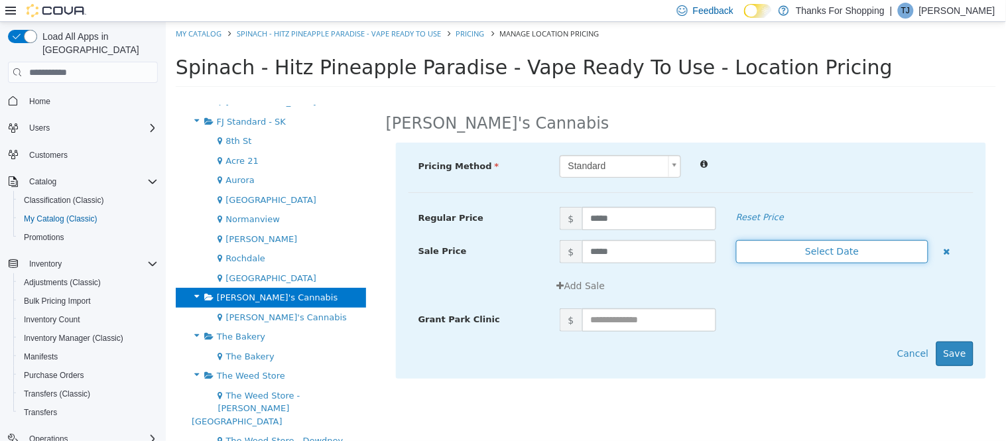
click at [778, 249] on button "Select Date" at bounding box center [831, 251] width 192 height 23
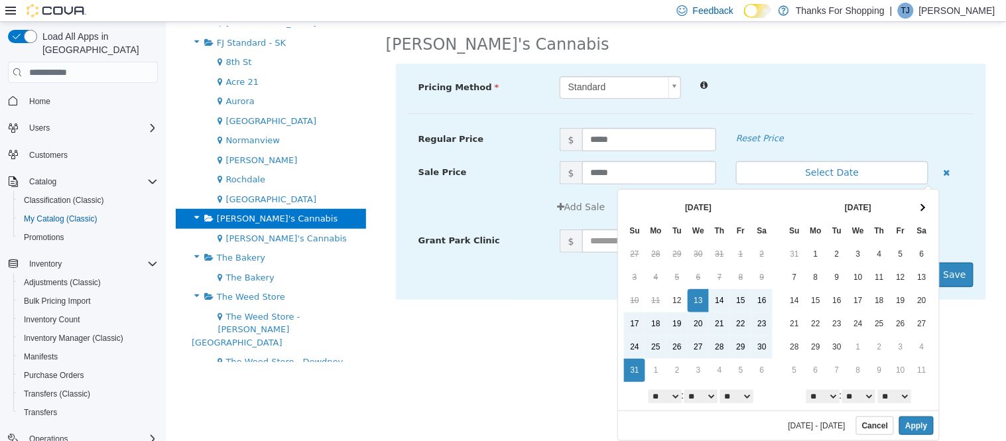
scroll to position [80, 0]
click at [910, 425] on button "Apply" at bounding box center [915, 425] width 34 height 19
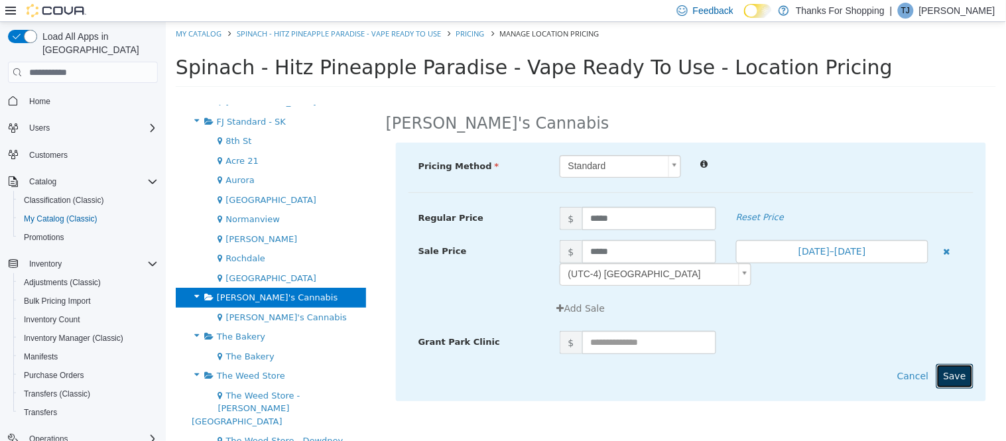
click at [955, 380] on button "Save" at bounding box center [954, 376] width 37 height 25
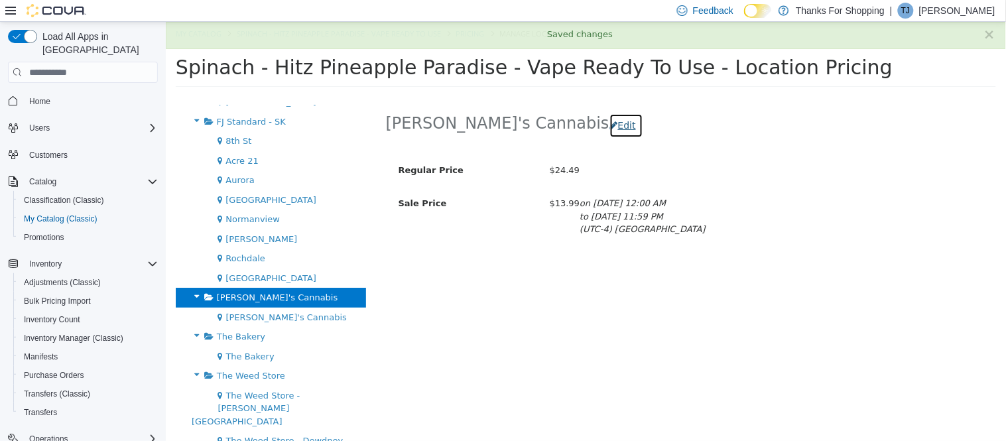
click at [609, 119] on button "Edit" at bounding box center [626, 125] width 34 height 25
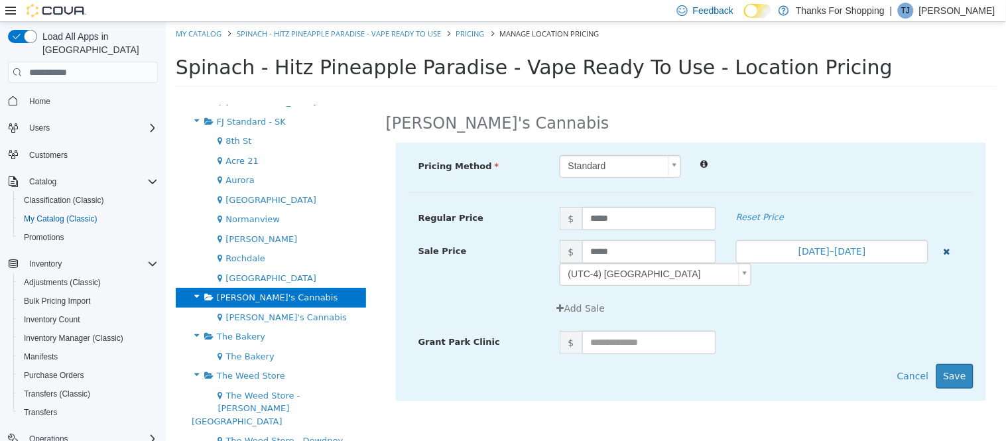
click at [944, 255] on icon "button" at bounding box center [946, 251] width 7 height 9
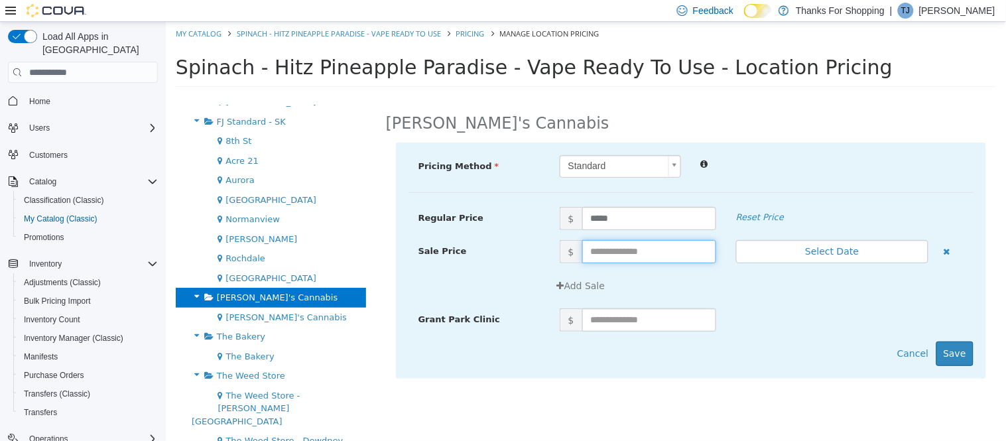
click at [635, 251] on input "text" at bounding box center [649, 251] width 134 height 23
type input "*****"
click at [785, 254] on button "Select Date" at bounding box center [831, 251] width 192 height 23
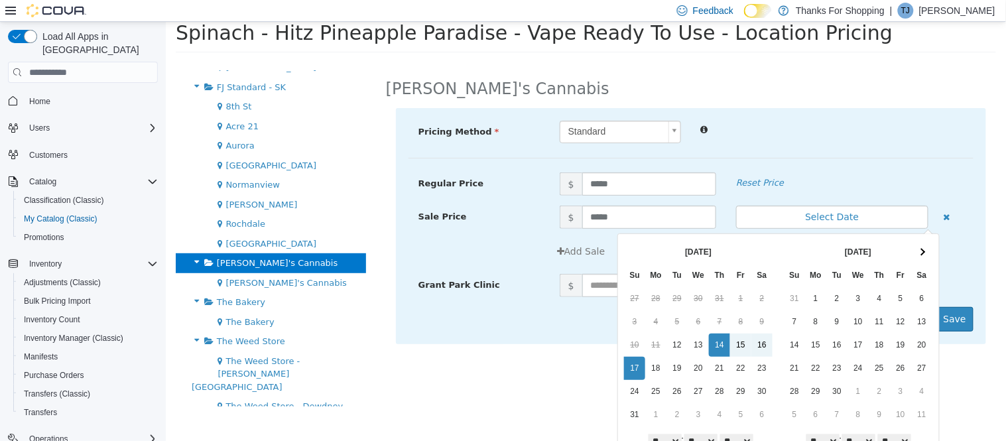
scroll to position [80, 0]
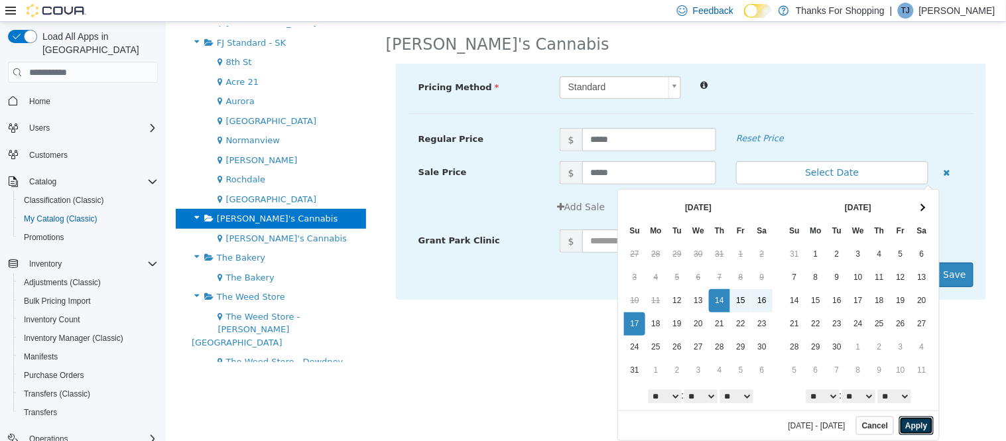
click at [904, 423] on button "Apply" at bounding box center [915, 425] width 34 height 19
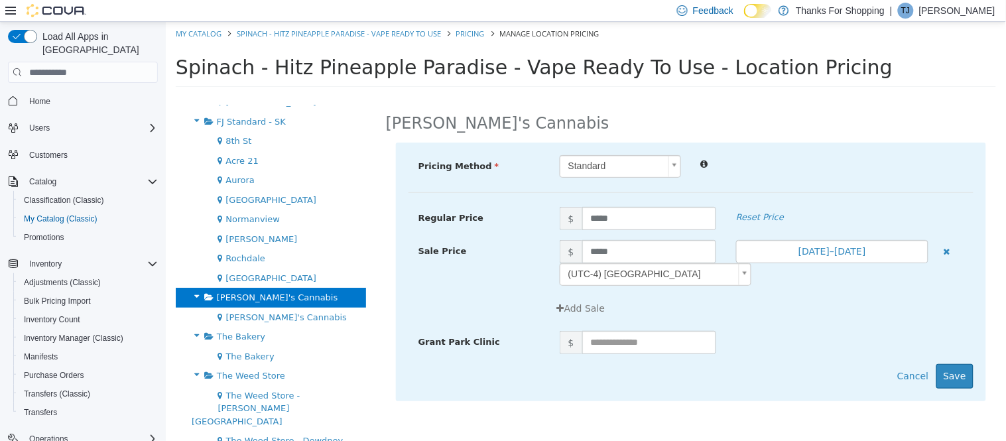
scroll to position [0, 0]
click at [959, 371] on button "Save" at bounding box center [954, 376] width 37 height 25
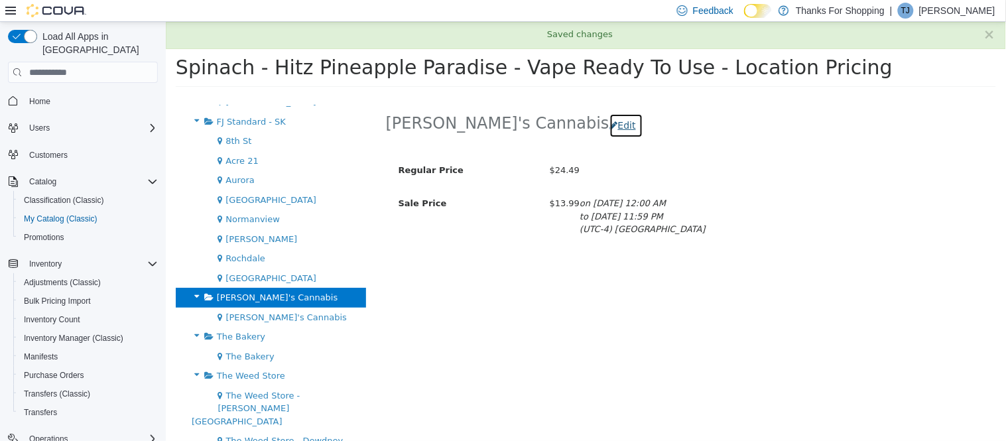
click at [609, 119] on button "Edit" at bounding box center [626, 125] width 34 height 25
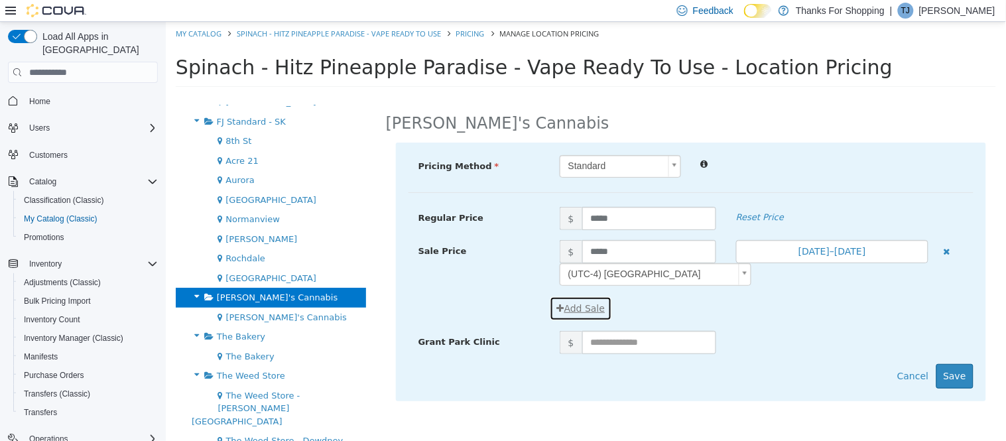
click at [585, 306] on button "Add Sale" at bounding box center [580, 308] width 63 height 25
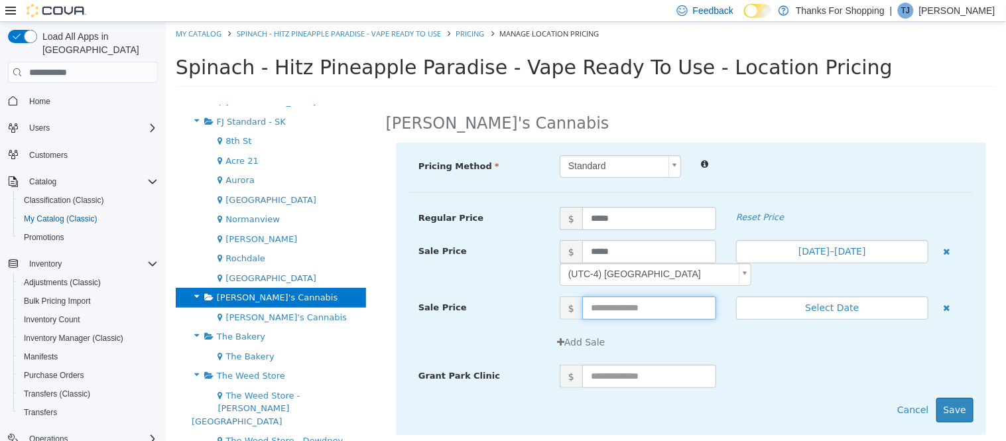
click at [606, 310] on input "text" at bounding box center [649, 307] width 134 height 23
type input "*****"
click at [774, 309] on button "Select Date" at bounding box center [831, 307] width 192 height 23
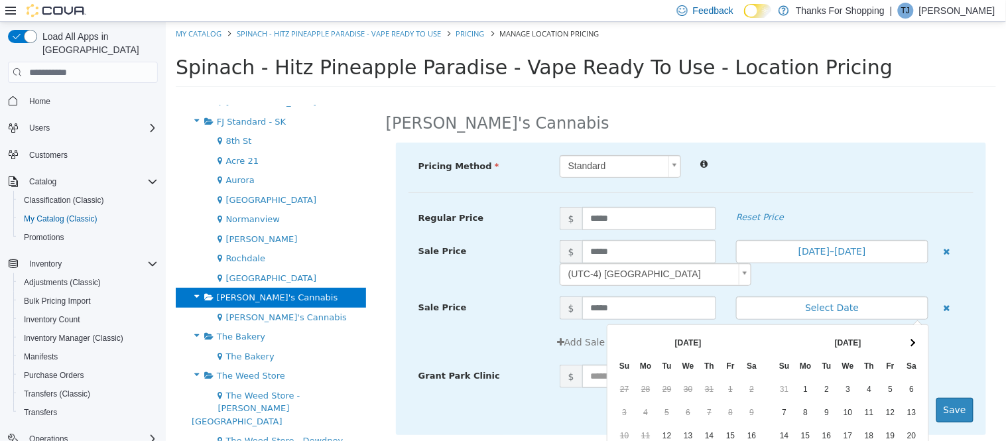
scroll to position [136, 0]
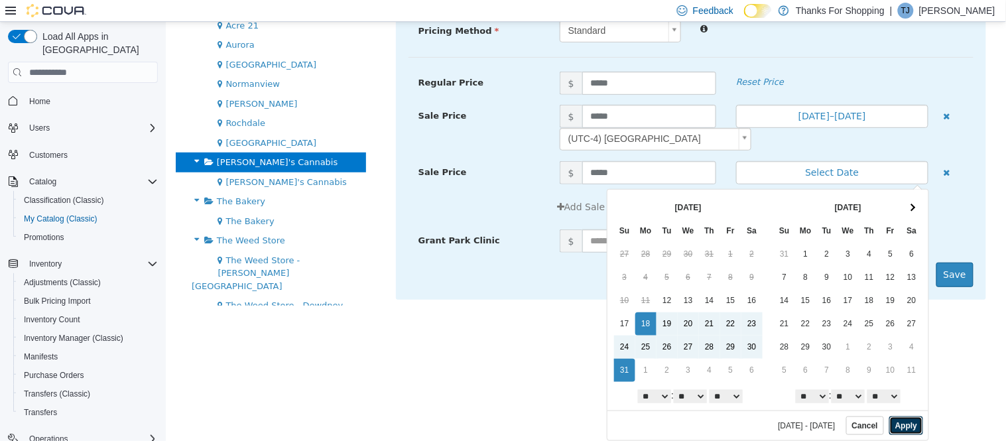
click at [892, 423] on button "Apply" at bounding box center [906, 425] width 34 height 19
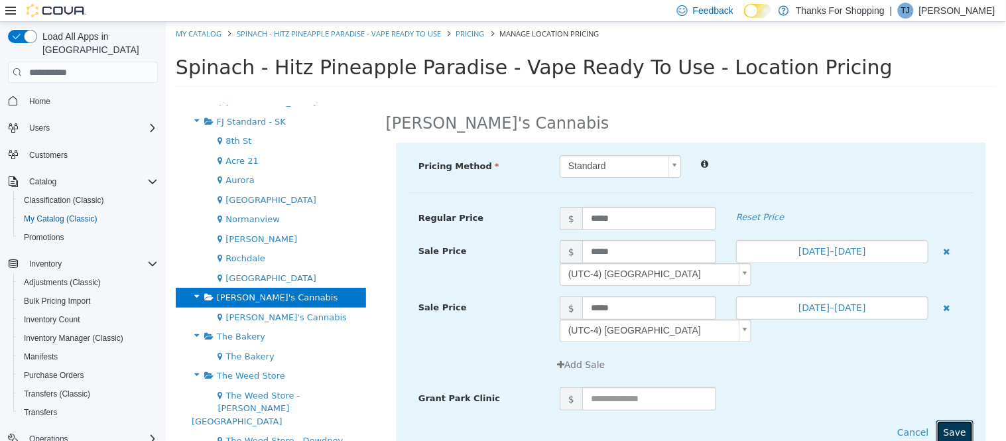
click at [944, 425] on button "Save" at bounding box center [954, 432] width 37 height 25
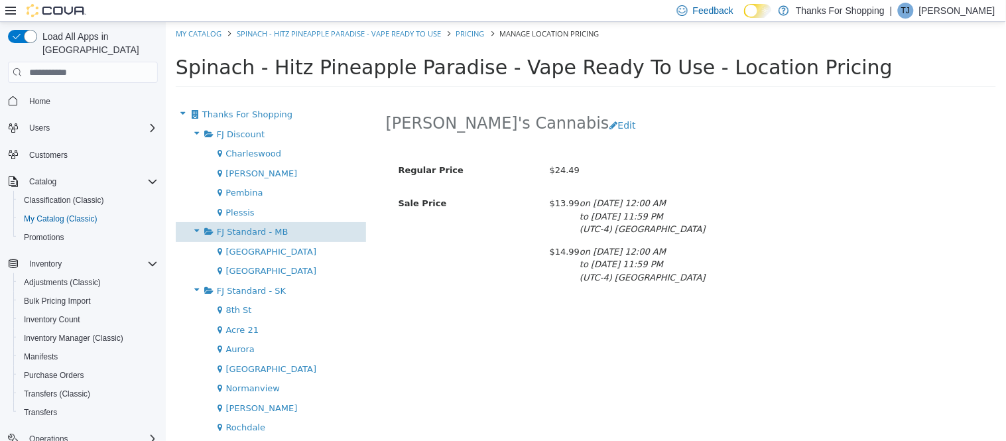
click at [234, 223] on div "FJ Standard - MB" at bounding box center [270, 232] width 190 height 20
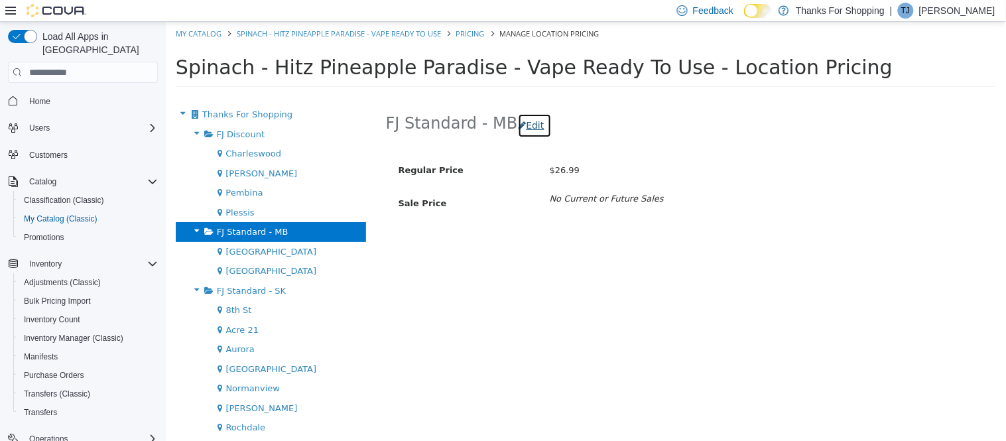
click at [526, 125] on button "Edit" at bounding box center [534, 125] width 34 height 25
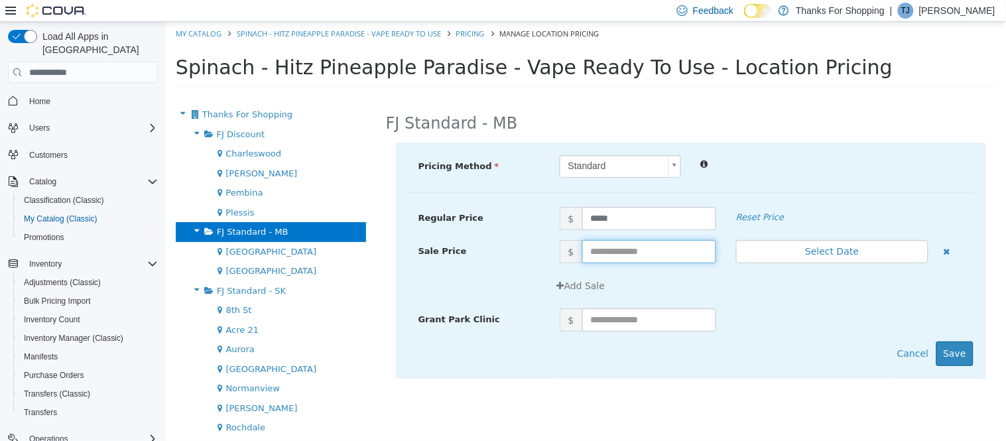
click at [611, 257] on input "text" at bounding box center [649, 251] width 134 height 23
type input "*****"
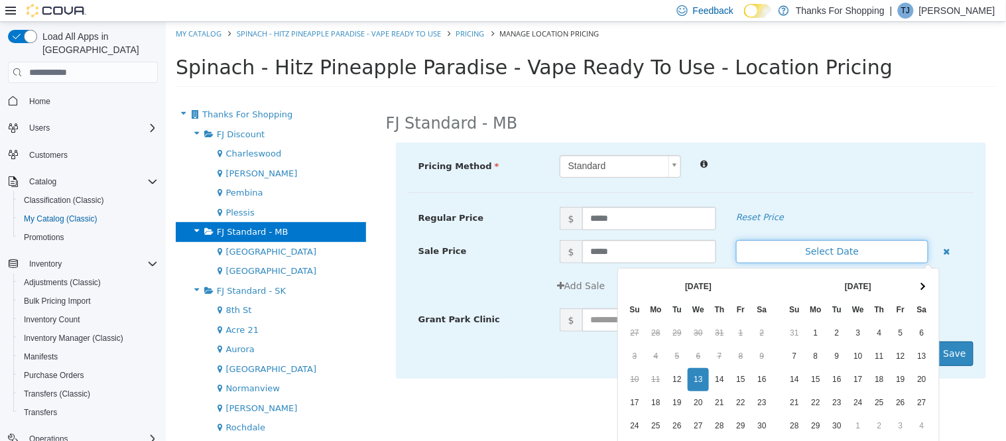
click at [787, 257] on button "Select Date" at bounding box center [831, 251] width 192 height 23
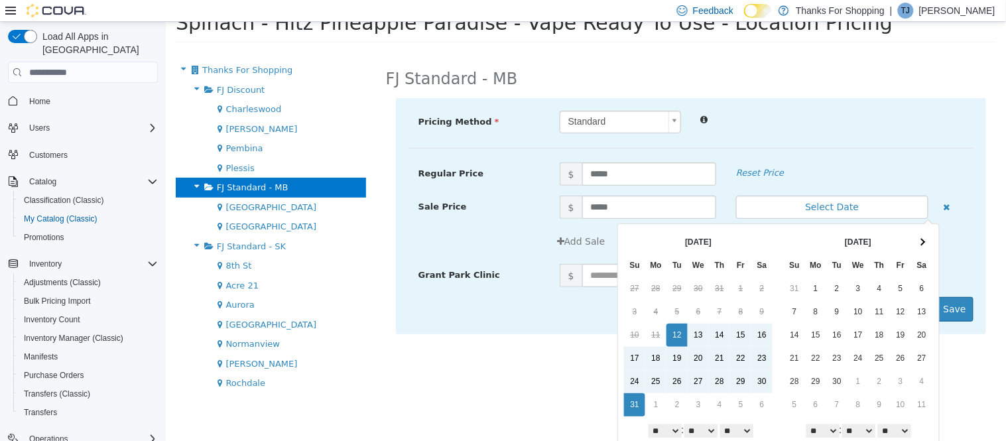
scroll to position [80, 0]
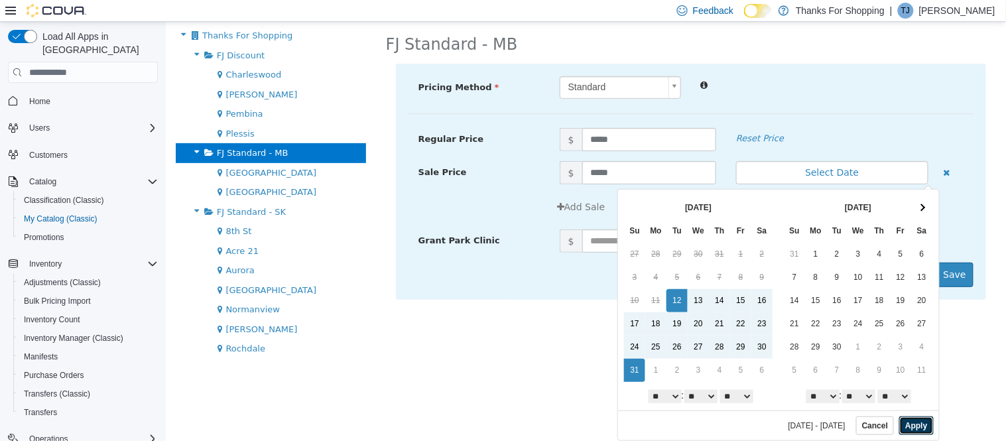
click at [898, 424] on button "Apply" at bounding box center [915, 425] width 34 height 19
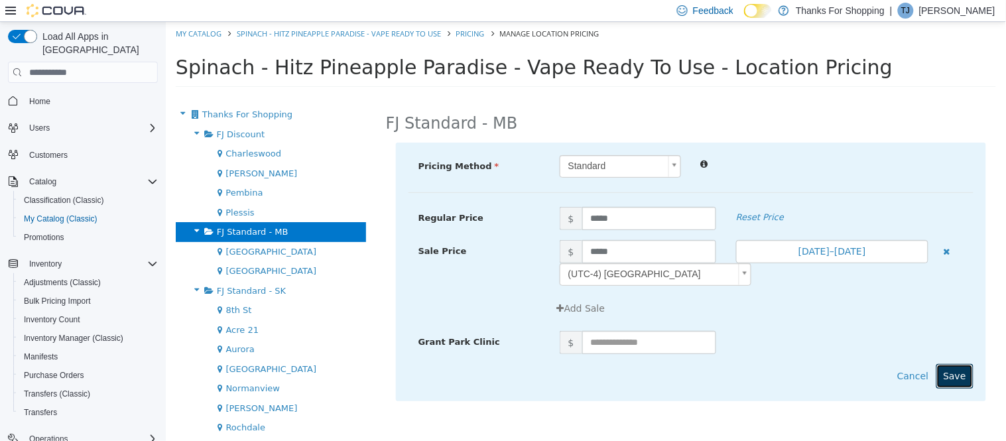
click at [958, 374] on button "Save" at bounding box center [954, 376] width 37 height 25
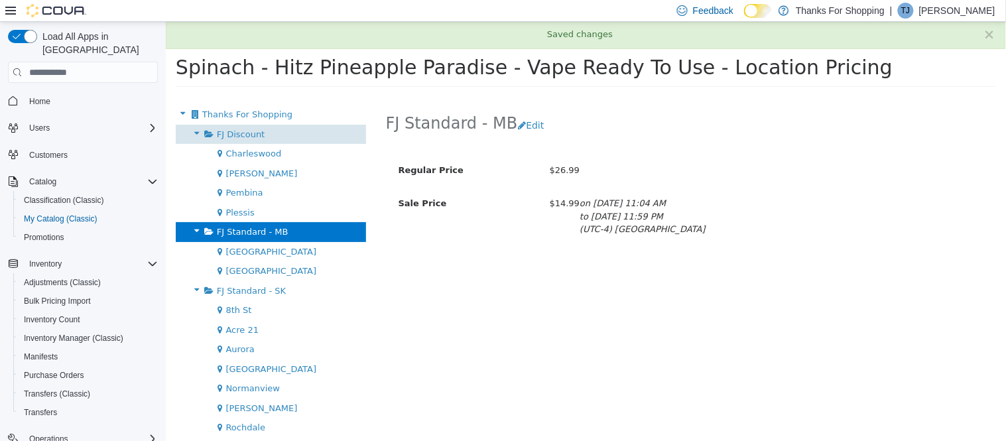
click at [271, 141] on div "FJ Discount" at bounding box center [270, 135] width 190 height 20
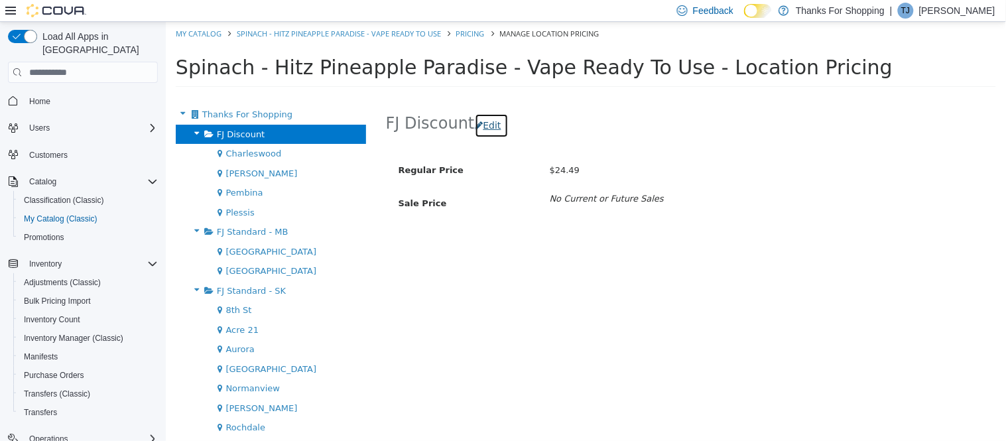
click at [489, 128] on button "Edit" at bounding box center [491, 125] width 34 height 25
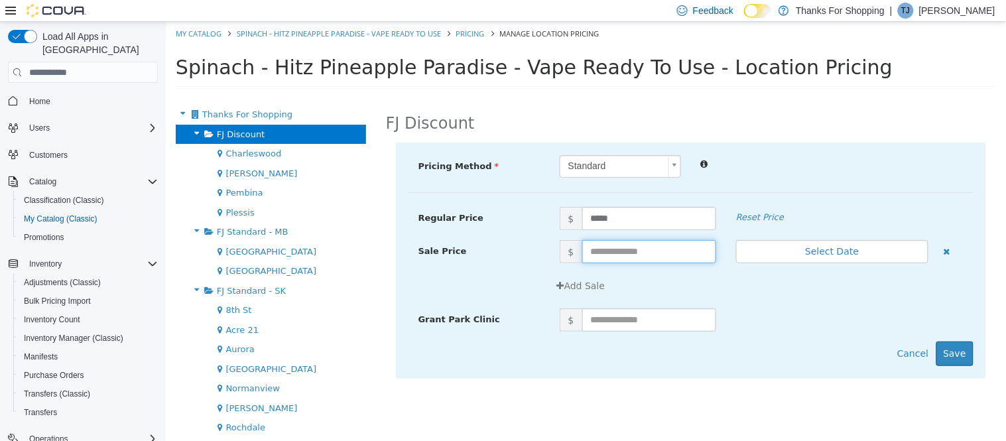
click at [597, 255] on input "text" at bounding box center [649, 251] width 134 height 23
type input "*****"
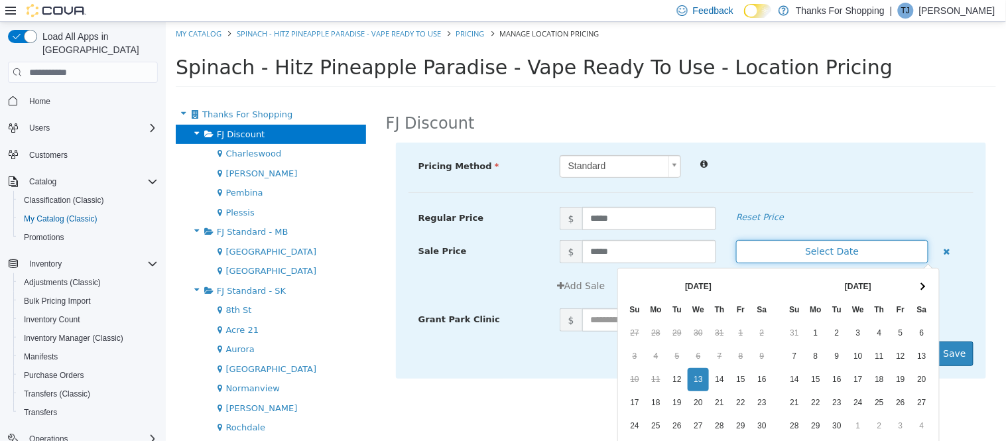
drag, startPoint x: 804, startPoint y: 254, endPoint x: 780, endPoint y: 324, distance: 74.2
click at [804, 255] on button "Select Date" at bounding box center [831, 251] width 192 height 23
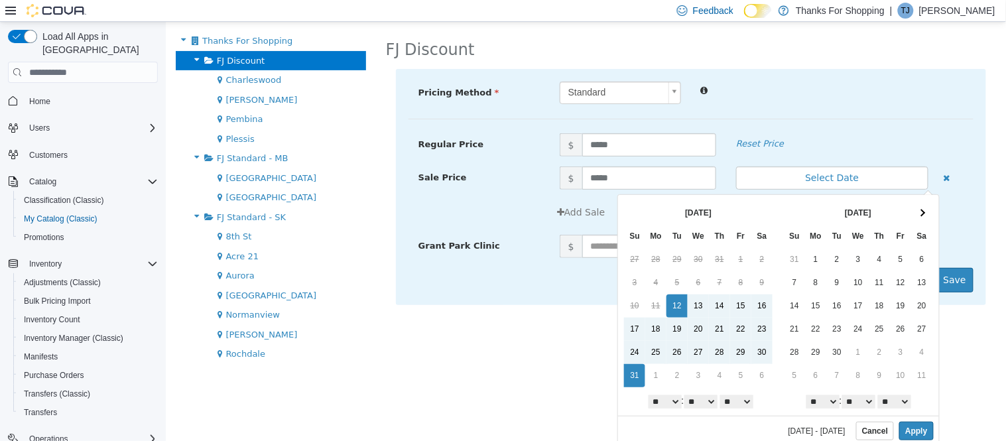
scroll to position [80, 0]
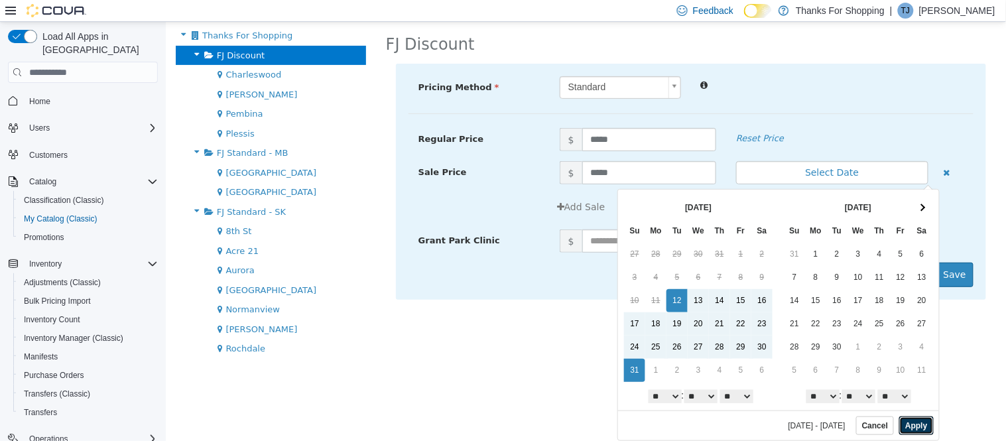
click at [918, 426] on button "Apply" at bounding box center [915, 425] width 34 height 19
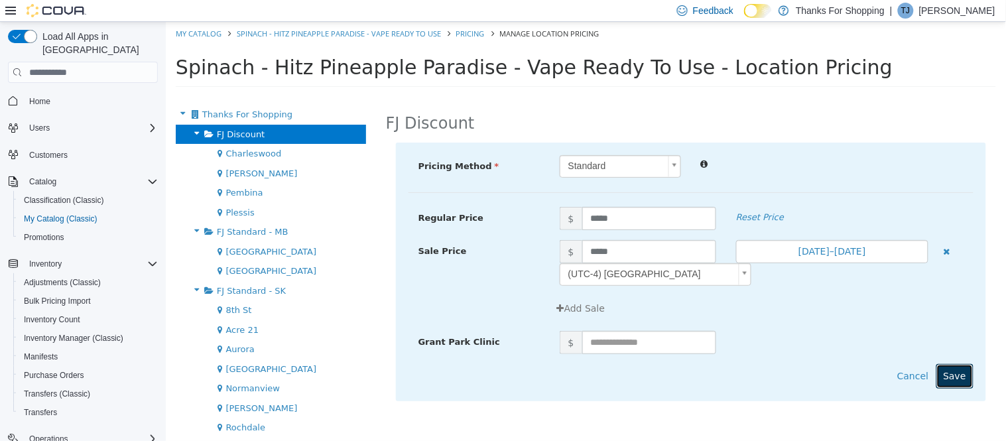
click at [956, 379] on button "Save" at bounding box center [954, 376] width 37 height 25
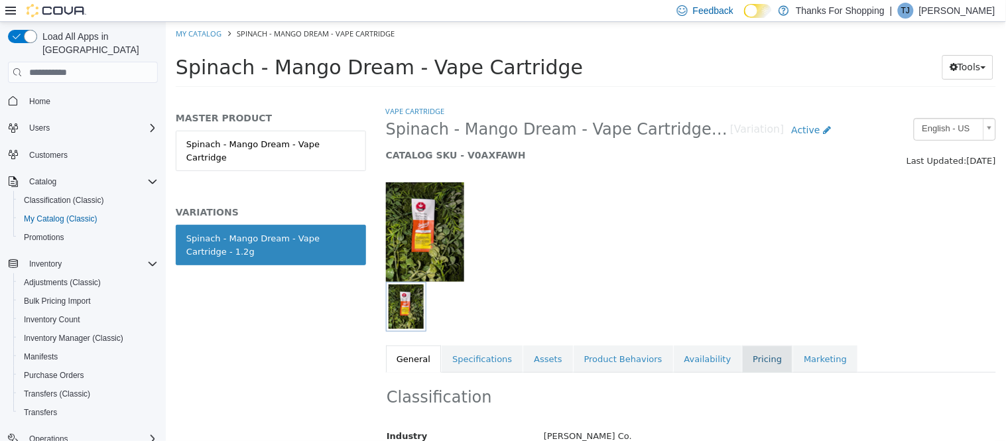
click at [741, 360] on link "Pricing" at bounding box center [766, 359] width 50 height 28
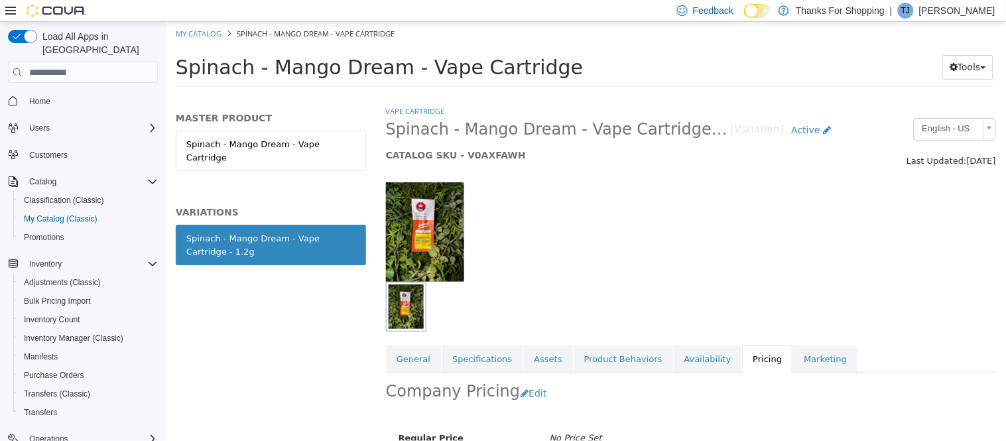
scroll to position [151, 0]
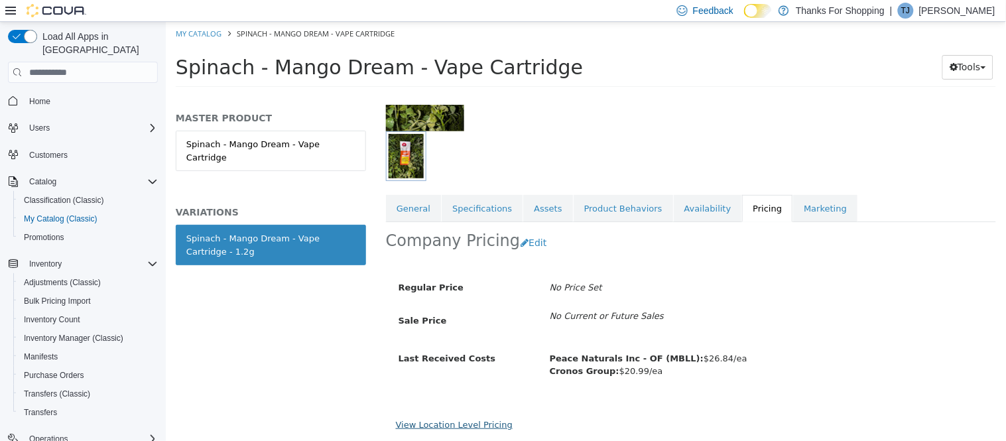
click at [457, 423] on link "View Location Level Pricing" at bounding box center [453, 425] width 117 height 10
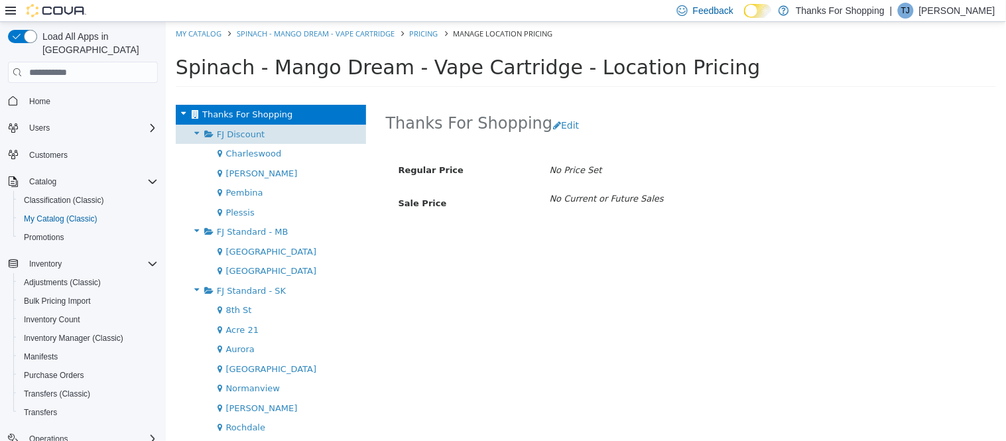
click at [216, 135] on span "FJ Discount" at bounding box center [240, 134] width 48 height 10
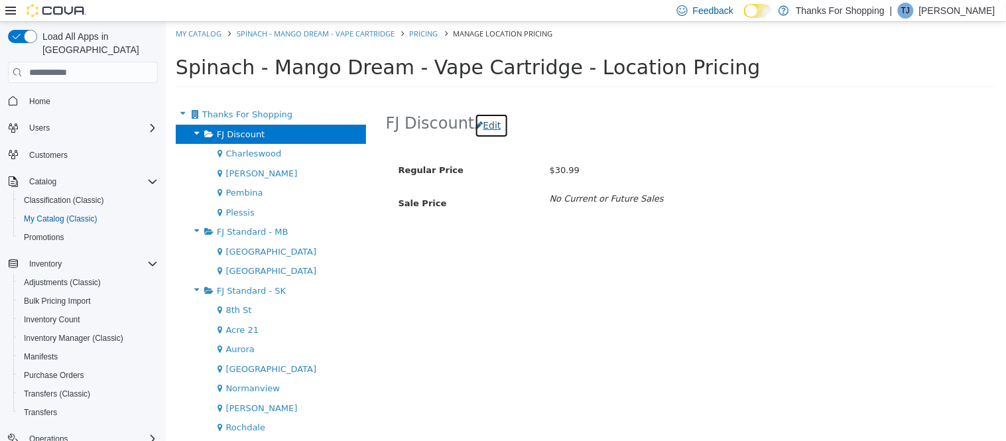
click at [486, 125] on button "Edit" at bounding box center [491, 125] width 34 height 25
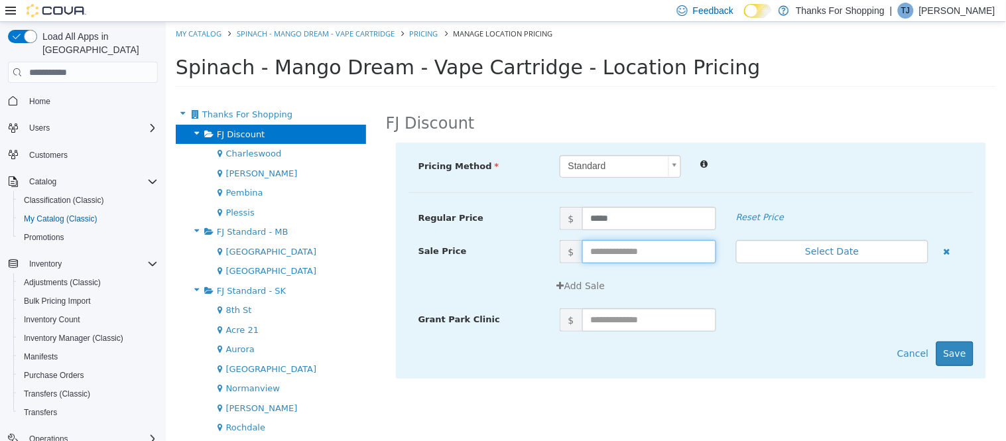
click at [613, 255] on input "text" at bounding box center [649, 251] width 134 height 23
type input "*****"
click at [757, 256] on button "Select Date" at bounding box center [831, 251] width 192 height 23
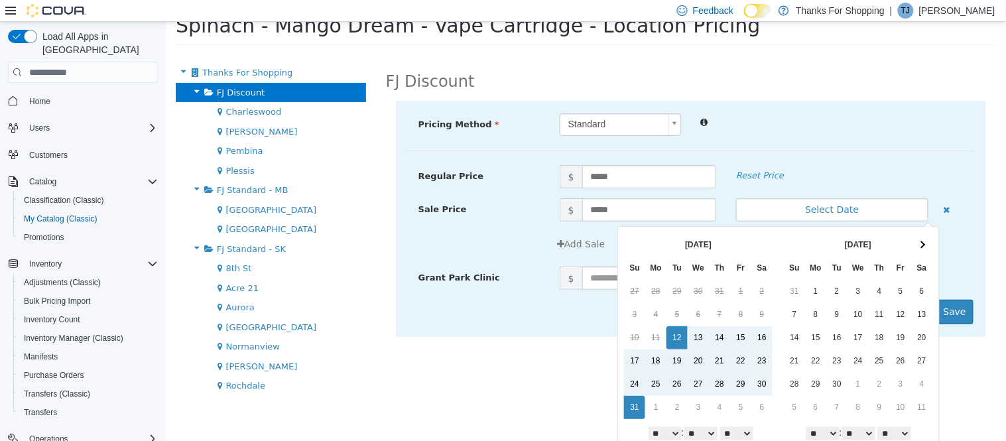
scroll to position [80, 0]
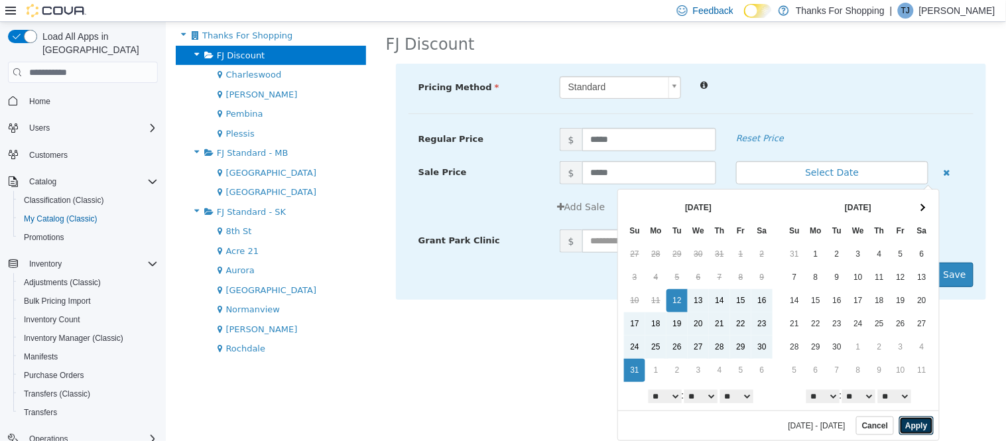
click at [902, 426] on button "Apply" at bounding box center [915, 425] width 34 height 19
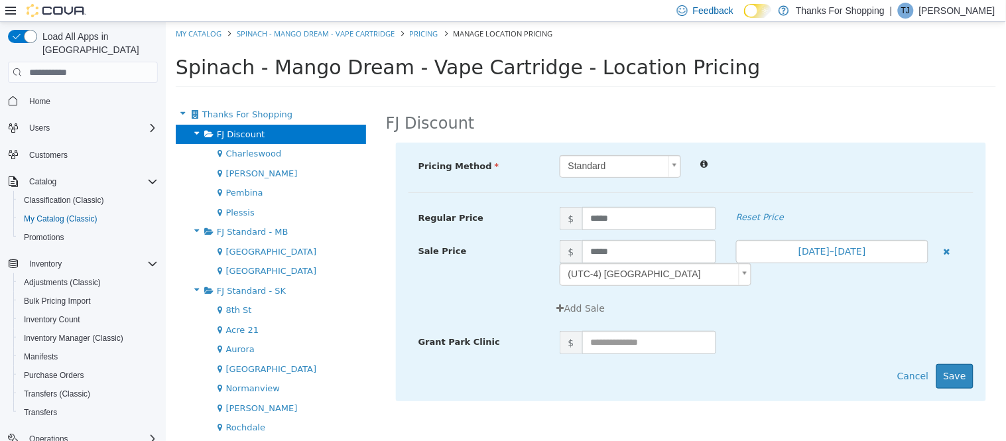
scroll to position [0, 0]
click at [951, 382] on button "Save" at bounding box center [954, 376] width 37 height 25
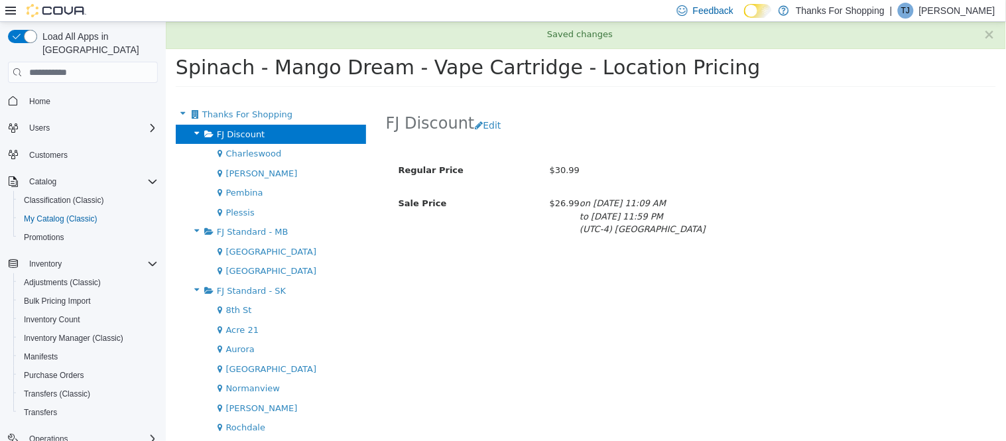
click at [260, 236] on div "FJ Standard - MB" at bounding box center [270, 232] width 190 height 20
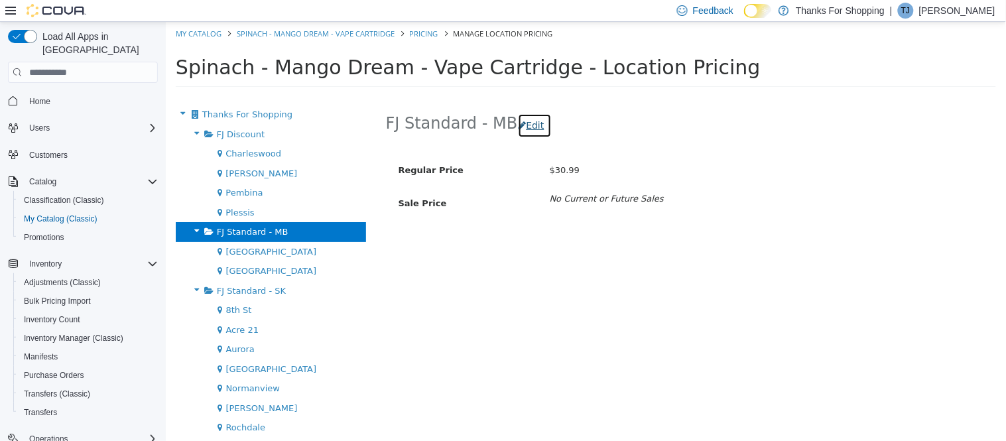
click at [531, 131] on button "Edit" at bounding box center [534, 125] width 34 height 25
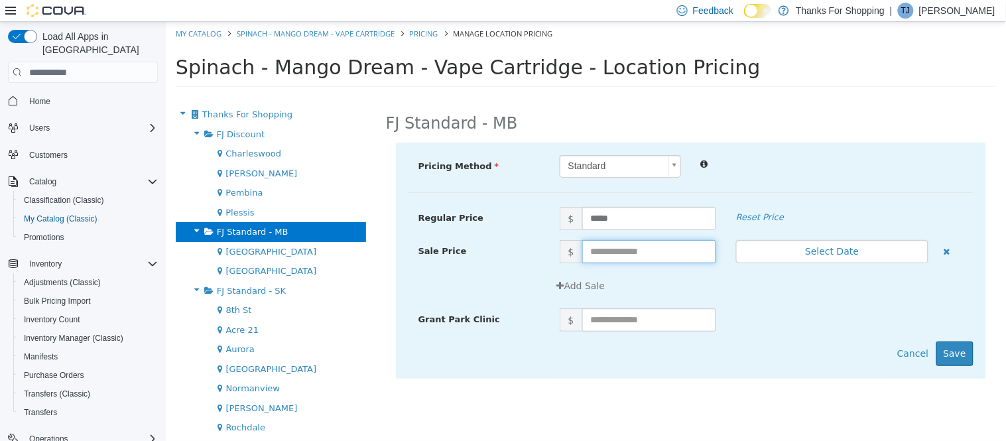
click at [623, 256] on input "text" at bounding box center [649, 251] width 134 height 23
type input "*****"
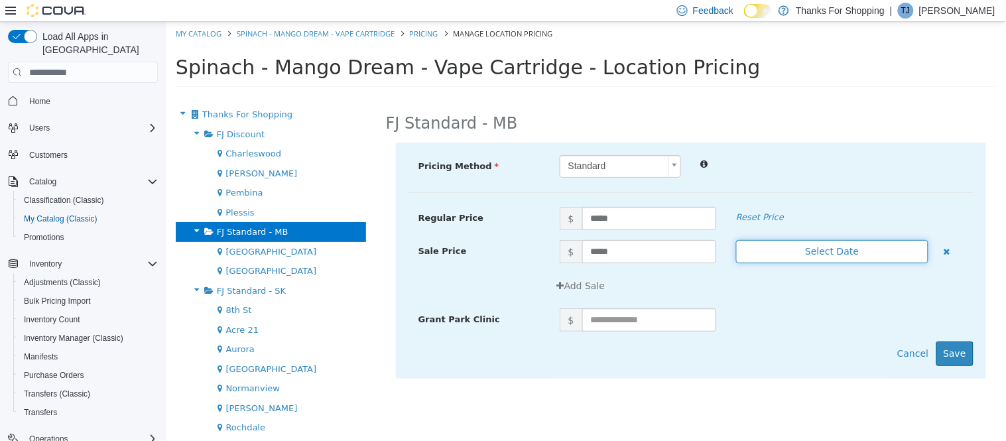
click at [750, 252] on button "Select Date" at bounding box center [831, 251] width 192 height 23
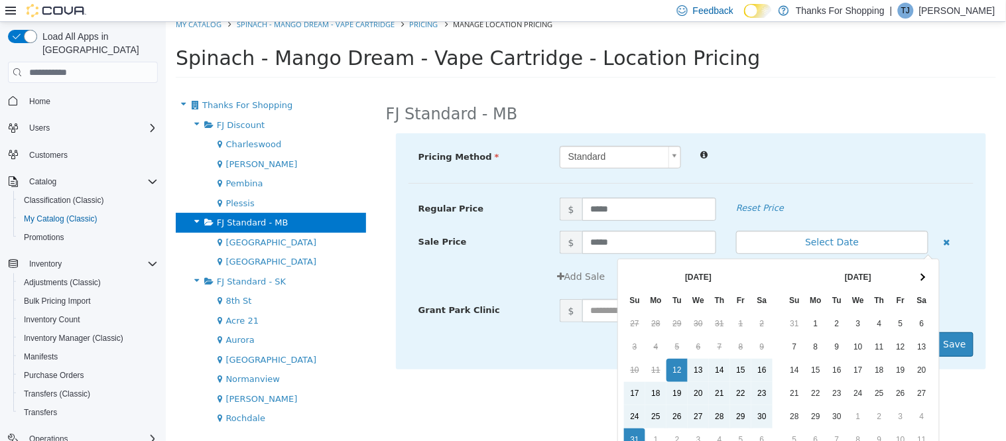
scroll to position [80, 0]
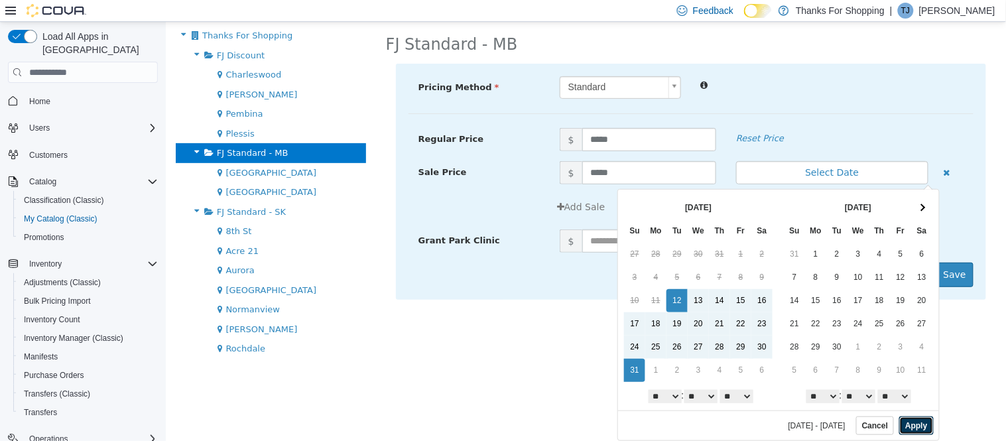
click at [902, 426] on button "Apply" at bounding box center [915, 425] width 34 height 19
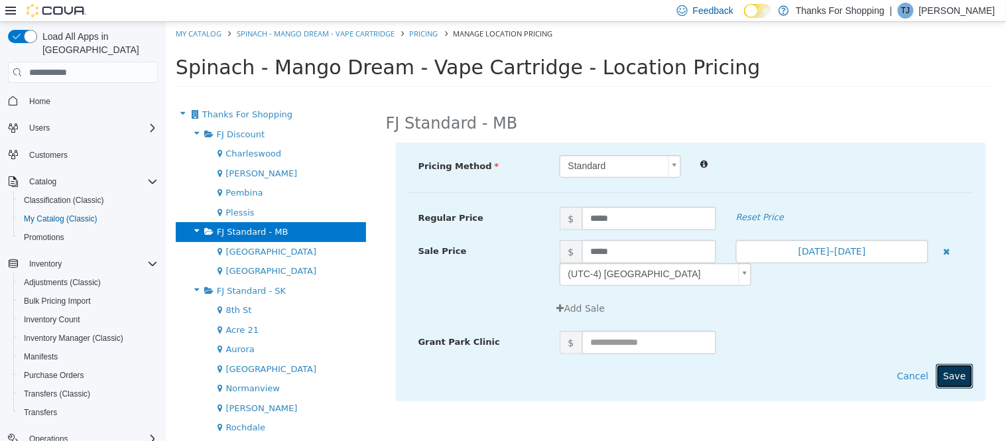
click at [951, 383] on button "Save" at bounding box center [954, 376] width 37 height 25
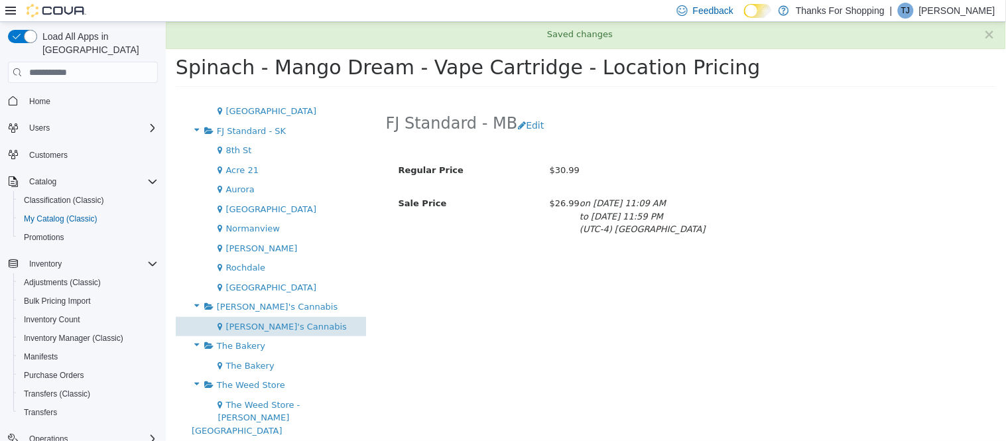
scroll to position [169, 0]
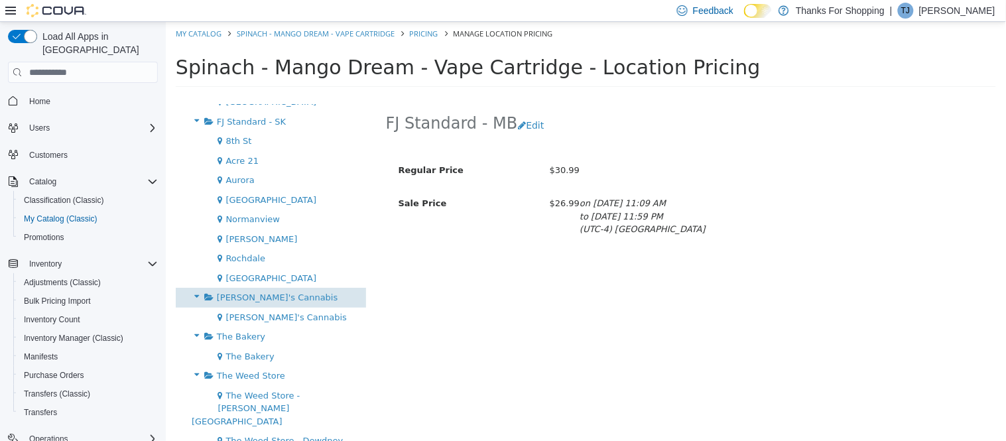
click at [247, 299] on span "[PERSON_NAME]'s Cannabis" at bounding box center [276, 297] width 121 height 10
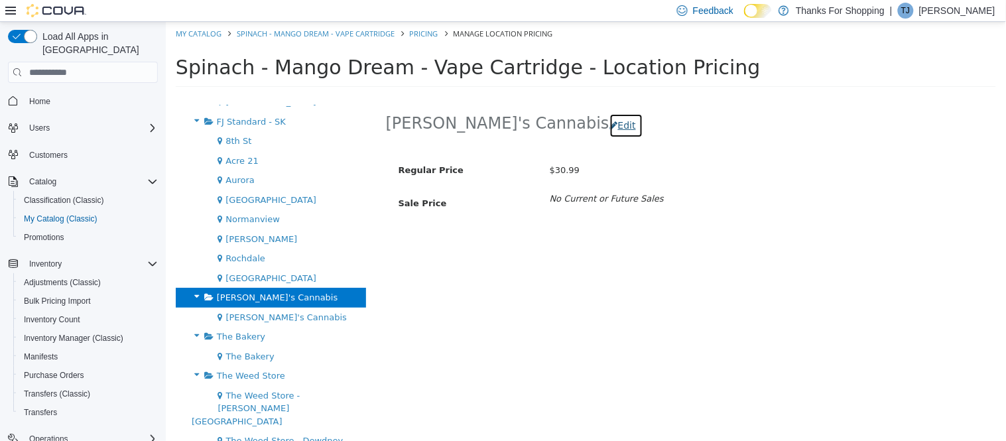
click at [609, 125] on button "Edit" at bounding box center [626, 125] width 34 height 25
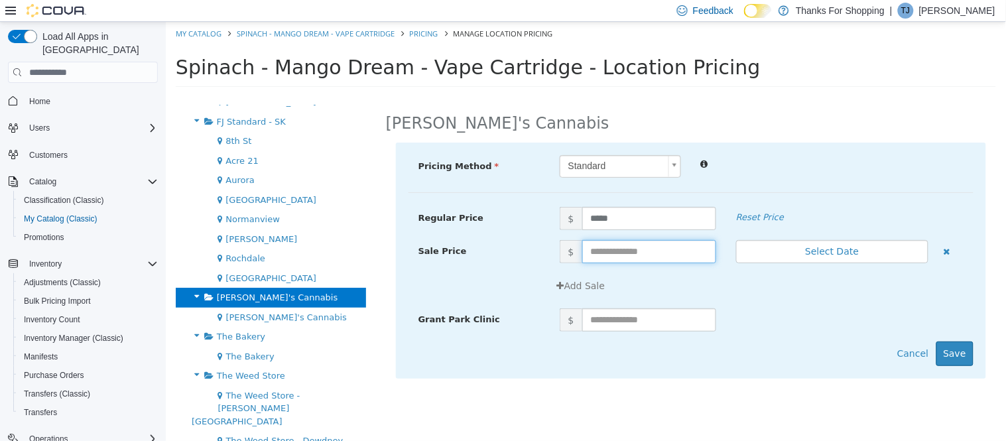
click at [639, 254] on input "text" at bounding box center [649, 251] width 134 height 23
type input "*****"
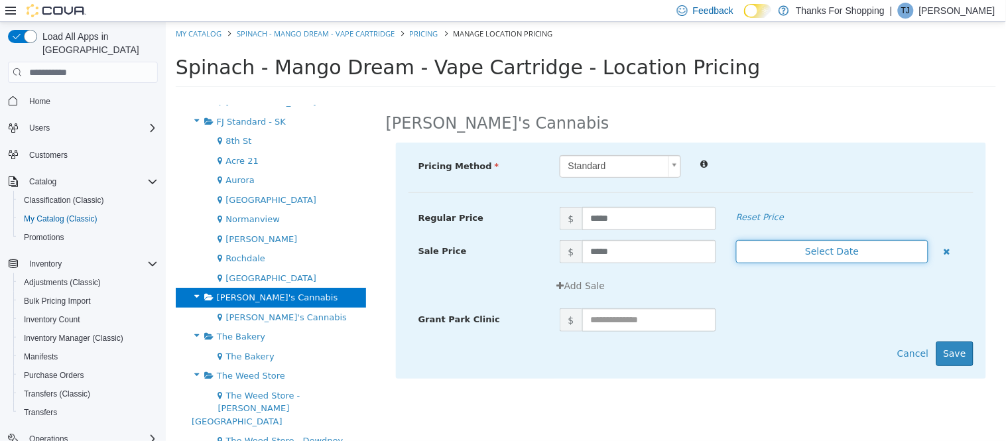
click at [786, 255] on button "Select Date" at bounding box center [831, 251] width 192 height 23
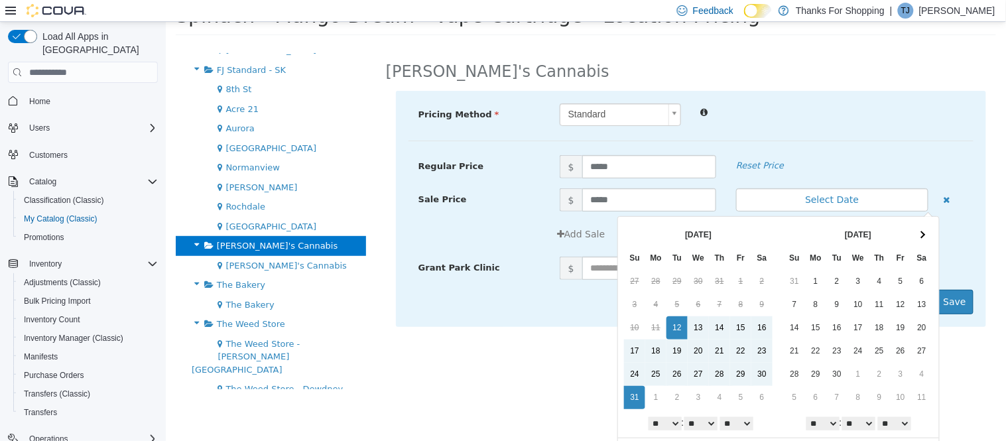
scroll to position [80, 0]
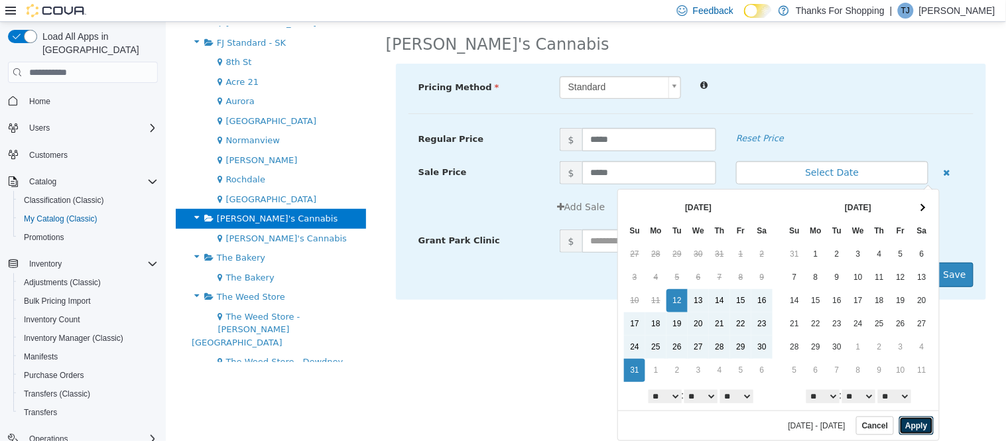
click at [909, 427] on button "Apply" at bounding box center [915, 425] width 34 height 19
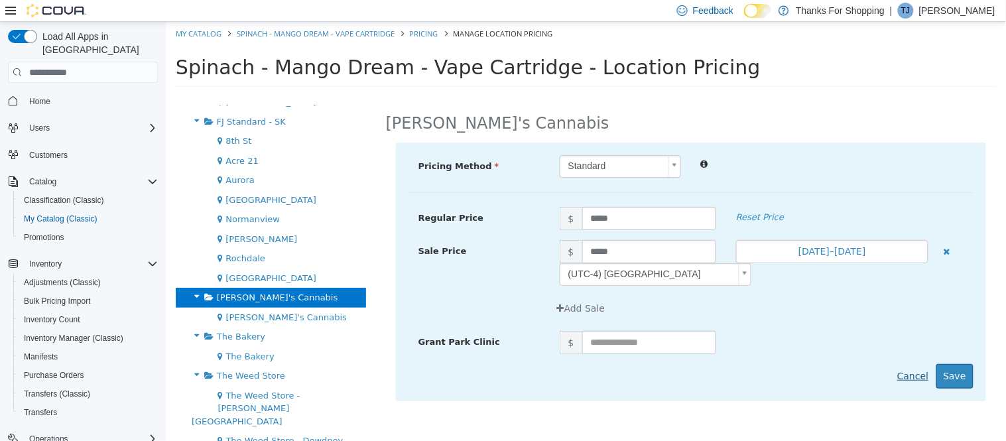
scroll to position [0, 0]
click at [601, 250] on input "*****" at bounding box center [649, 251] width 134 height 23
type input "*****"
click at [957, 371] on button "Save" at bounding box center [954, 376] width 37 height 25
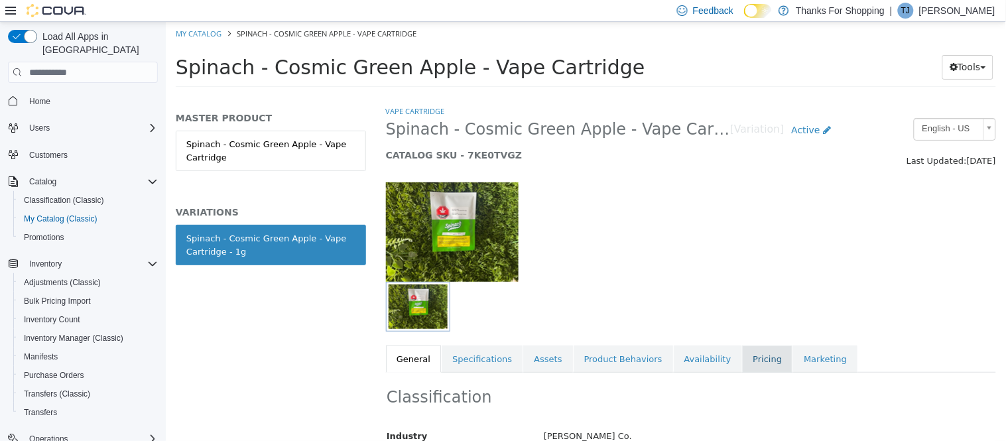
click at [741, 359] on link "Pricing" at bounding box center [766, 359] width 50 height 28
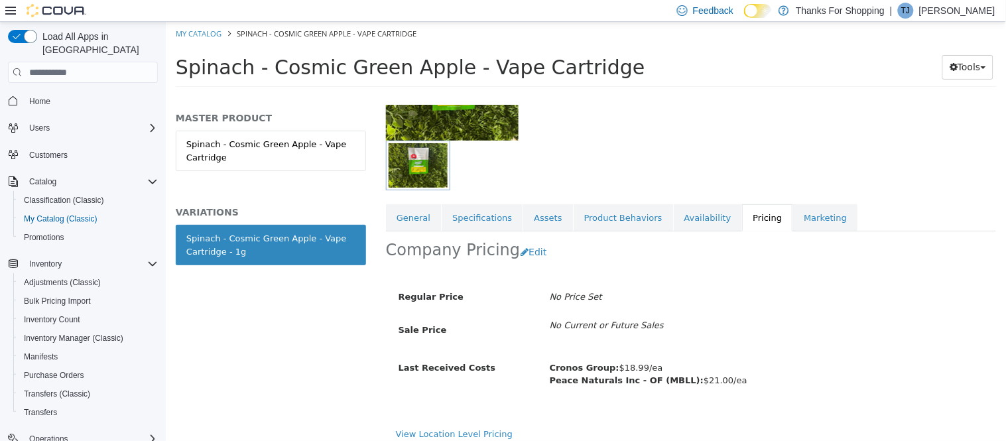
scroll to position [151, 0]
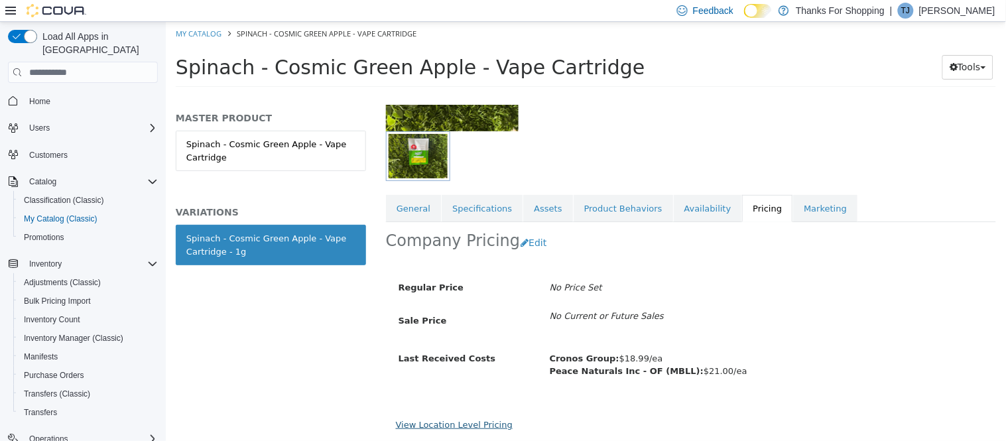
click at [426, 422] on link "View Location Level Pricing" at bounding box center [453, 425] width 117 height 10
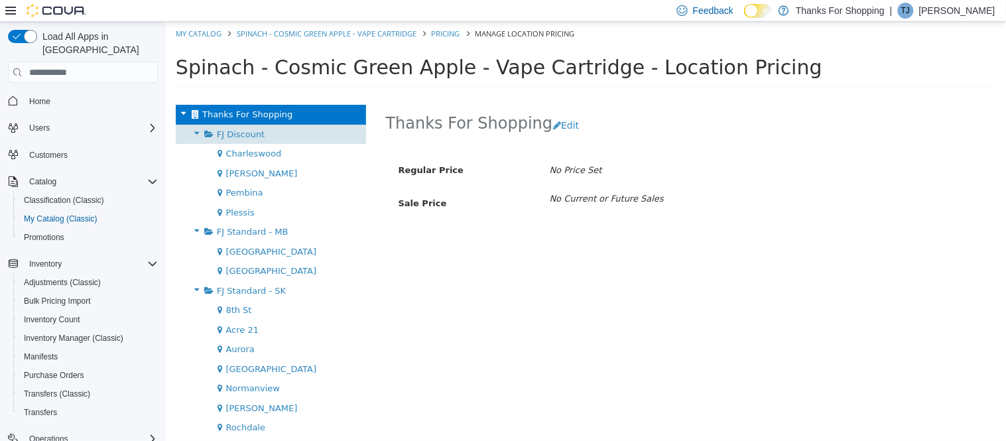
click at [225, 137] on span "FJ Discount" at bounding box center [240, 134] width 48 height 10
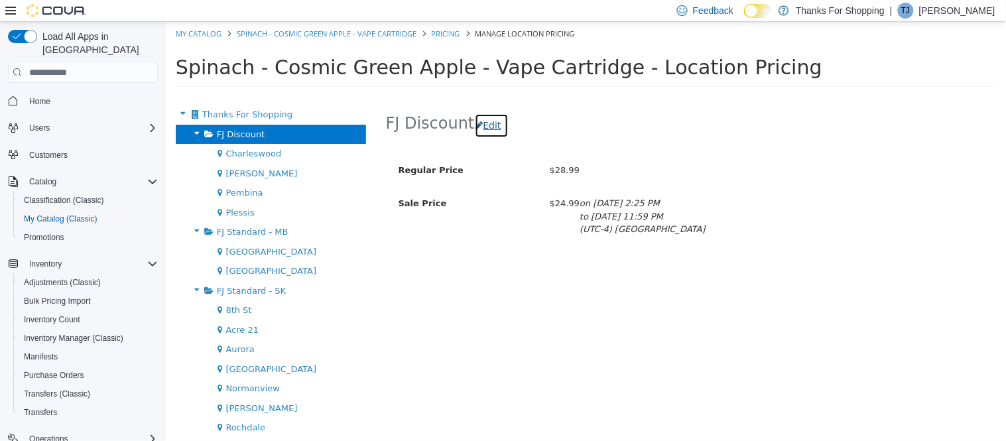
click at [492, 123] on button "Edit" at bounding box center [491, 125] width 34 height 25
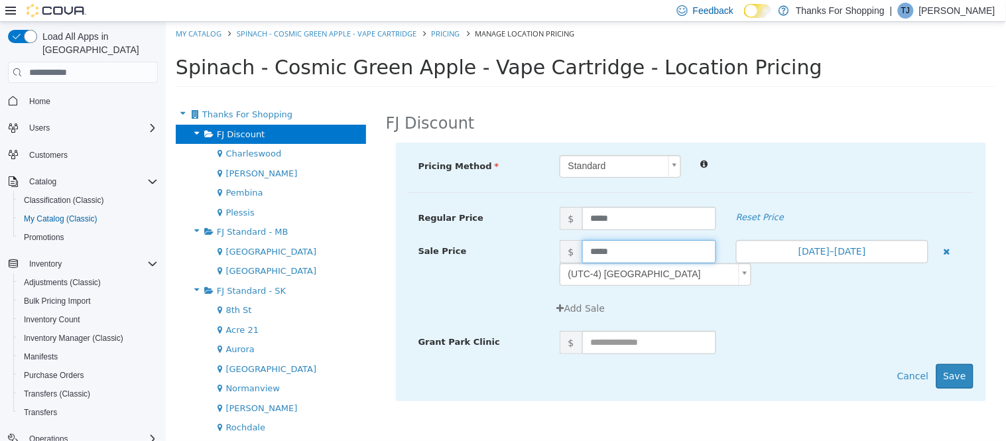
drag, startPoint x: 627, startPoint y: 257, endPoint x: 532, endPoint y: 251, distance: 95.6
click at [532, 251] on div "Sale Price $ ***** Aug 1, 2025–Aug 31, 2025 (UTC-4) Toronto" at bounding box center [690, 263] width 565 height 46
type input "*****"
click at [958, 381] on button "Save" at bounding box center [954, 376] width 37 height 25
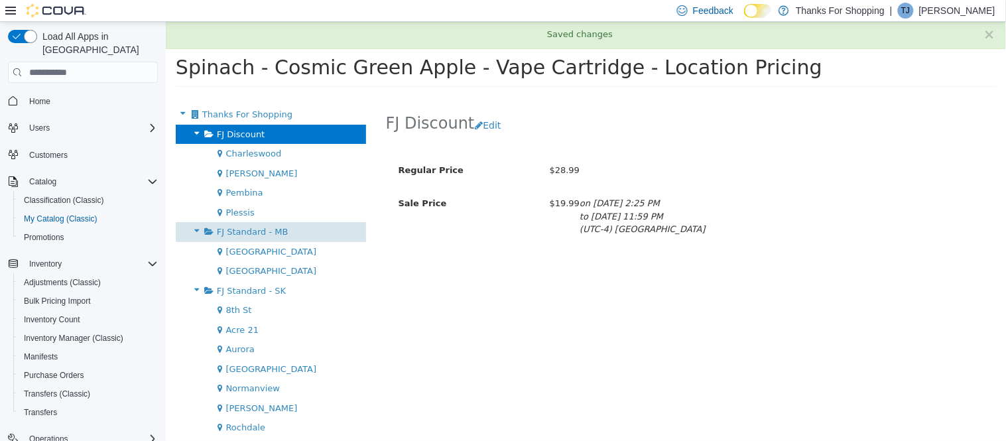
click at [227, 231] on span "FJ Standard - MB" at bounding box center [252, 232] width 72 height 10
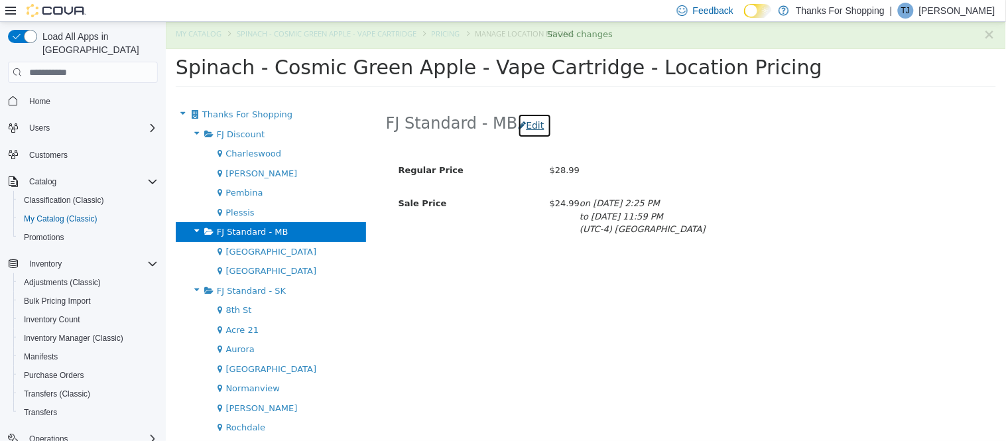
click at [534, 121] on button "Edit" at bounding box center [534, 125] width 34 height 25
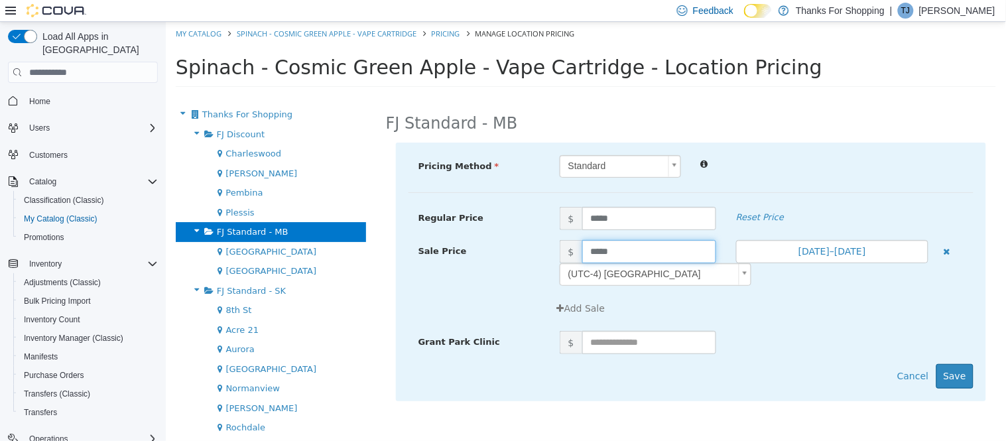
drag, startPoint x: 658, startPoint y: 250, endPoint x: 504, endPoint y: 245, distance: 154.6
click at [504, 245] on div "Sale Price $ ***** Aug 1, 2025–Aug 31, 2025 (UTC-4) Toronto" at bounding box center [690, 263] width 565 height 46
type input "*****"
click at [951, 381] on button "Save" at bounding box center [954, 376] width 37 height 25
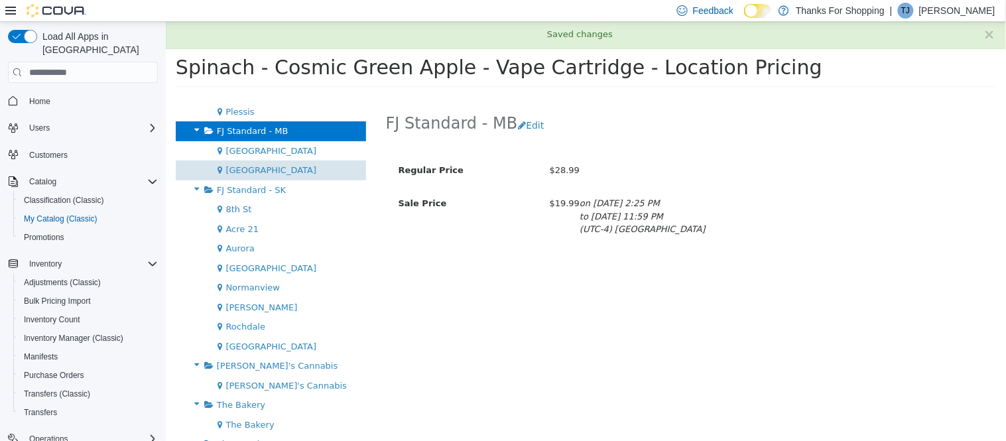
scroll to position [169, 0]
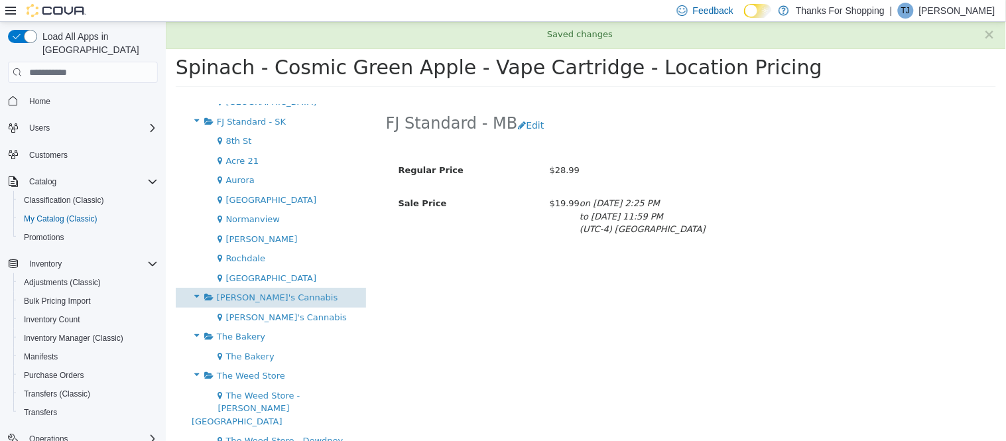
click at [261, 298] on span "[PERSON_NAME]'s Cannabis" at bounding box center [276, 297] width 121 height 10
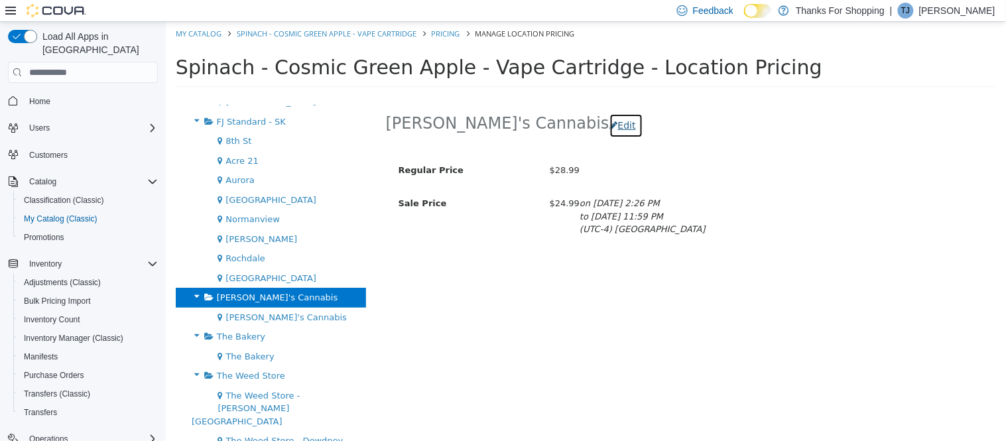
click at [609, 123] on button "Edit" at bounding box center [626, 125] width 34 height 25
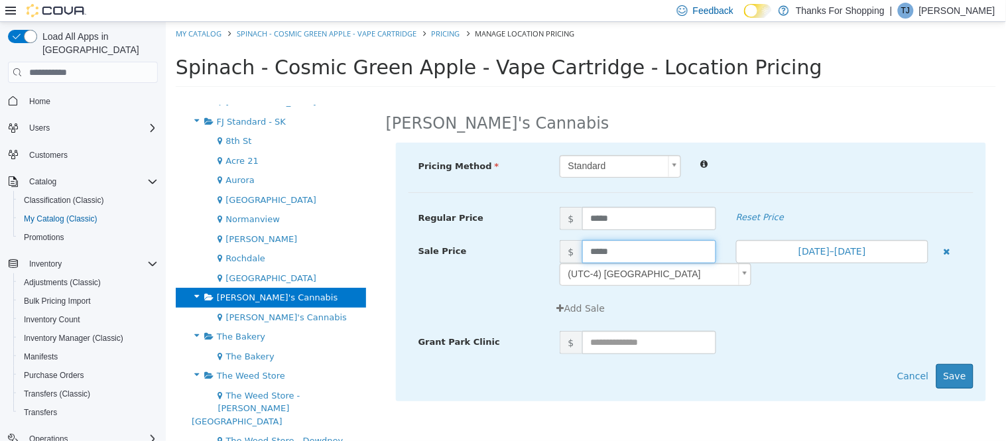
drag, startPoint x: 575, startPoint y: 248, endPoint x: 472, endPoint y: 255, distance: 103.0
click at [472, 255] on div "Sale Price $ ***** Aug 1, 2025–Aug 31, 2025 (UTC-4) Toronto" at bounding box center [690, 263] width 565 height 46
type input "*****"
click at [953, 377] on button "Save" at bounding box center [954, 376] width 37 height 25
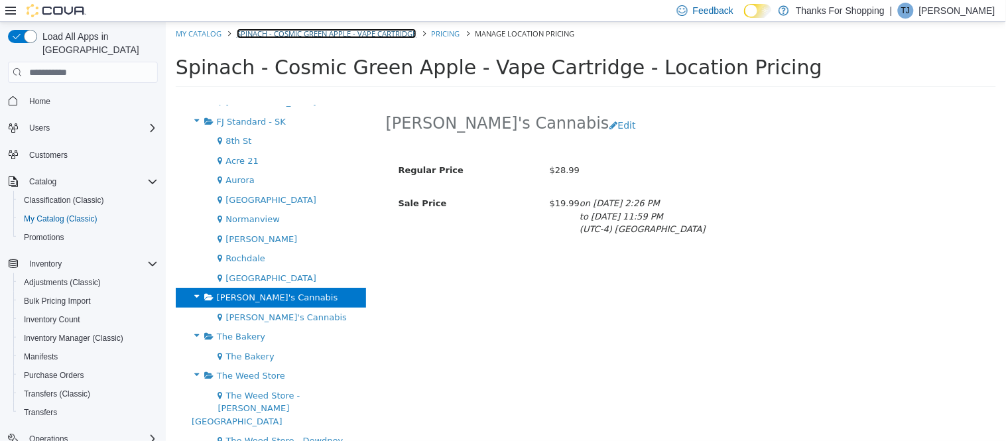
click at [337, 32] on link "Spinach - Cosmic Green Apple - Vape Cartridge" at bounding box center [326, 34] width 180 height 10
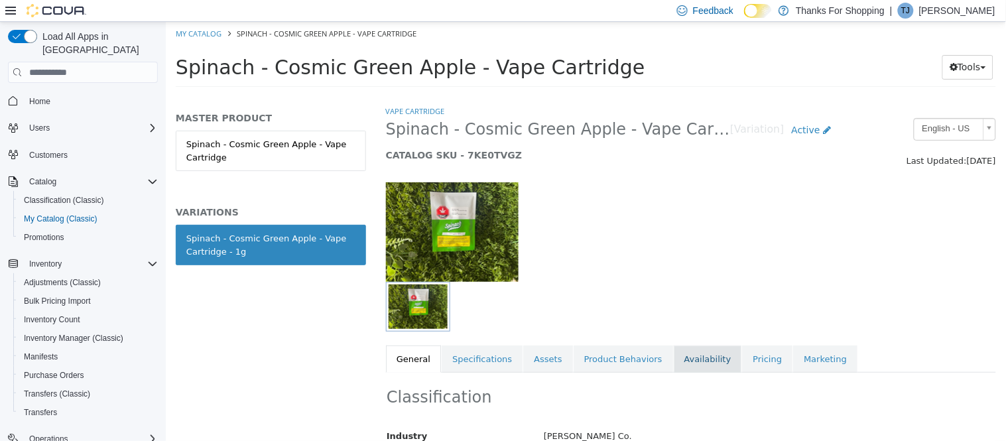
click at [684, 358] on link "Availability" at bounding box center [707, 359] width 68 height 28
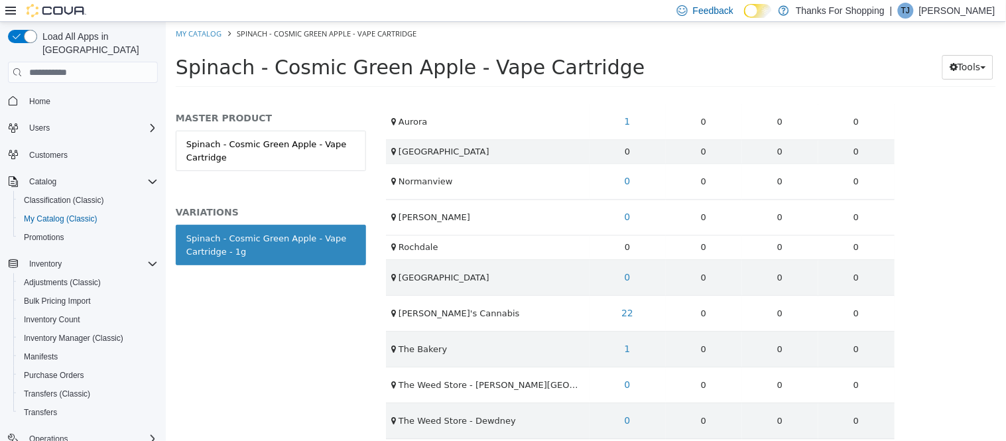
scroll to position [708, 0]
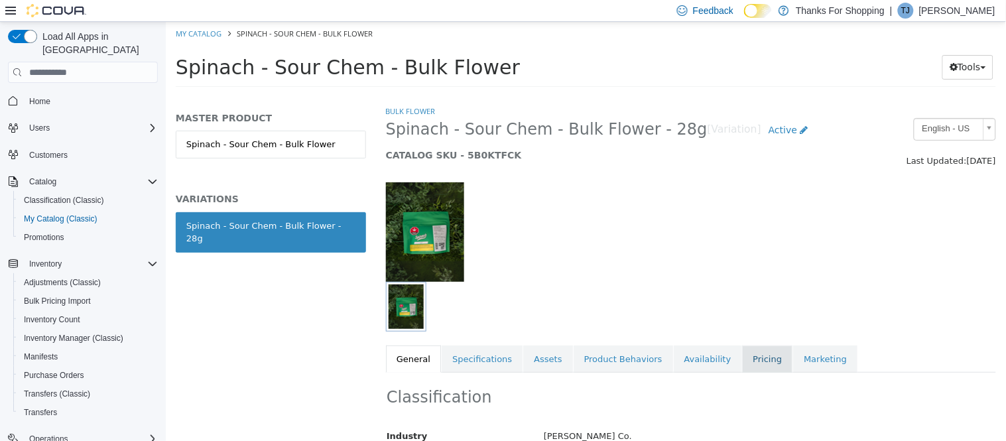
click at [741, 355] on link "Pricing" at bounding box center [766, 359] width 50 height 28
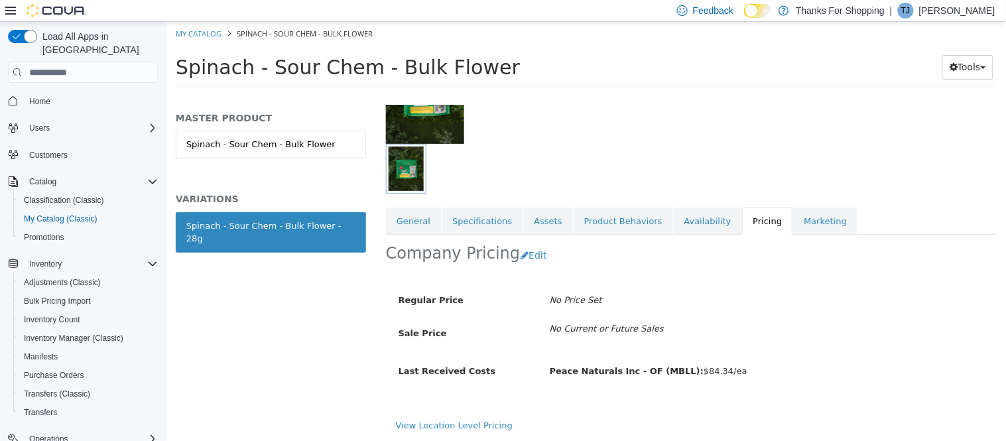
scroll to position [139, 0]
click at [452, 420] on link "View Location Level Pricing" at bounding box center [453, 425] width 117 height 10
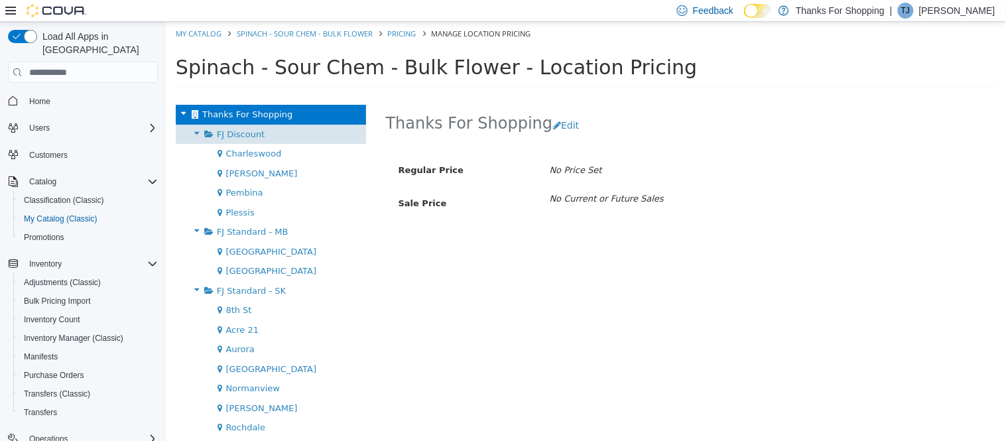
click at [219, 133] on span "FJ Discount" at bounding box center [240, 134] width 48 height 10
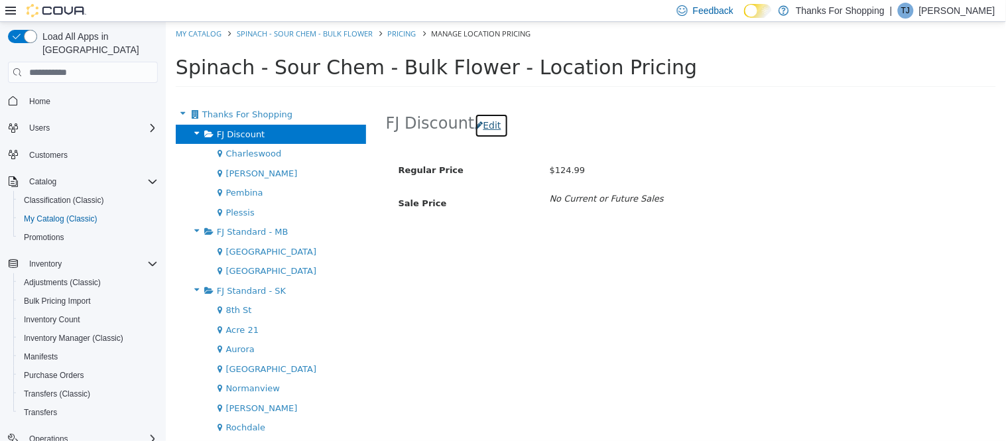
click at [495, 127] on button "Edit" at bounding box center [491, 125] width 34 height 25
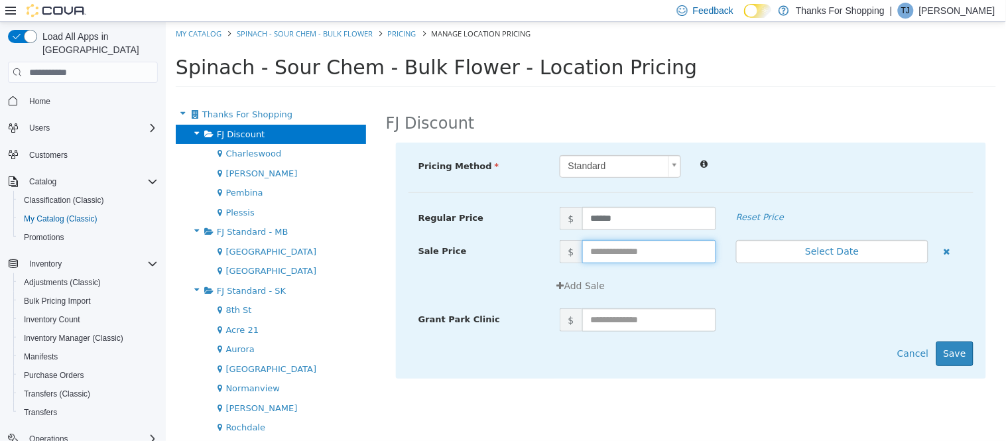
click at [619, 256] on input "text" at bounding box center [649, 251] width 134 height 23
type input "******"
click at [963, 355] on button "Save" at bounding box center [954, 353] width 37 height 25
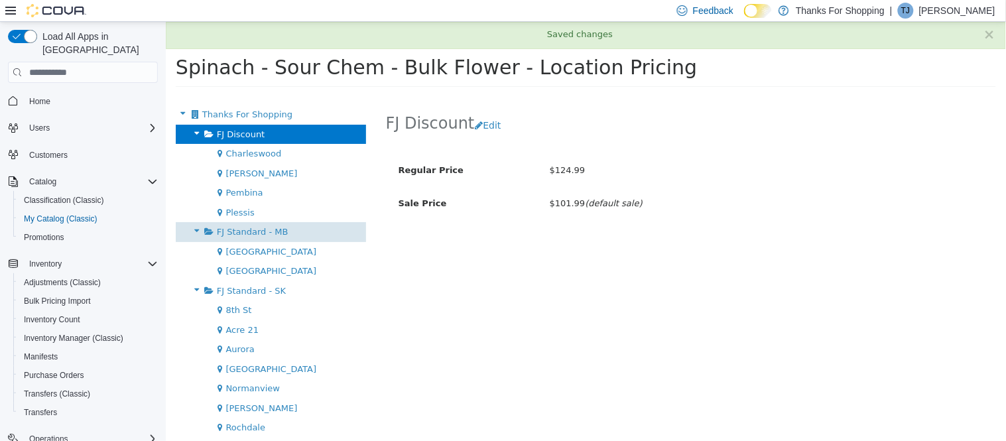
click at [276, 229] on span "FJ Standard - MB" at bounding box center [252, 232] width 72 height 10
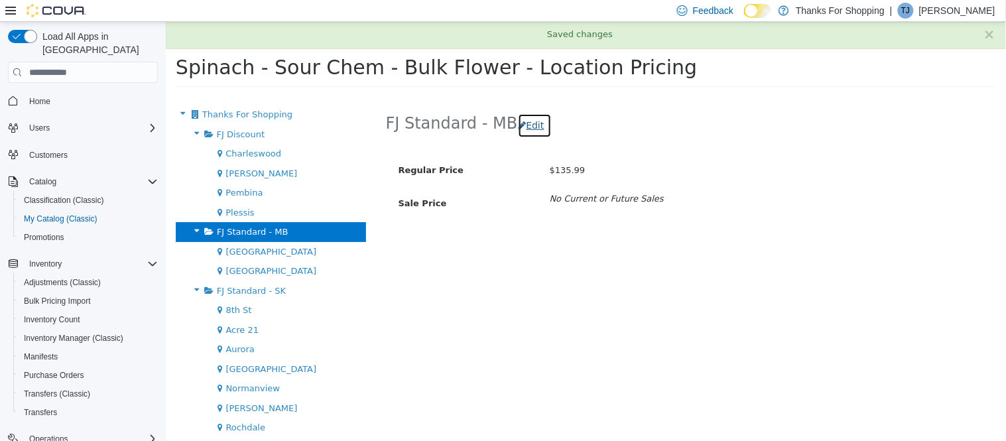
click at [525, 128] on button "Edit" at bounding box center [534, 125] width 34 height 25
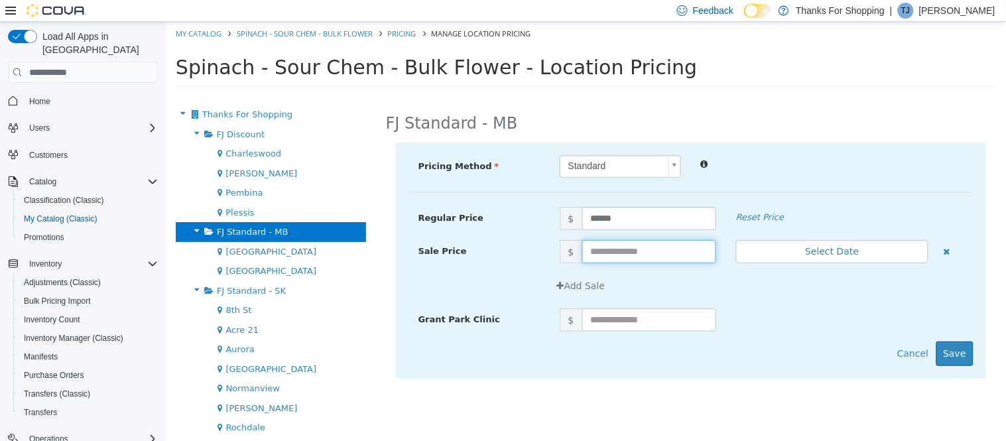
click at [604, 249] on input "text" at bounding box center [649, 251] width 134 height 23
type input "******"
click at [946, 352] on button "Save" at bounding box center [954, 353] width 37 height 25
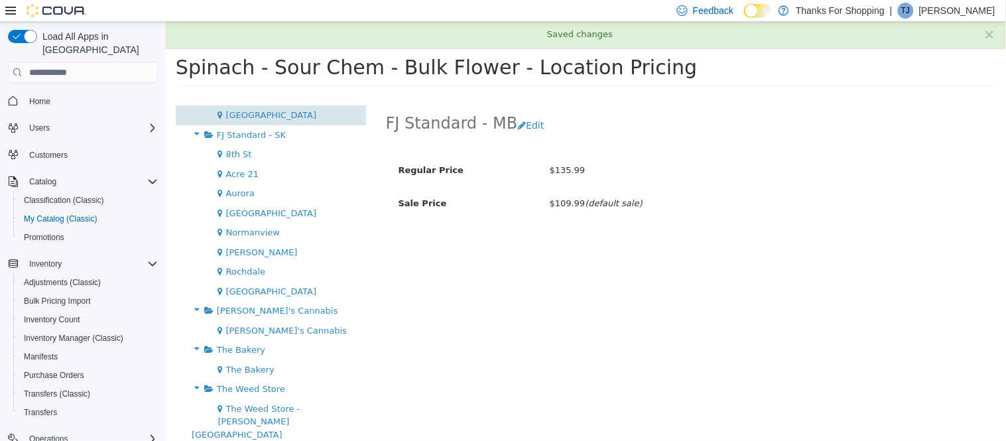
scroll to position [169, 0]
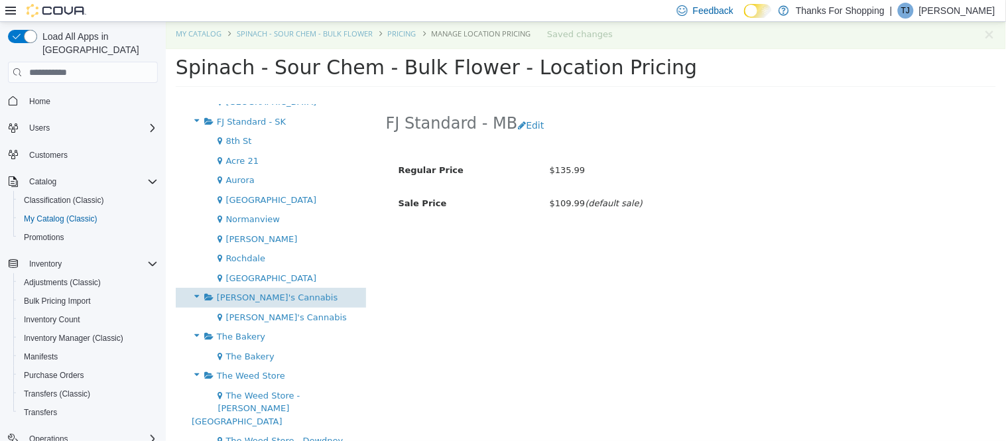
click at [243, 298] on span "[PERSON_NAME]'s Cannabis" at bounding box center [276, 297] width 121 height 10
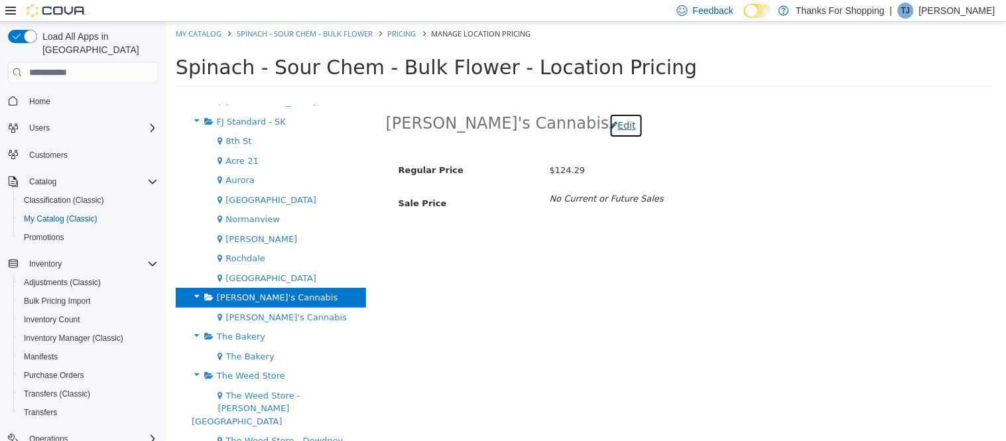
click at [609, 129] on button "Edit" at bounding box center [626, 125] width 34 height 25
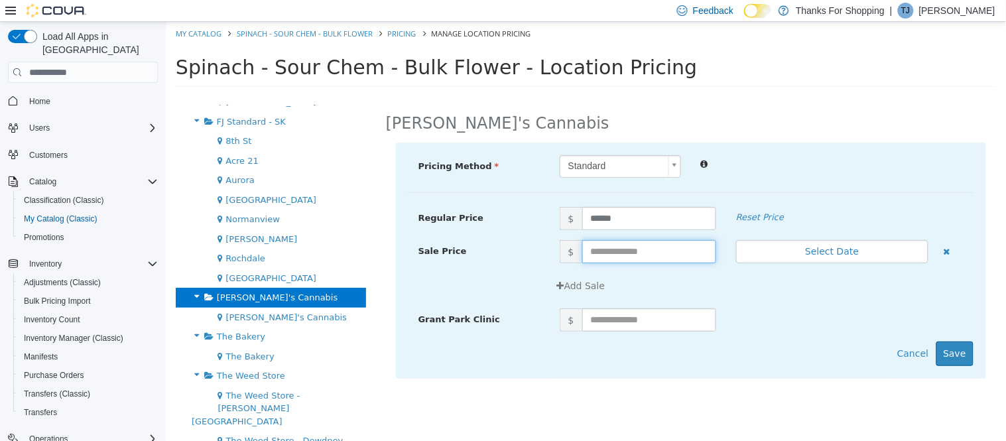
click at [607, 249] on input "text" at bounding box center [649, 251] width 134 height 23
type input "******"
click at [953, 347] on button "Save" at bounding box center [954, 353] width 37 height 25
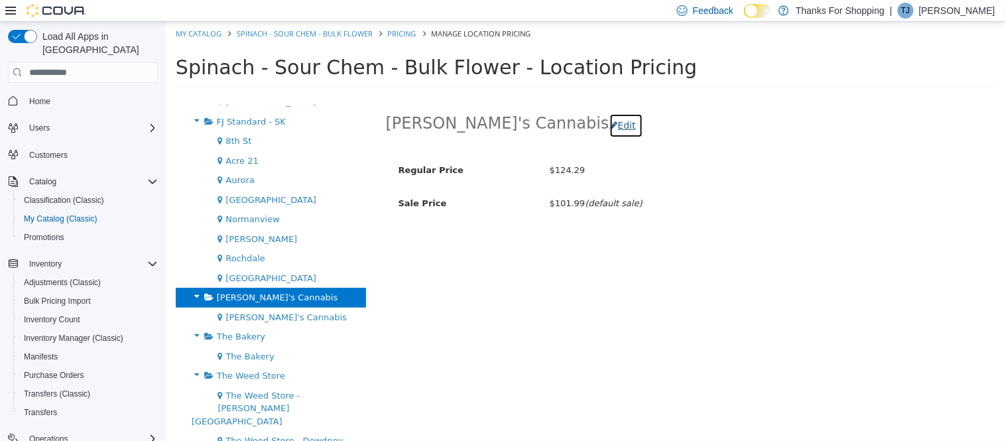
click at [609, 122] on button "Edit" at bounding box center [626, 125] width 34 height 25
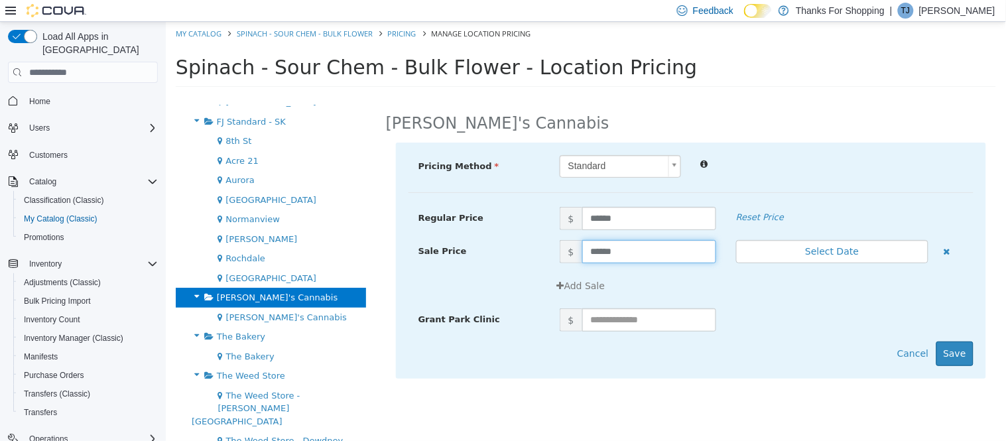
click at [627, 251] on input "******" at bounding box center [649, 251] width 134 height 23
type input "******"
click at [959, 351] on button "Save" at bounding box center [954, 353] width 37 height 25
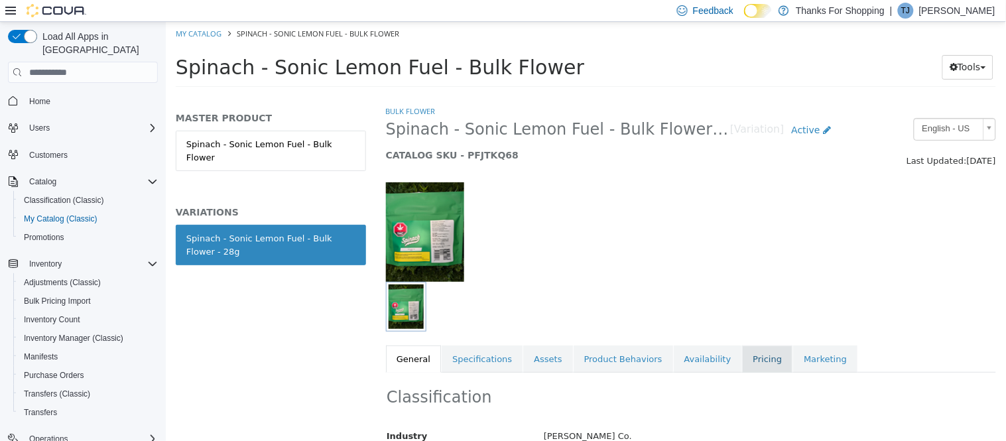
click at [741, 355] on link "Pricing" at bounding box center [766, 359] width 50 height 28
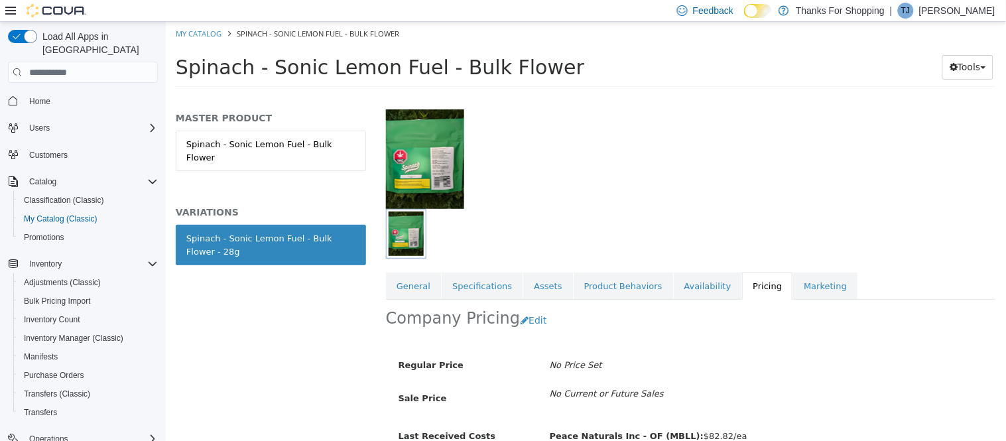
scroll to position [139, 0]
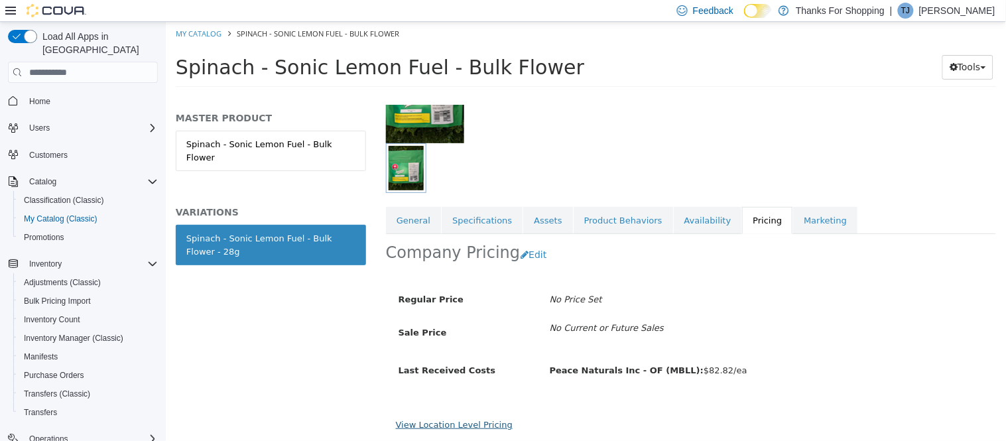
click at [432, 427] on link "View Location Level Pricing" at bounding box center [453, 425] width 117 height 10
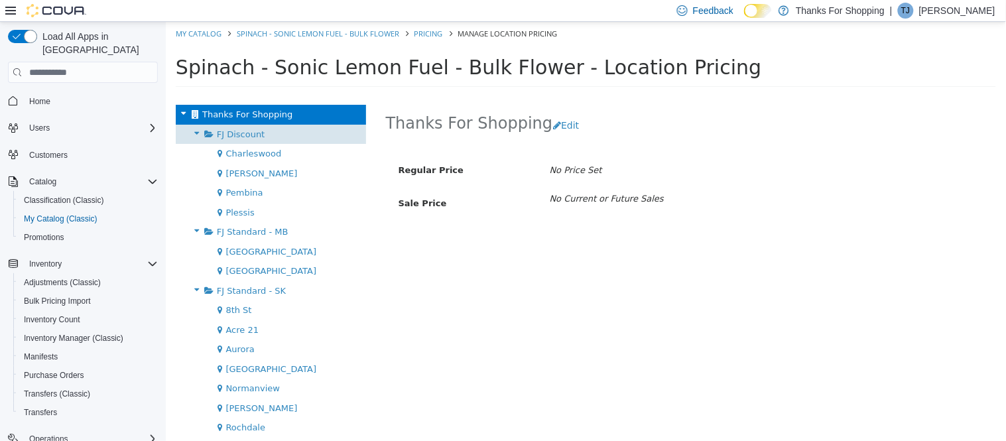
click at [225, 139] on span "FJ Discount" at bounding box center [240, 134] width 48 height 10
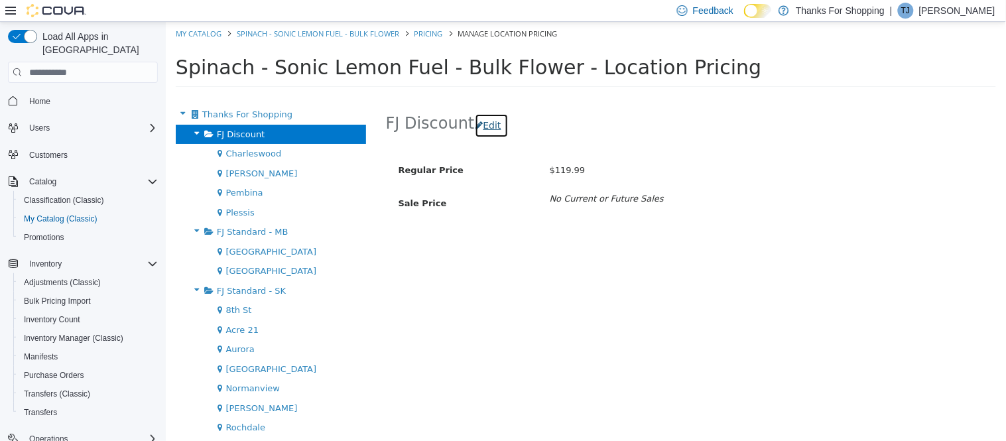
click at [484, 126] on button "Edit" at bounding box center [491, 125] width 34 height 25
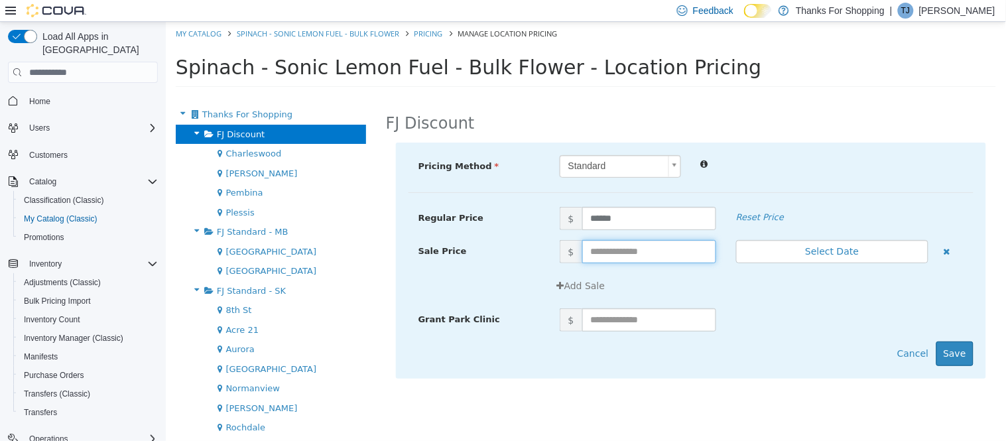
click at [608, 248] on input "text" at bounding box center [649, 251] width 134 height 23
type input "******"
click at [948, 352] on button "Save" at bounding box center [954, 353] width 37 height 25
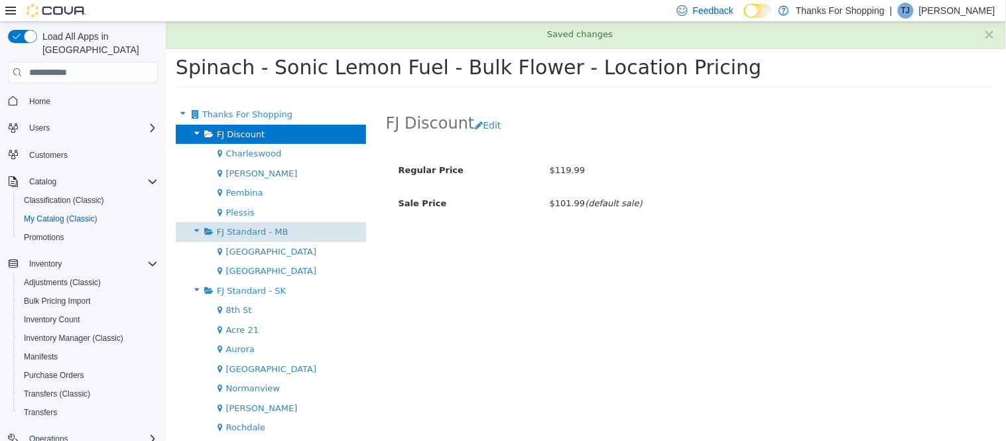
click at [242, 233] on span "FJ Standard - MB" at bounding box center [252, 232] width 72 height 10
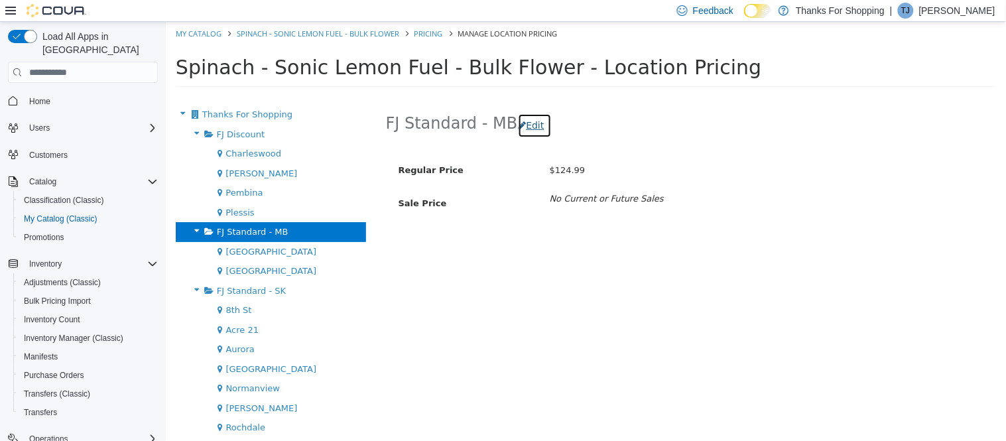
click at [518, 127] on icon "button" at bounding box center [522, 125] width 8 height 9
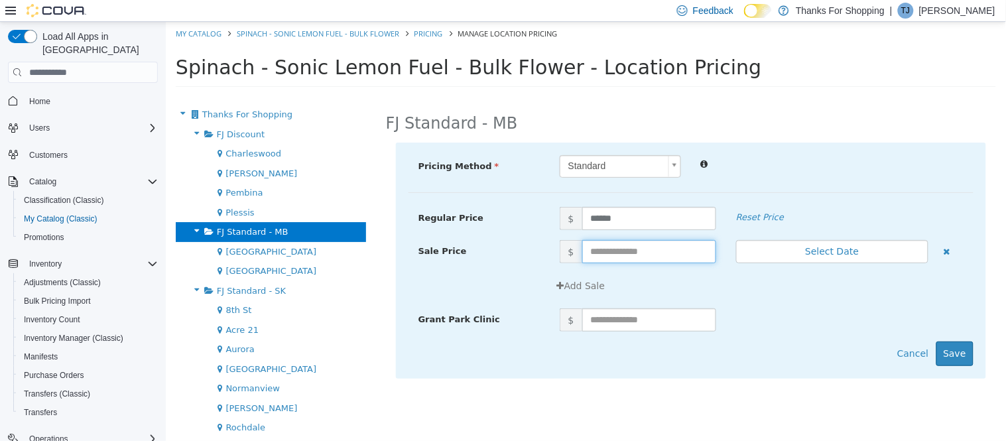
click at [613, 253] on input "text" at bounding box center [649, 251] width 134 height 23
type input "******"
click at [950, 355] on button "Save" at bounding box center [954, 353] width 37 height 25
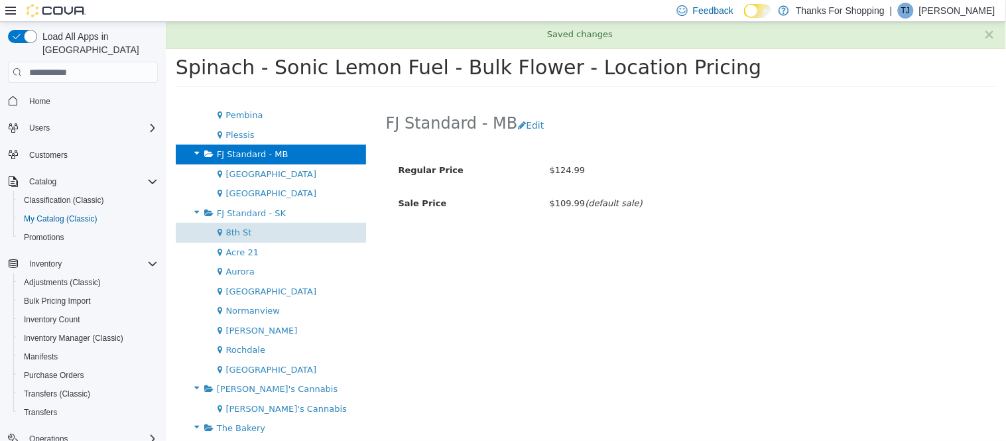
scroll to position [169, 0]
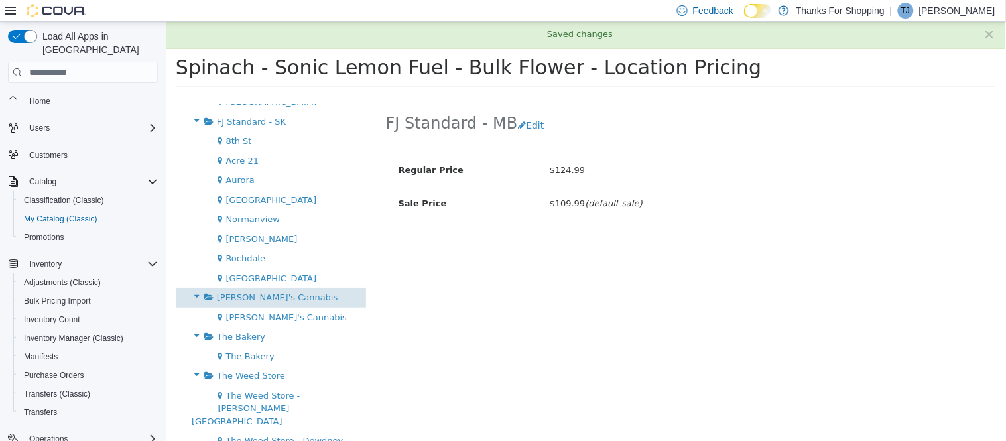
click at [260, 289] on div "[PERSON_NAME]'s Cannabis" at bounding box center [270, 298] width 190 height 20
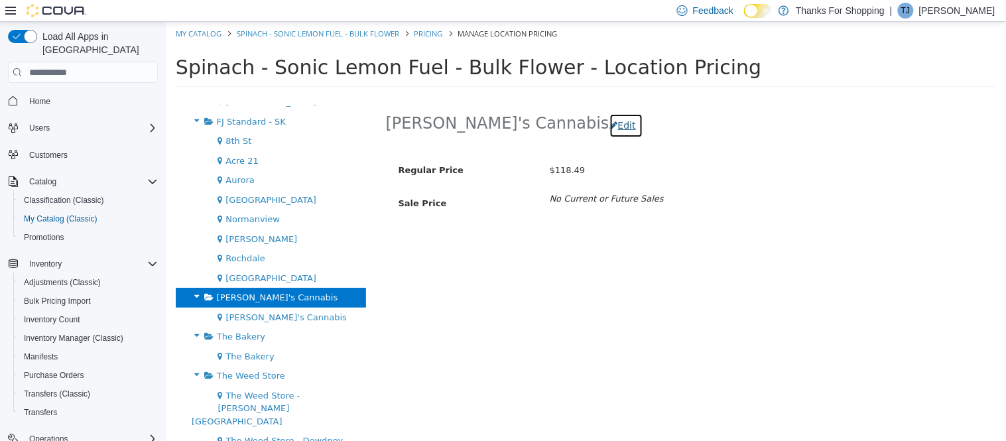
drag, startPoint x: 526, startPoint y: 123, endPoint x: 532, endPoint y: 124, distance: 6.8
click at [609, 122] on button "Edit" at bounding box center [626, 125] width 34 height 25
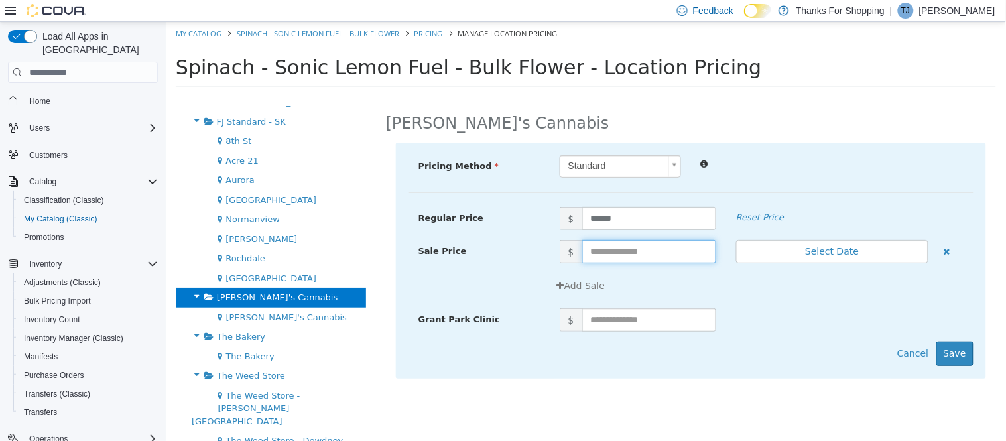
click at [634, 247] on input "text" at bounding box center [649, 251] width 134 height 23
type input "******"
click at [951, 354] on button "Save" at bounding box center [954, 353] width 37 height 25
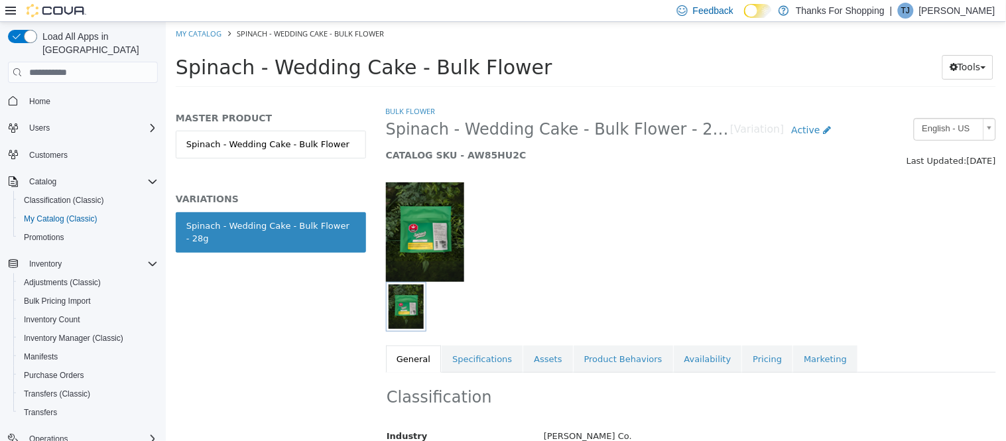
drag, startPoint x: 733, startPoint y: 367, endPoint x: 697, endPoint y: 318, distance: 61.1
click at [741, 367] on link "Pricing" at bounding box center [766, 359] width 50 height 28
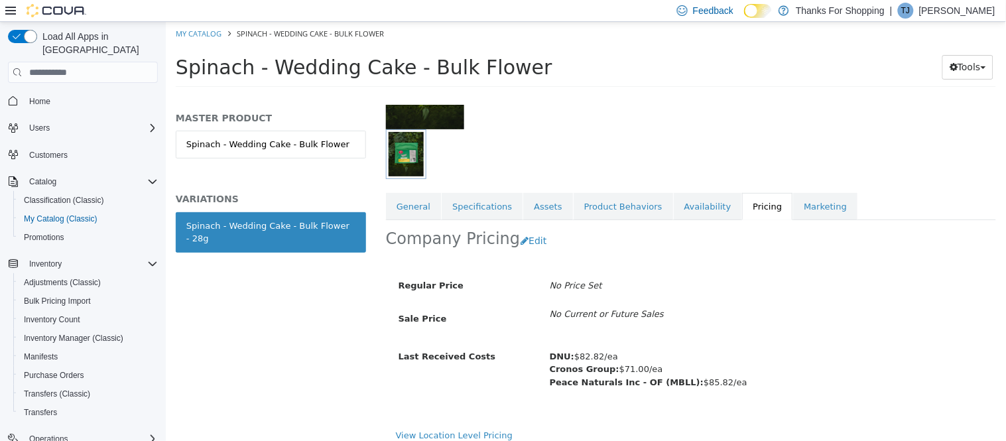
scroll to position [164, 0]
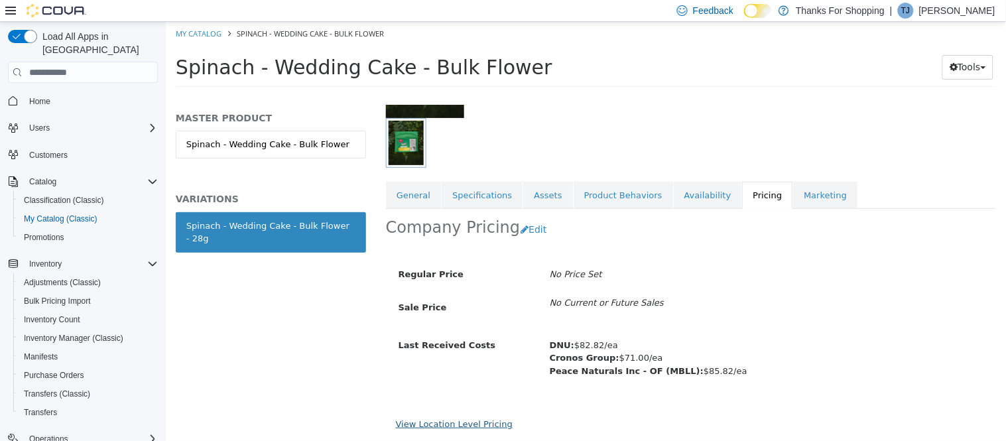
click at [452, 420] on link "View Location Level Pricing" at bounding box center [453, 424] width 117 height 10
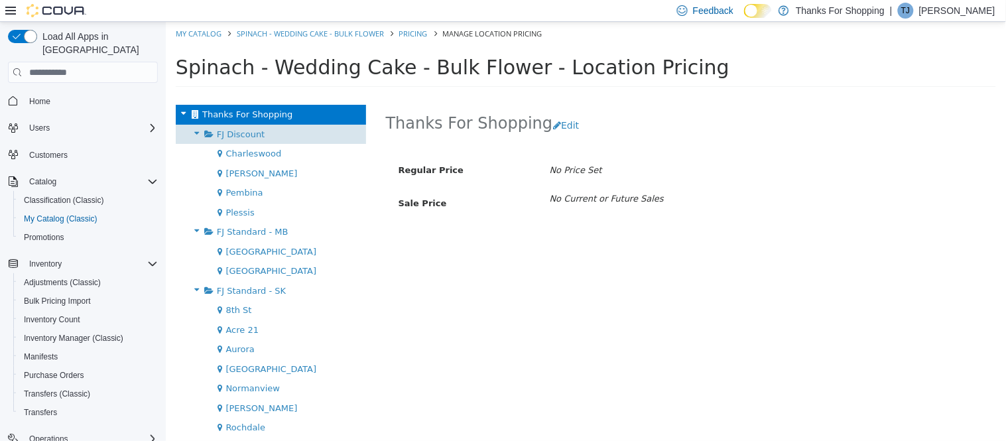
click at [259, 139] on div "FJ Discount" at bounding box center [270, 135] width 190 height 20
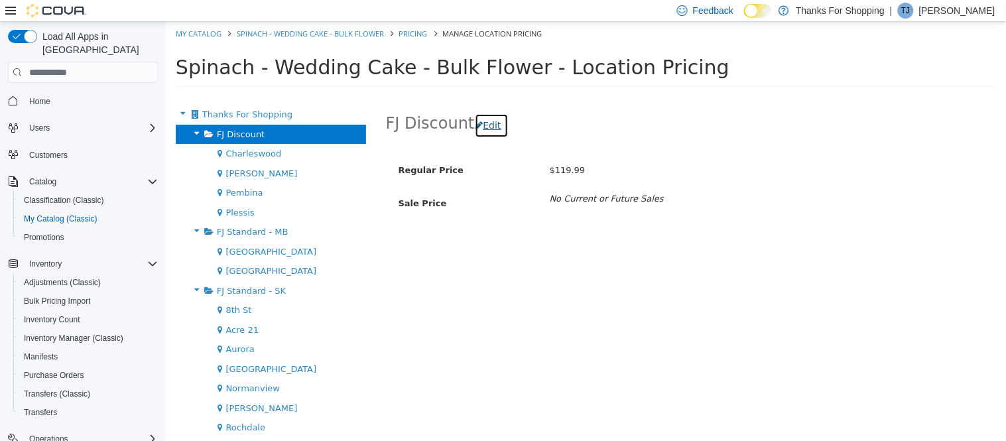
drag, startPoint x: 485, startPoint y: 129, endPoint x: 495, endPoint y: 136, distance: 11.8
click at [486, 129] on button "Edit" at bounding box center [491, 125] width 34 height 25
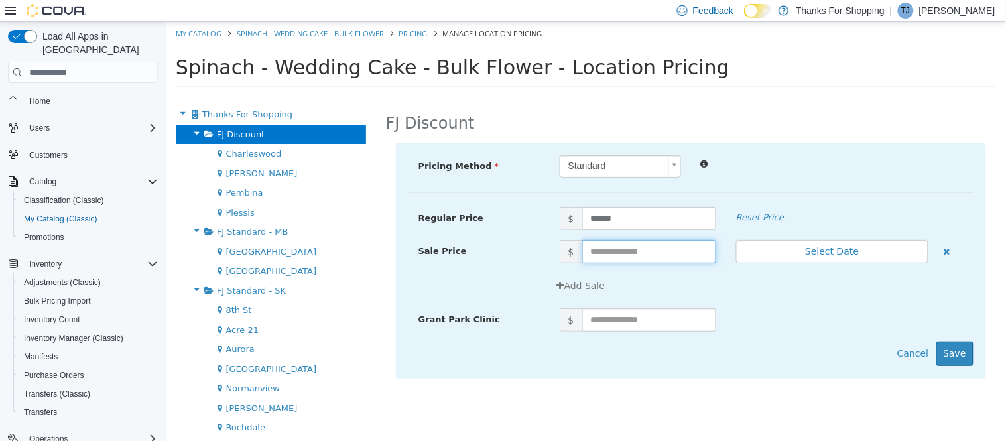
click at [621, 244] on input "text" at bounding box center [649, 251] width 134 height 23
type input "******"
click at [954, 350] on button "Save" at bounding box center [954, 353] width 37 height 25
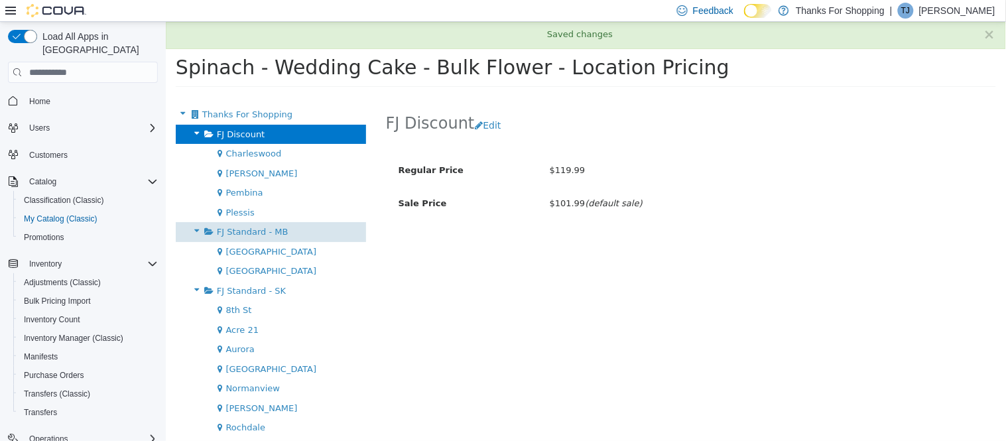
click at [285, 225] on div "FJ Standard - MB" at bounding box center [270, 232] width 190 height 20
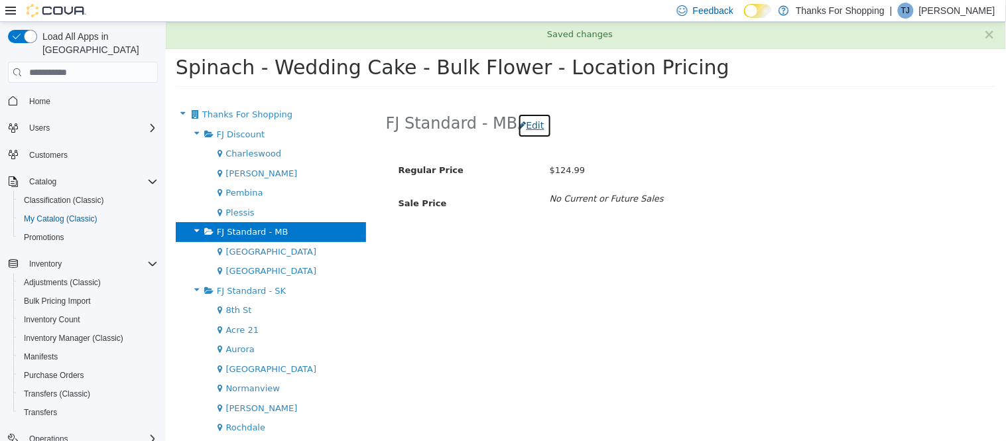
drag, startPoint x: 521, startPoint y: 125, endPoint x: 538, endPoint y: 138, distance: 21.2
click at [522, 125] on button "Edit" at bounding box center [534, 125] width 34 height 25
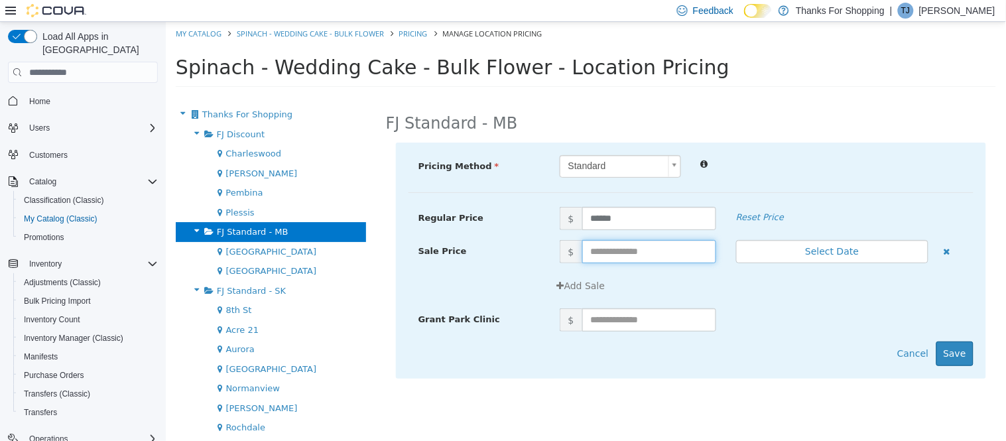
click at [618, 246] on input "text" at bounding box center [649, 251] width 134 height 23
type input "******"
click at [952, 357] on button "Save" at bounding box center [954, 353] width 37 height 25
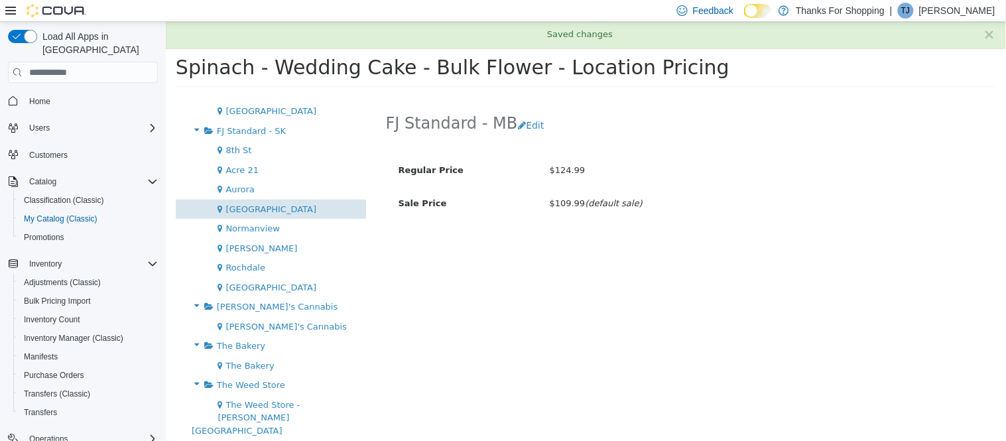
scroll to position [169, 0]
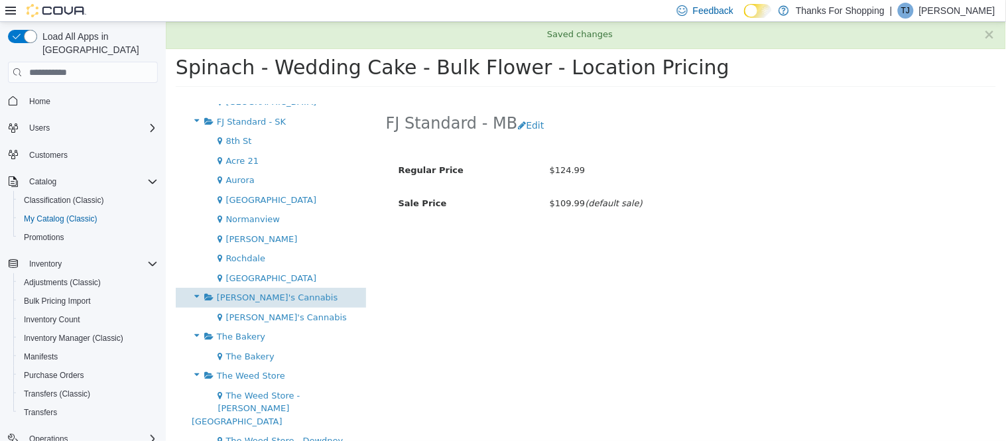
click at [248, 301] on span "[PERSON_NAME]'s Cannabis" at bounding box center [276, 297] width 121 height 10
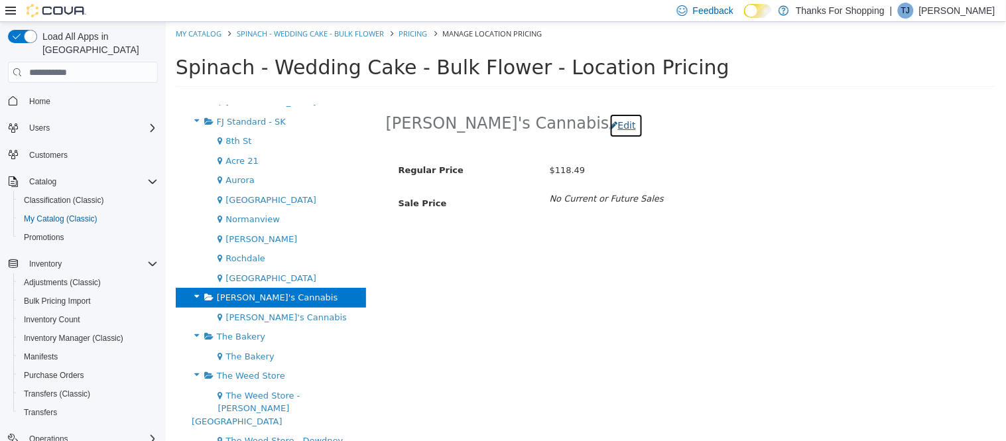
click at [609, 121] on button "Edit" at bounding box center [626, 125] width 34 height 25
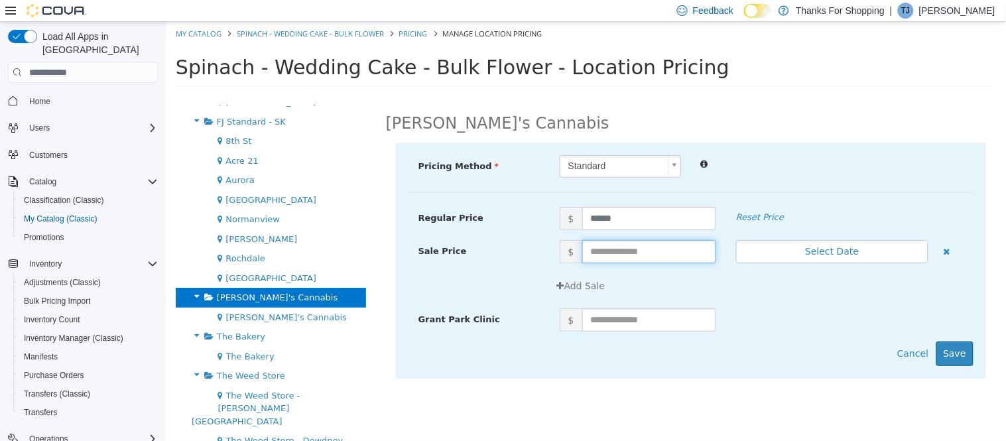
click at [605, 243] on input "text" at bounding box center [649, 251] width 134 height 23
type input "******"
click at [950, 355] on button "Save" at bounding box center [954, 353] width 37 height 25
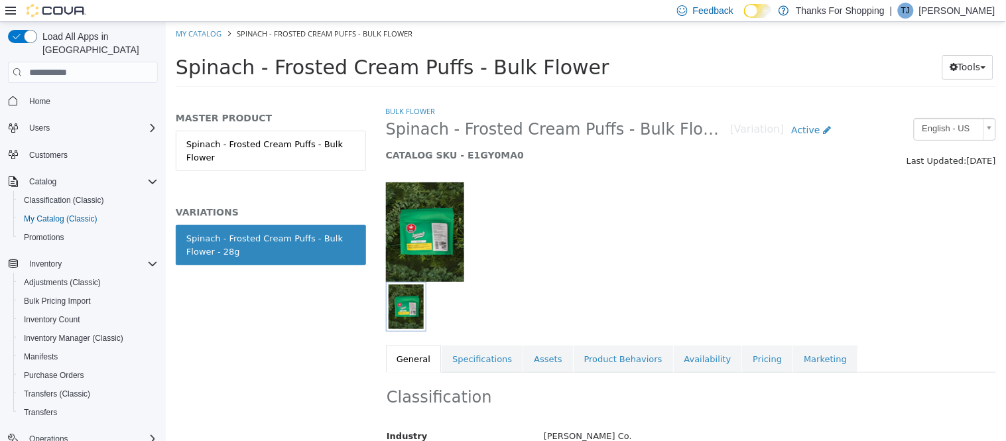
scroll to position [74, 0]
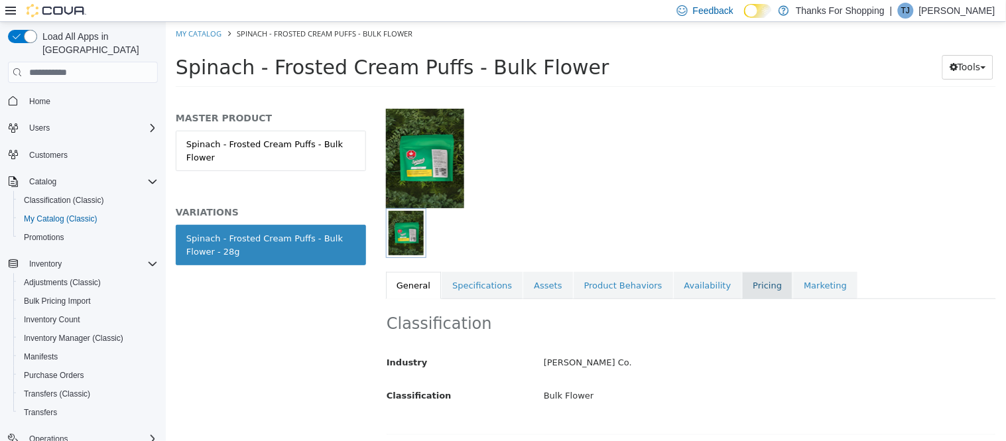
click at [741, 283] on link "Pricing" at bounding box center [766, 286] width 50 height 28
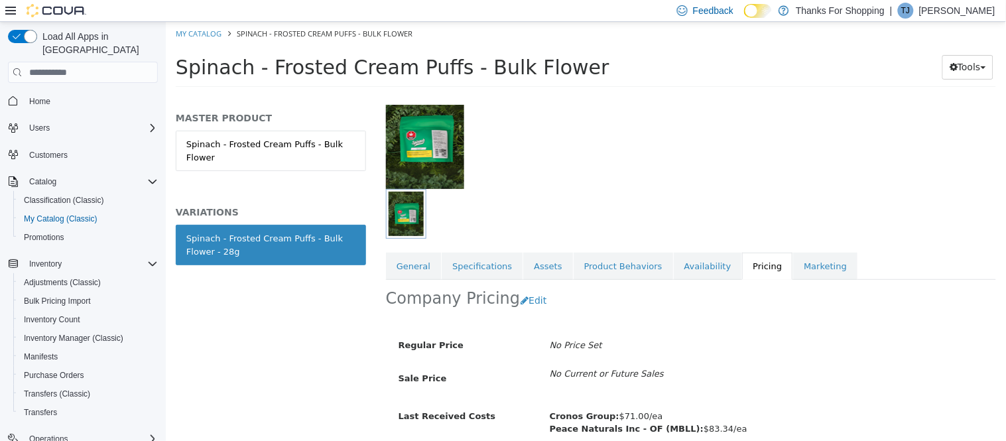
scroll to position [151, 0]
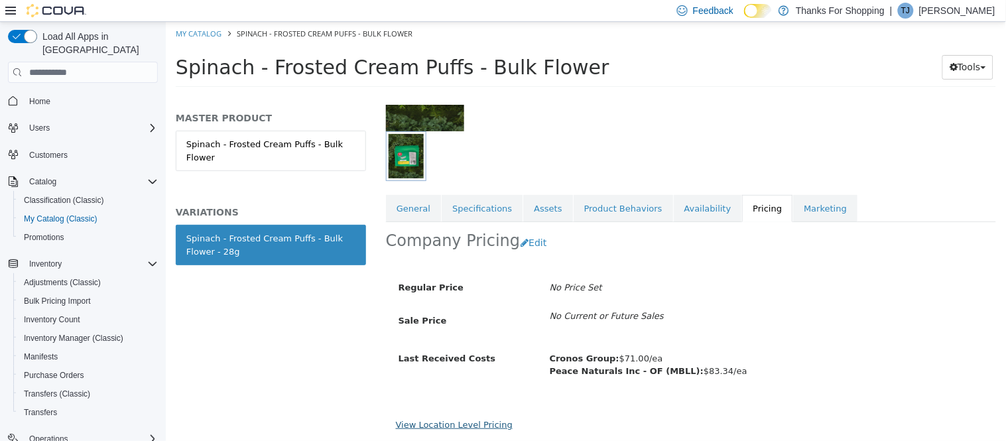
click at [452, 427] on link "View Location Level Pricing" at bounding box center [453, 425] width 117 height 10
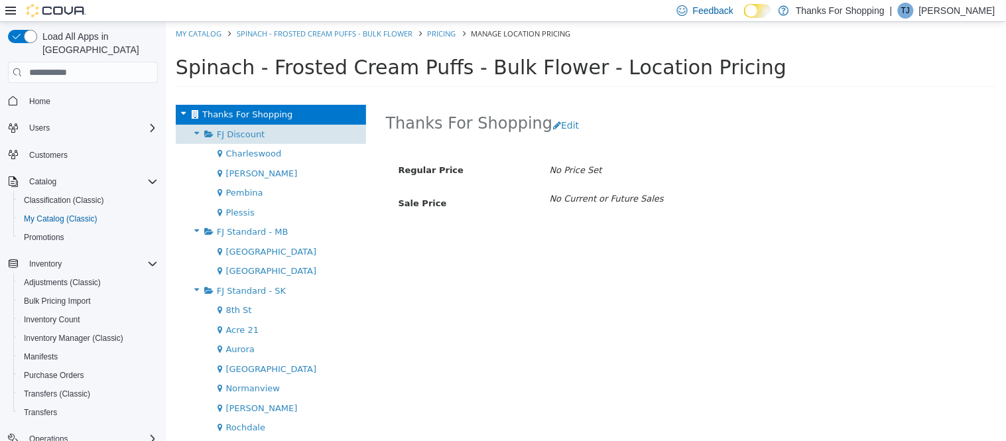
click at [267, 138] on div "FJ Discount" at bounding box center [270, 135] width 190 height 20
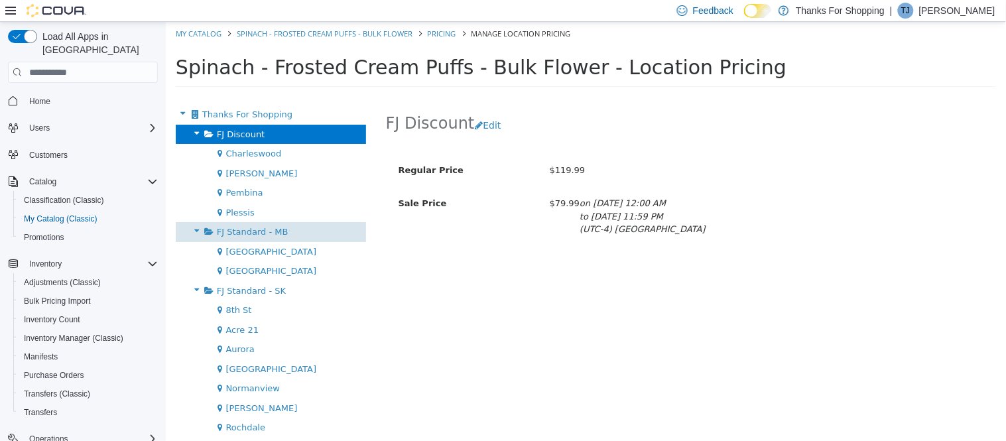
click at [242, 237] on div "FJ Standard - MB" at bounding box center [270, 232] width 190 height 20
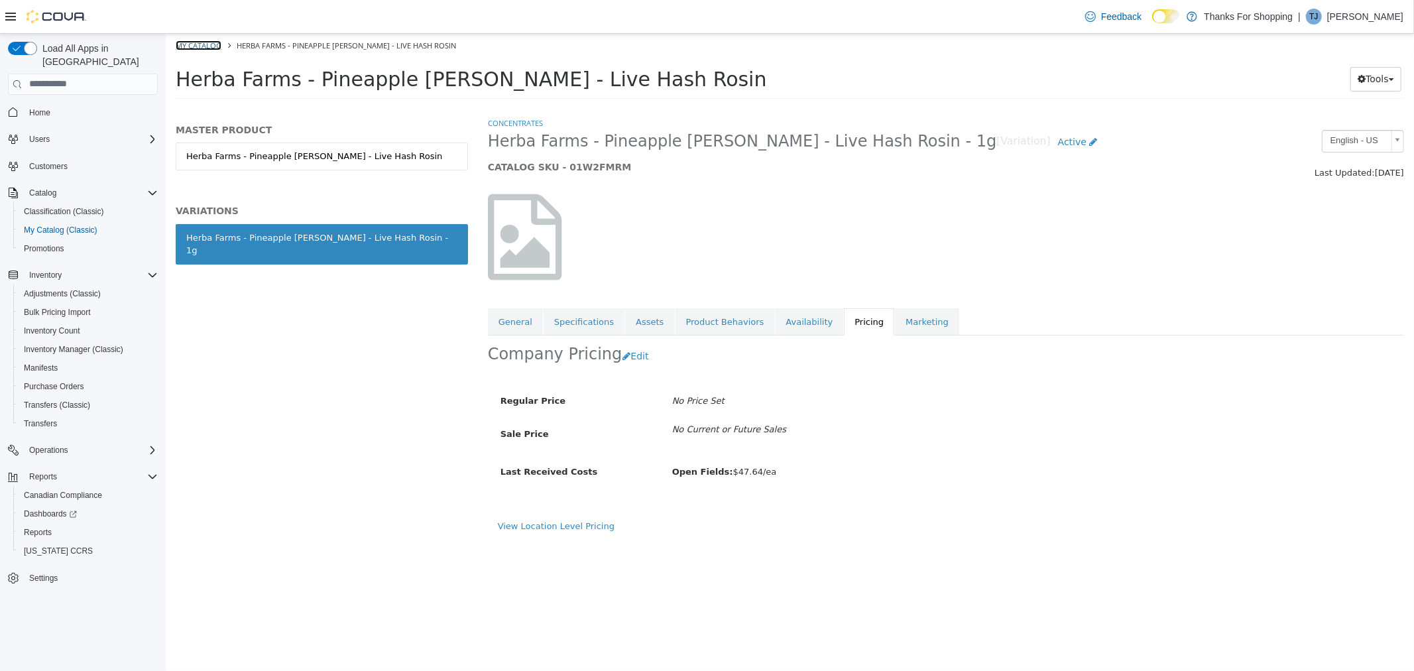
click at [202, 44] on link "My Catalog" at bounding box center [198, 45] width 46 height 10
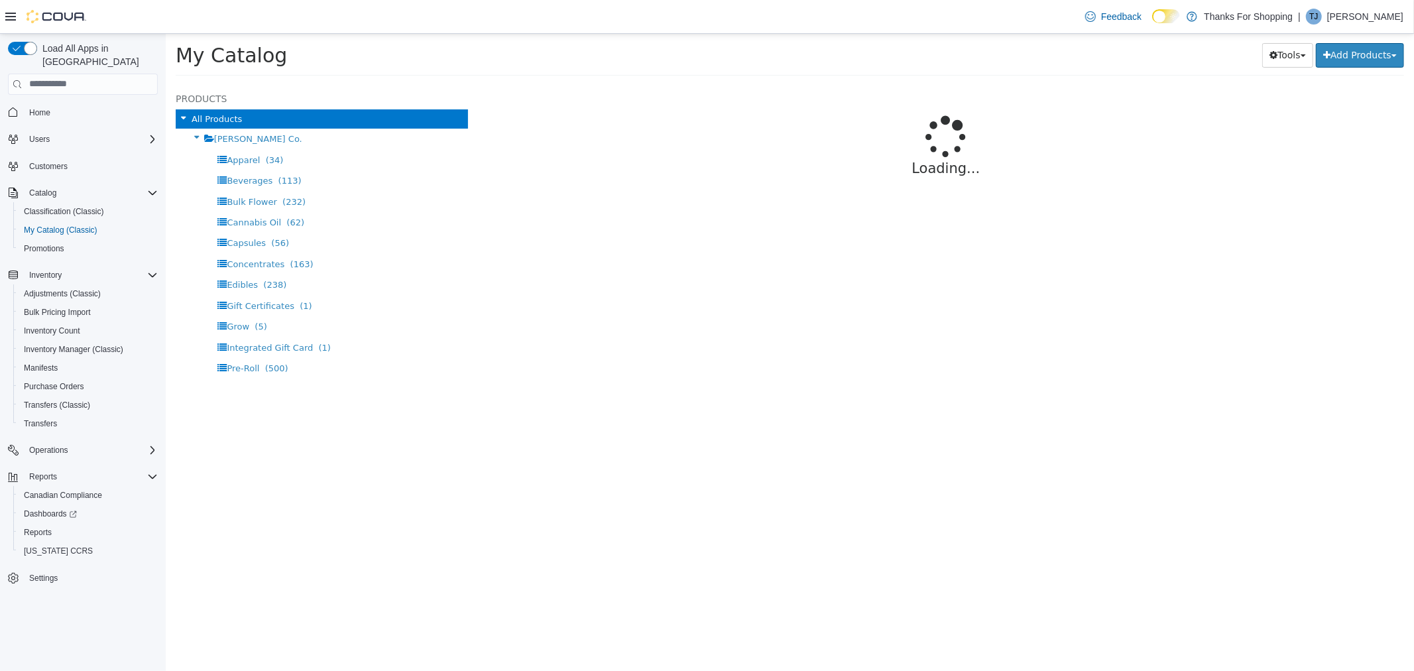
select select "**********"
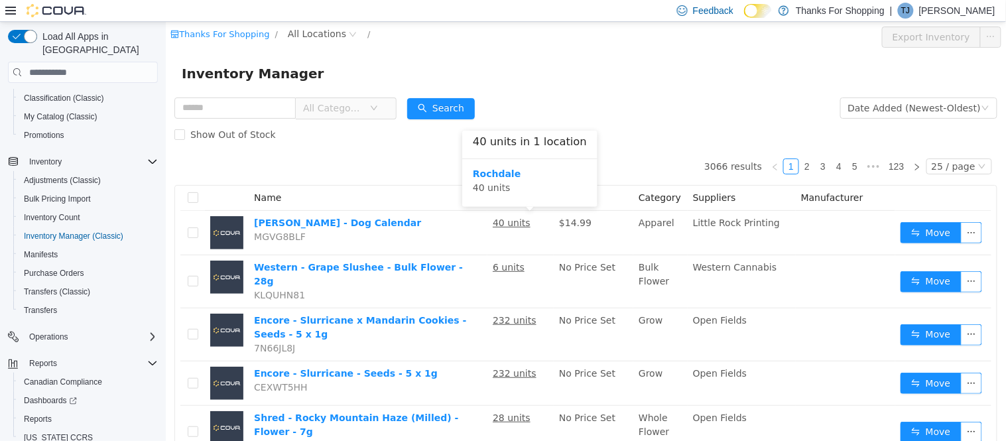
scroll to position [74, 0]
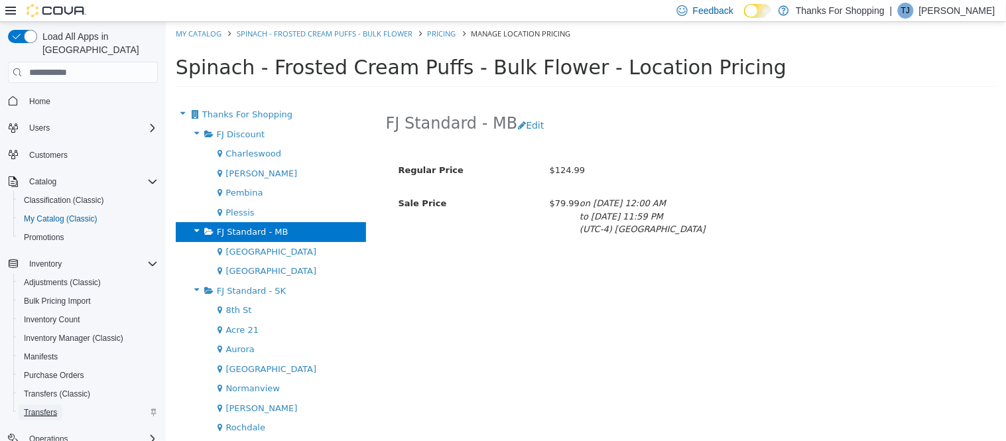
click at [48, 407] on span "Transfers" at bounding box center [40, 412] width 33 height 11
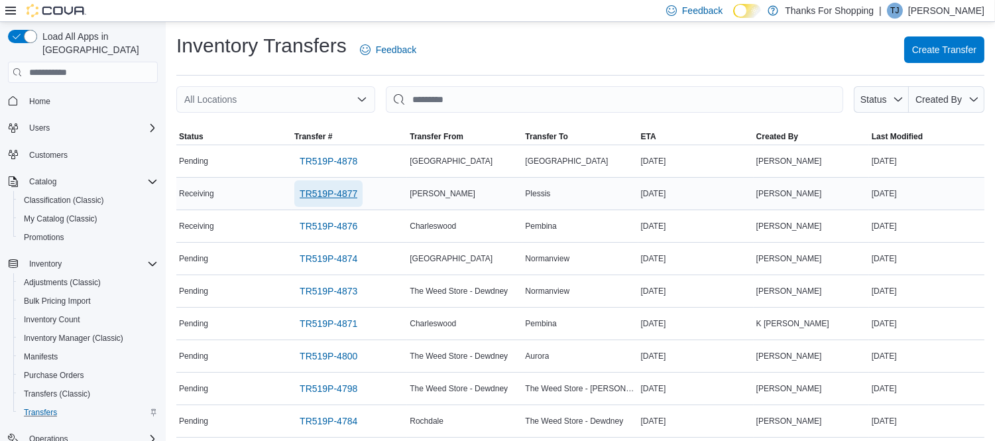
click at [323, 190] on span "TR519P-4877" at bounding box center [329, 193] width 58 height 13
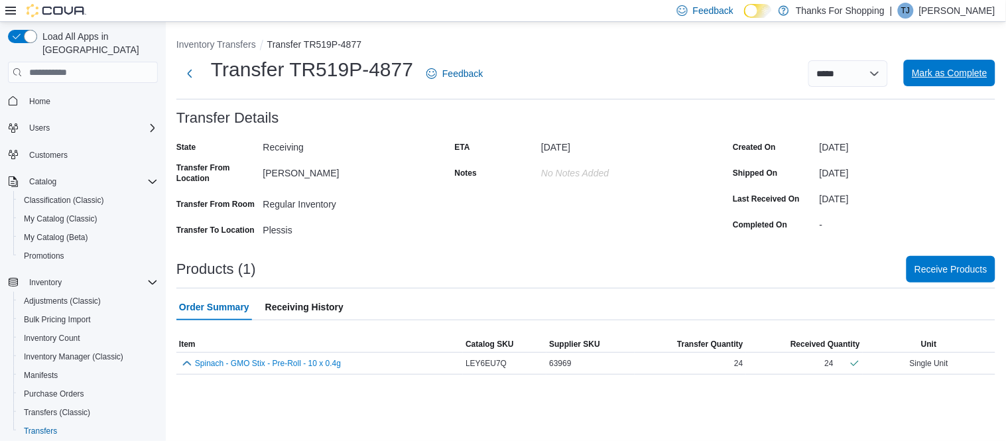
click at [950, 76] on span "Mark as Complete" at bounding box center [950, 72] width 76 height 13
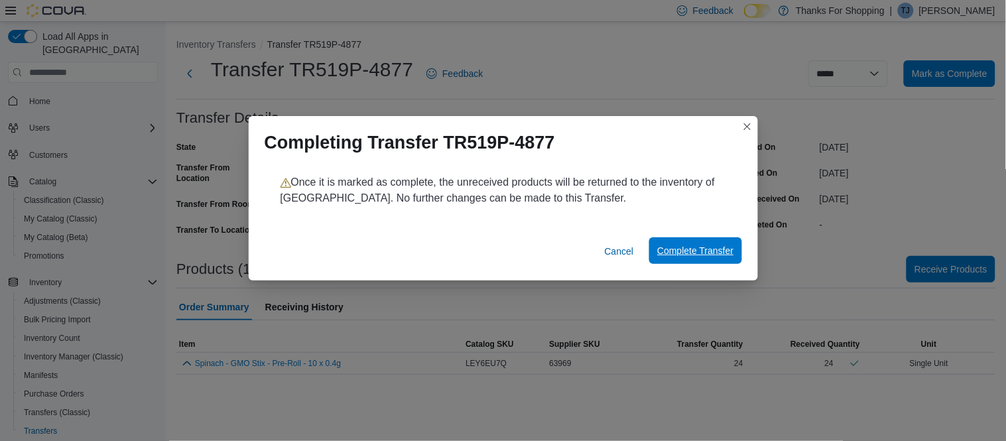
click at [714, 251] on span "Complete Transfer" at bounding box center [695, 250] width 76 height 13
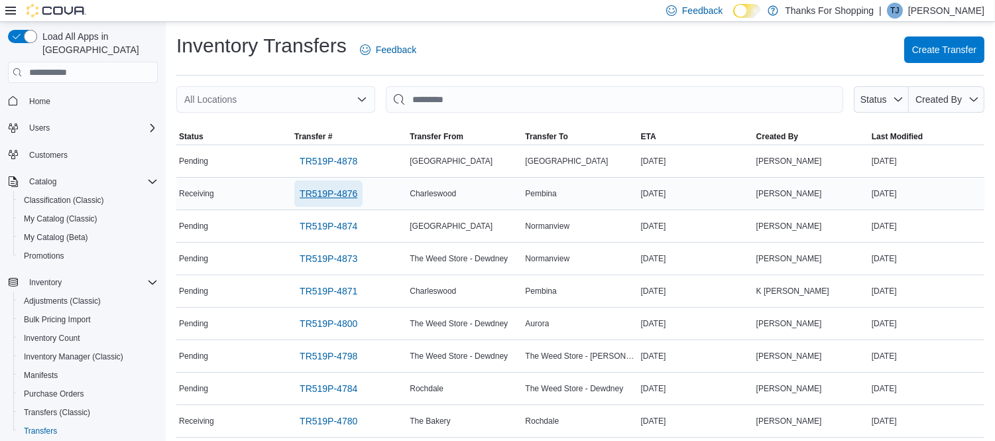
click at [328, 191] on span "TR519P-4876" at bounding box center [329, 193] width 58 height 13
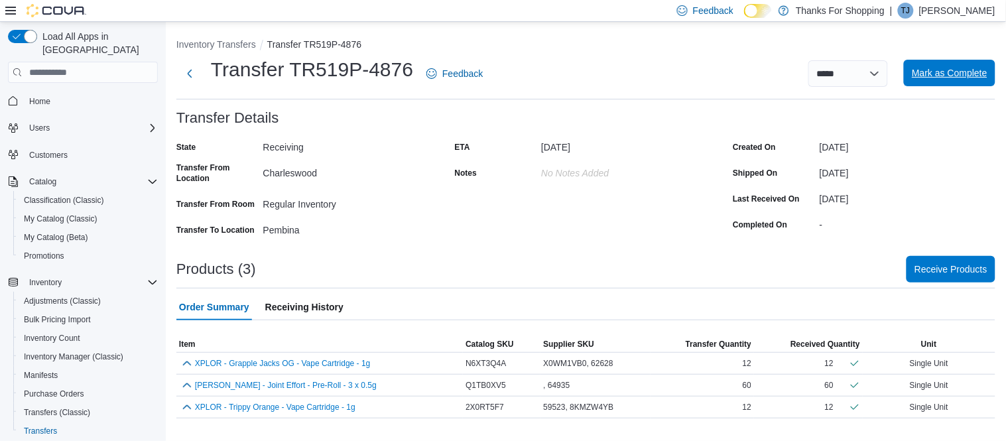
click at [942, 75] on span "Mark as Complete" at bounding box center [950, 72] width 76 height 13
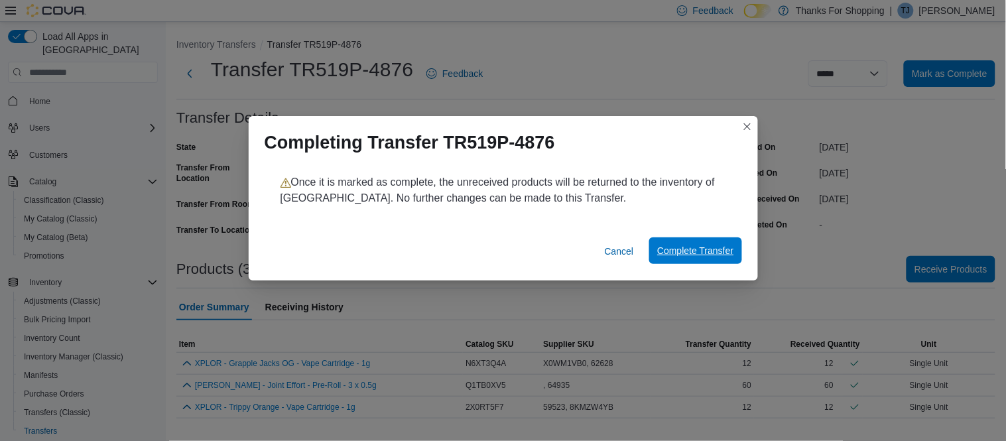
click at [717, 255] on span "Complete Transfer" at bounding box center [695, 250] width 76 height 13
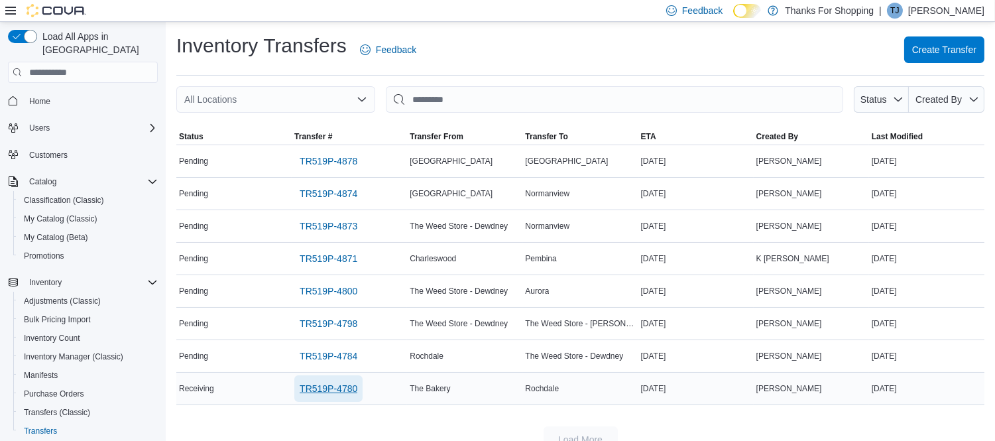
click at [334, 389] on span "TR519P-4780" at bounding box center [329, 388] width 58 height 13
